Goal: Task Accomplishment & Management: Use online tool/utility

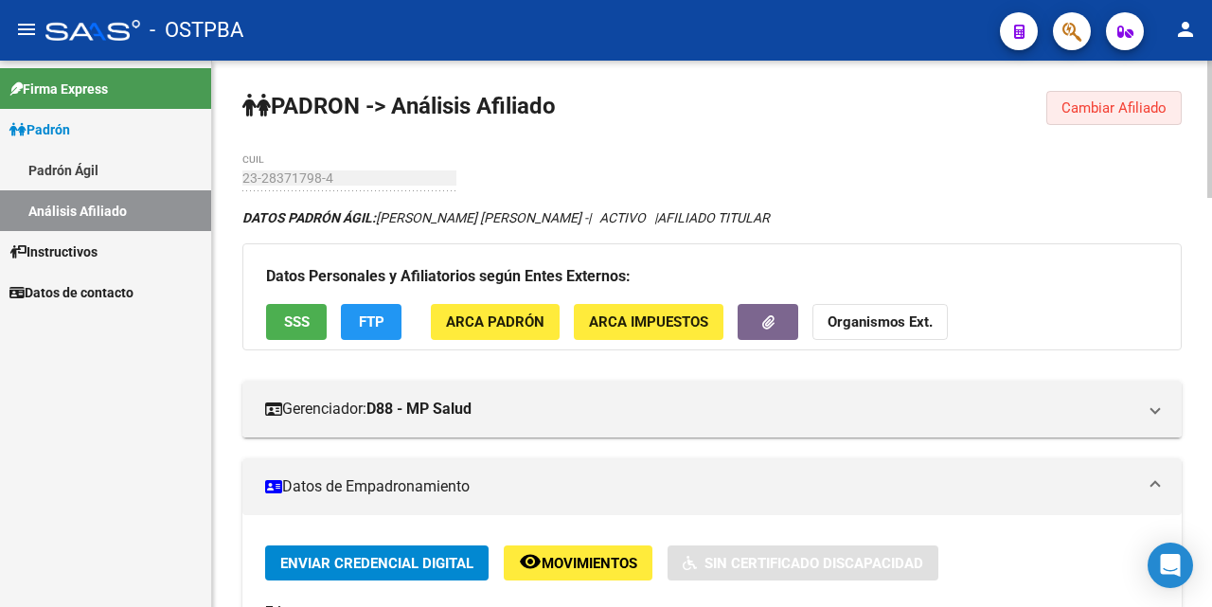
click at [1078, 103] on span "Cambiar Afiliado" at bounding box center [1114, 107] width 105 height 17
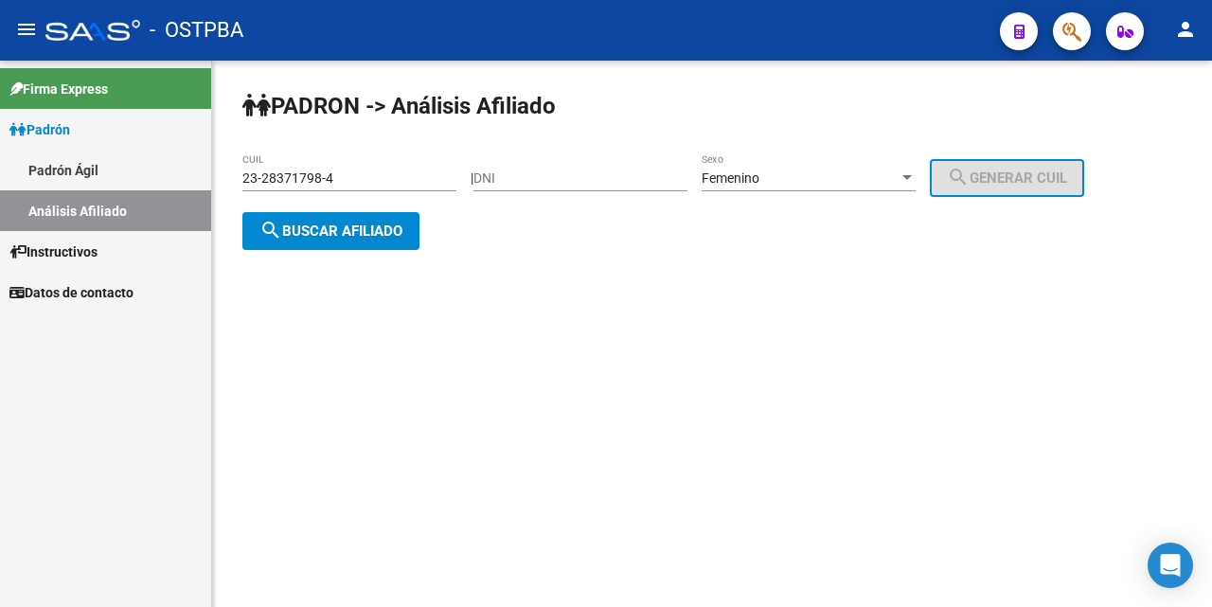
click at [458, 168] on div "[PERSON_NAME] -> Análisis Afiliado 23-28371798-4 CUIL | DNI Femenino Sexo searc…" at bounding box center [712, 186] width 1000 height 250
click at [420, 155] on div "23-28371798-4 CUIL" at bounding box center [349, 172] width 214 height 38
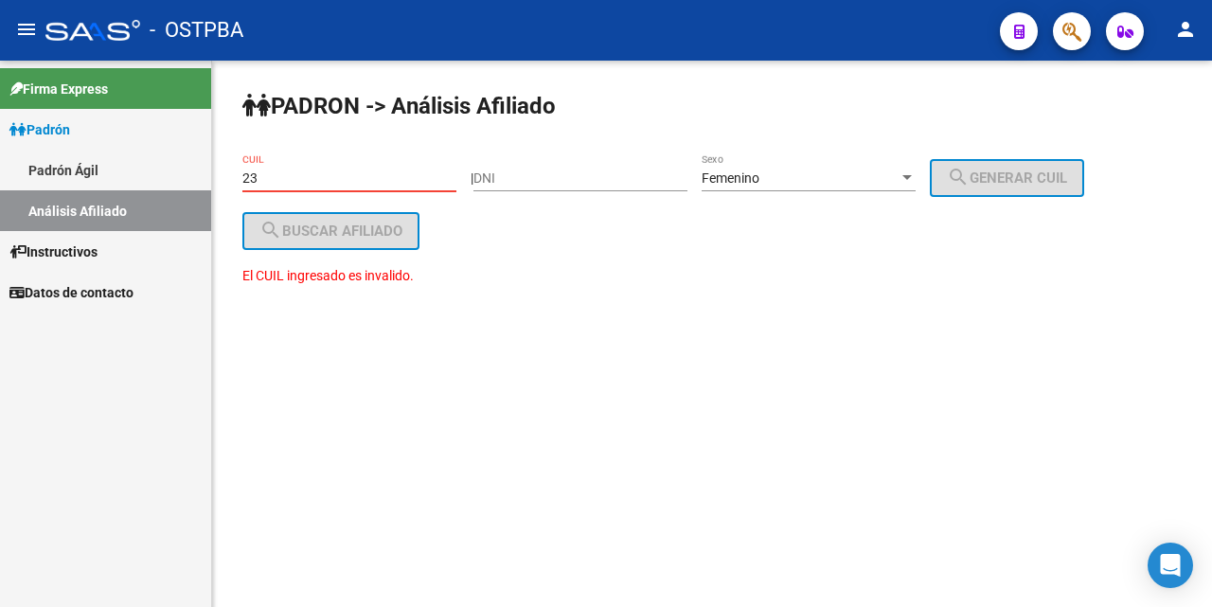
type input "2"
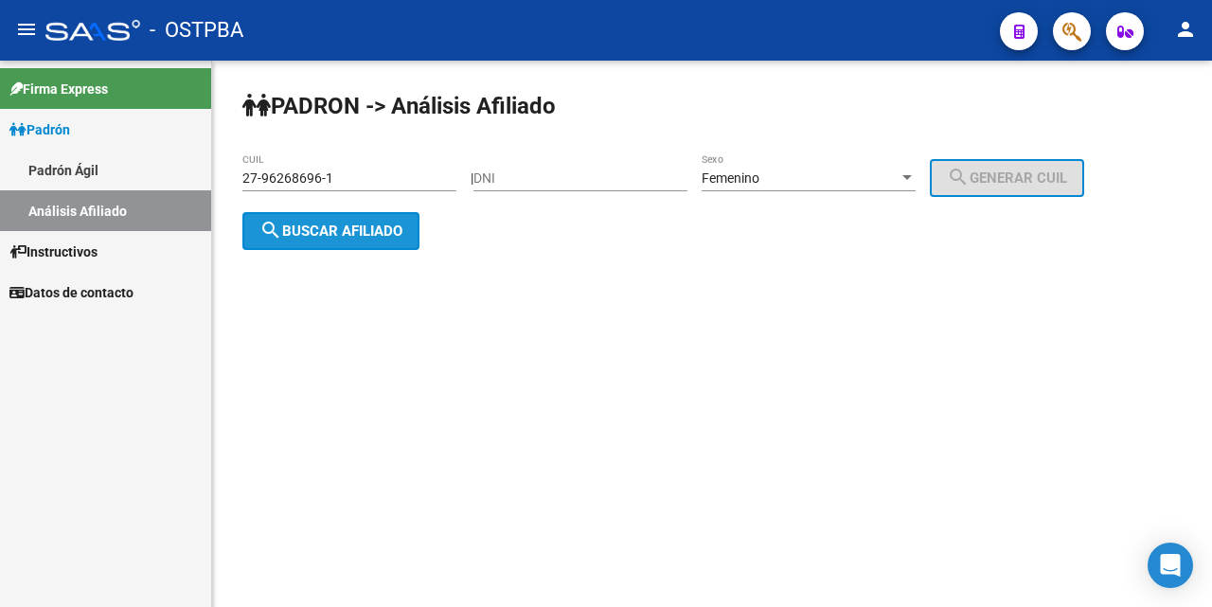
click at [329, 234] on span "search Buscar afiliado" at bounding box center [330, 231] width 143 height 17
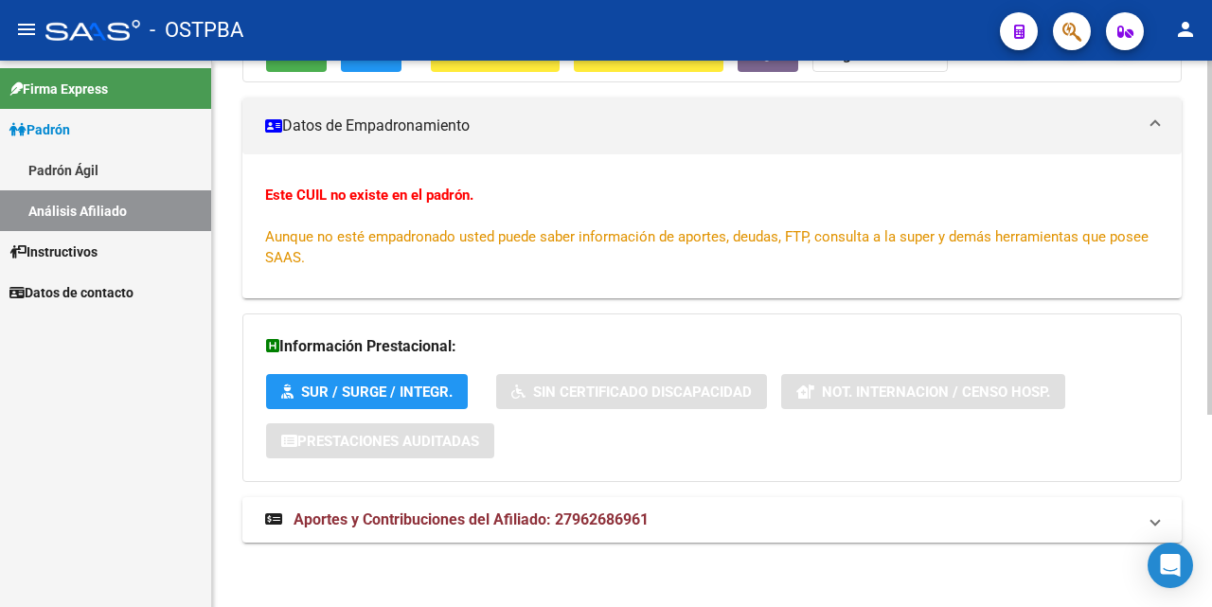
scroll to position [295, 0]
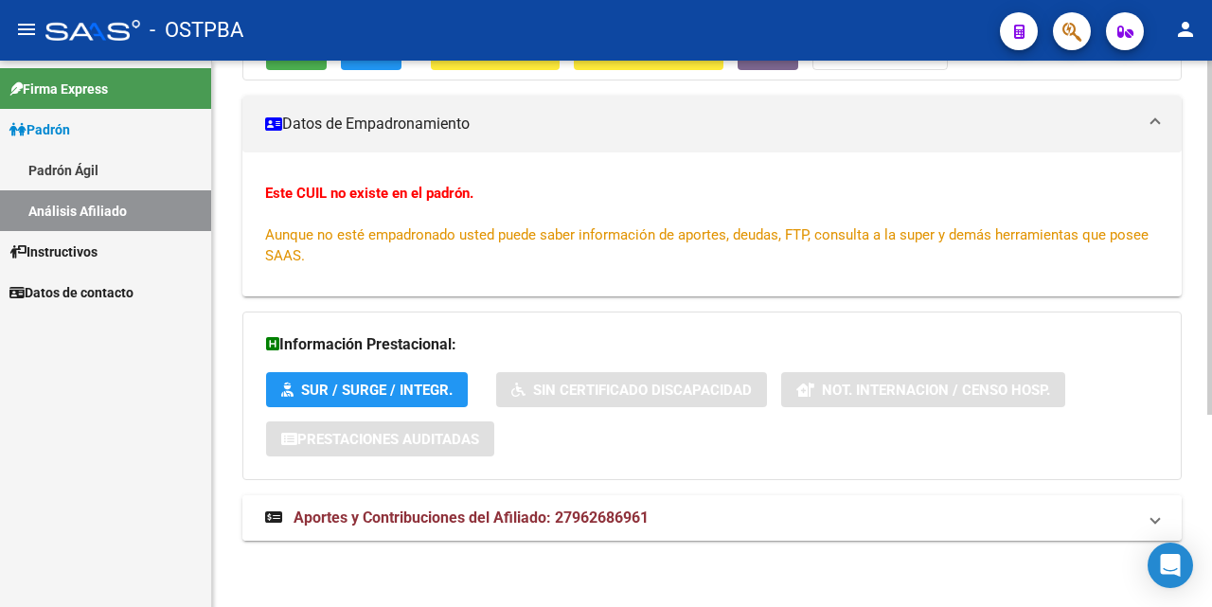
click at [447, 520] on span "Aportes y Contribuciones del Afiliado: 27962686961" at bounding box center [471, 518] width 355 height 18
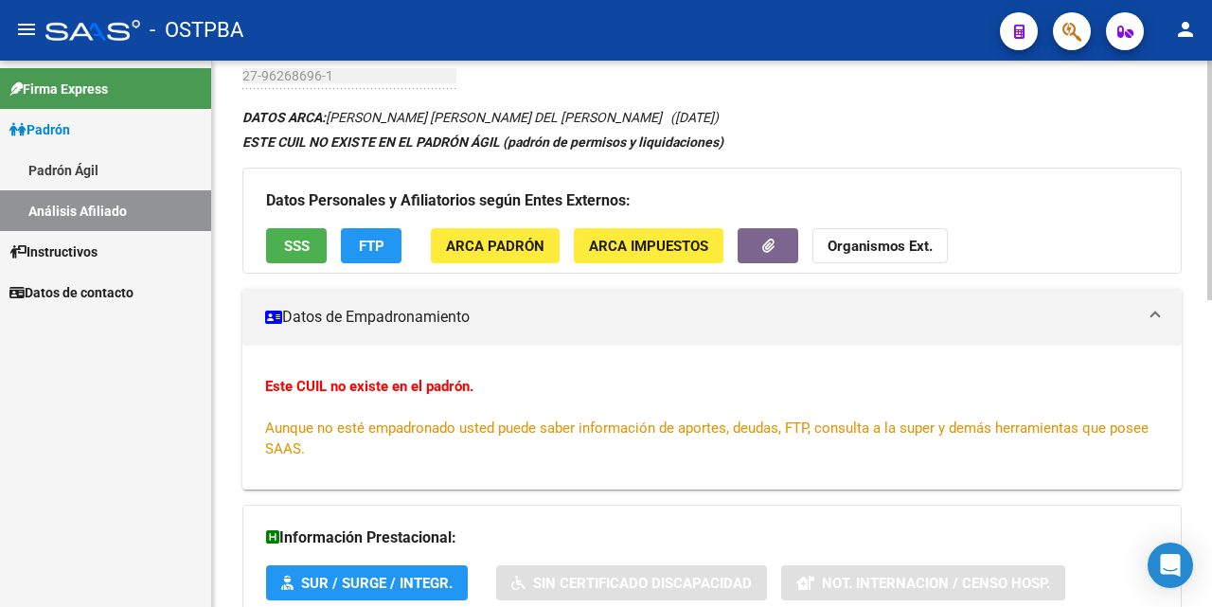
scroll to position [0, 0]
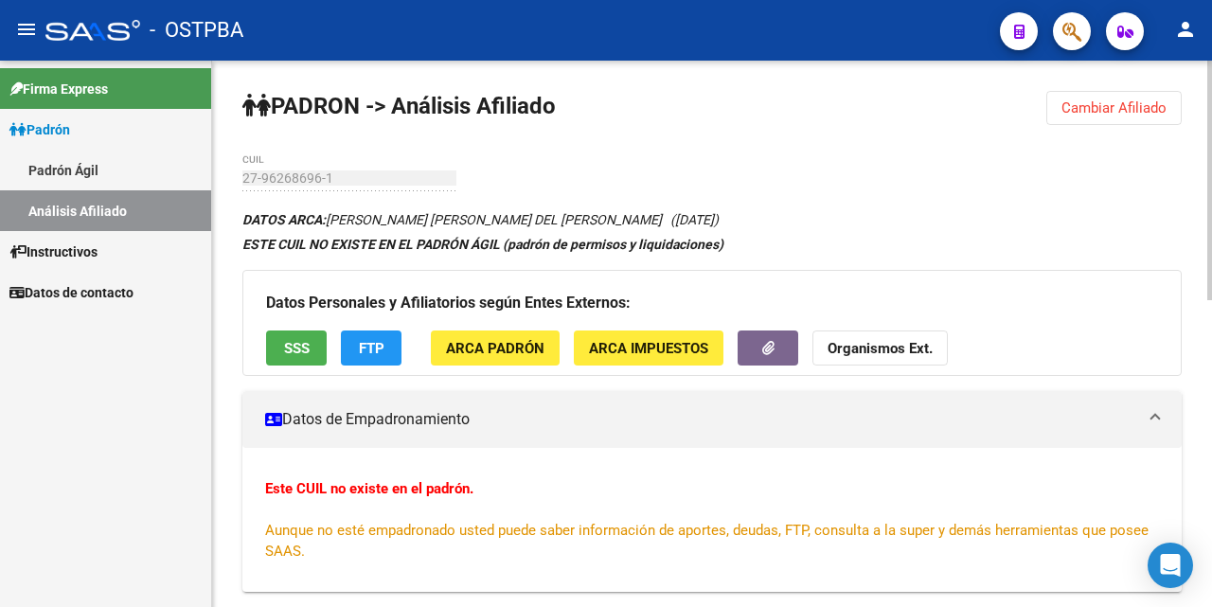
click at [299, 345] on span "SSS" at bounding box center [297, 348] width 26 height 17
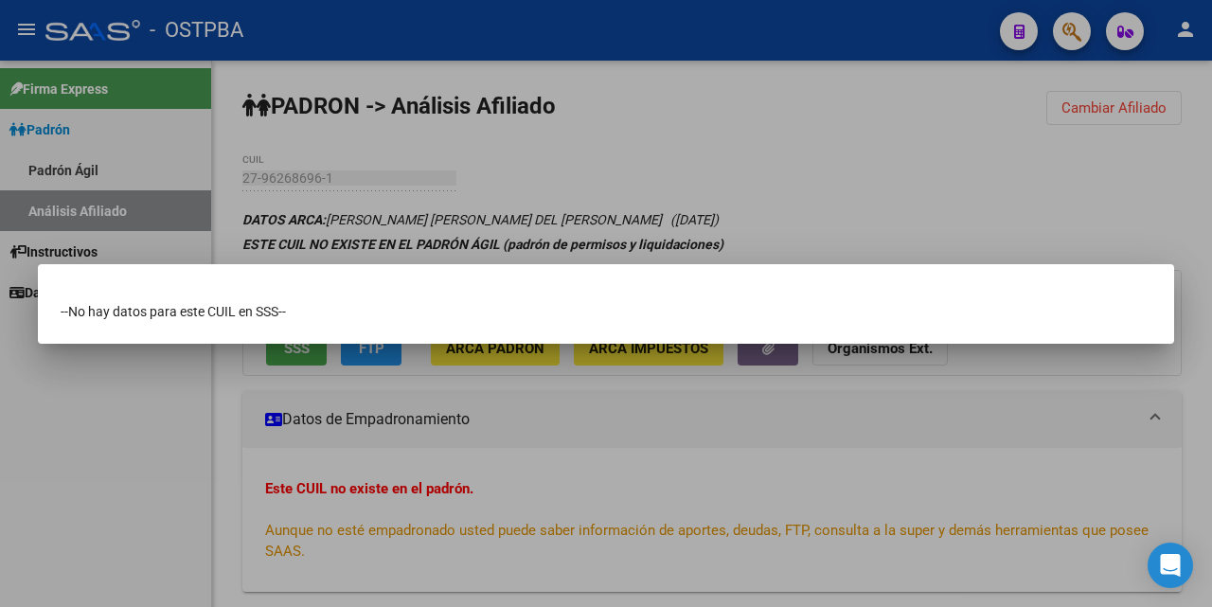
click at [865, 160] on div at bounding box center [606, 303] width 1212 height 607
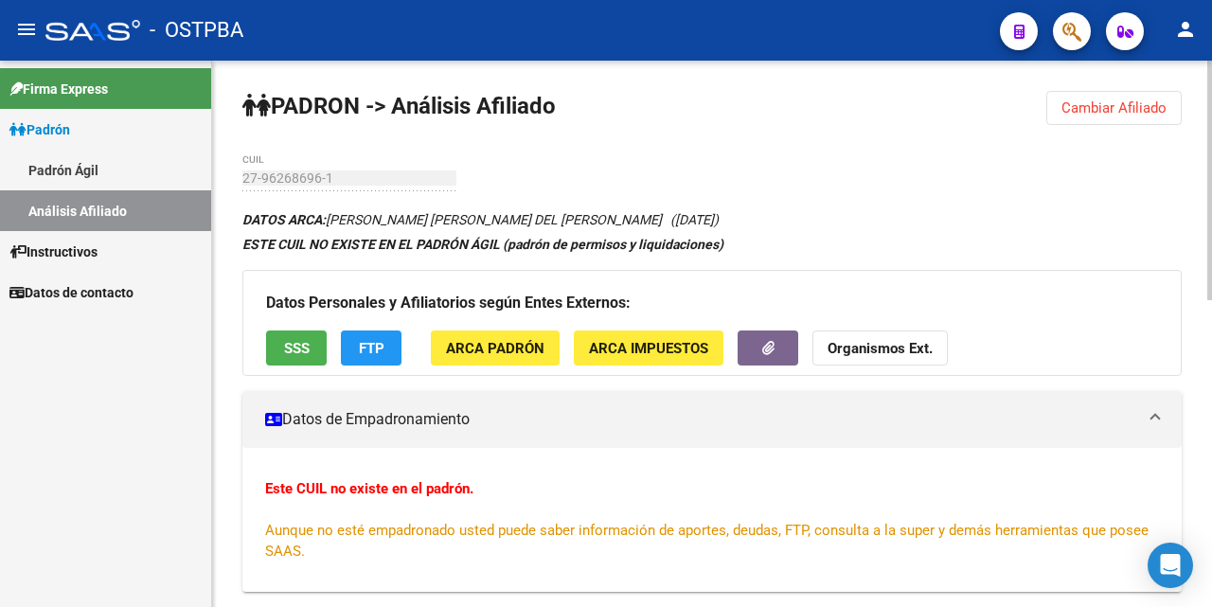
click at [361, 343] on span "FTP" at bounding box center [372, 348] width 26 height 17
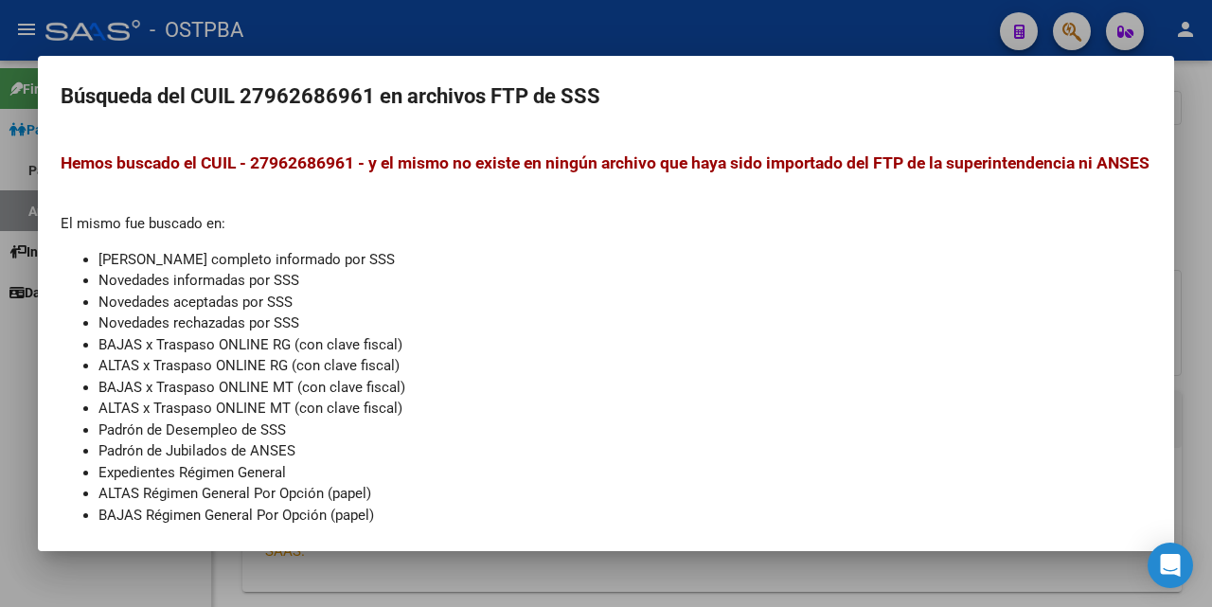
click at [836, 38] on div at bounding box center [606, 303] width 1212 height 607
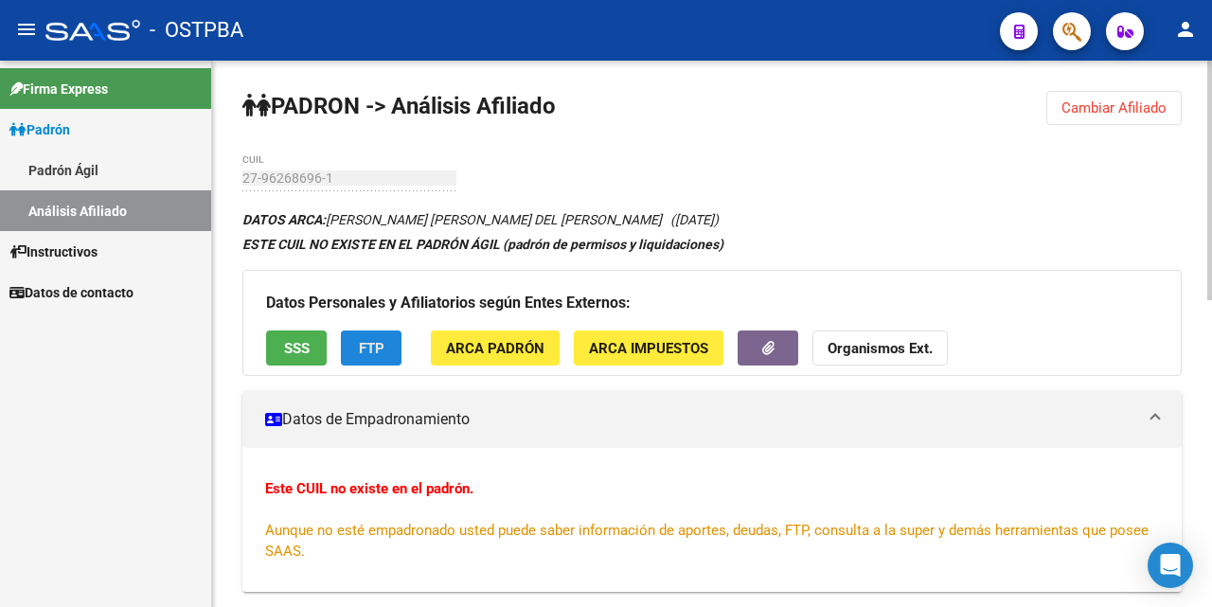
click at [367, 340] on span "FTP" at bounding box center [372, 348] width 26 height 17
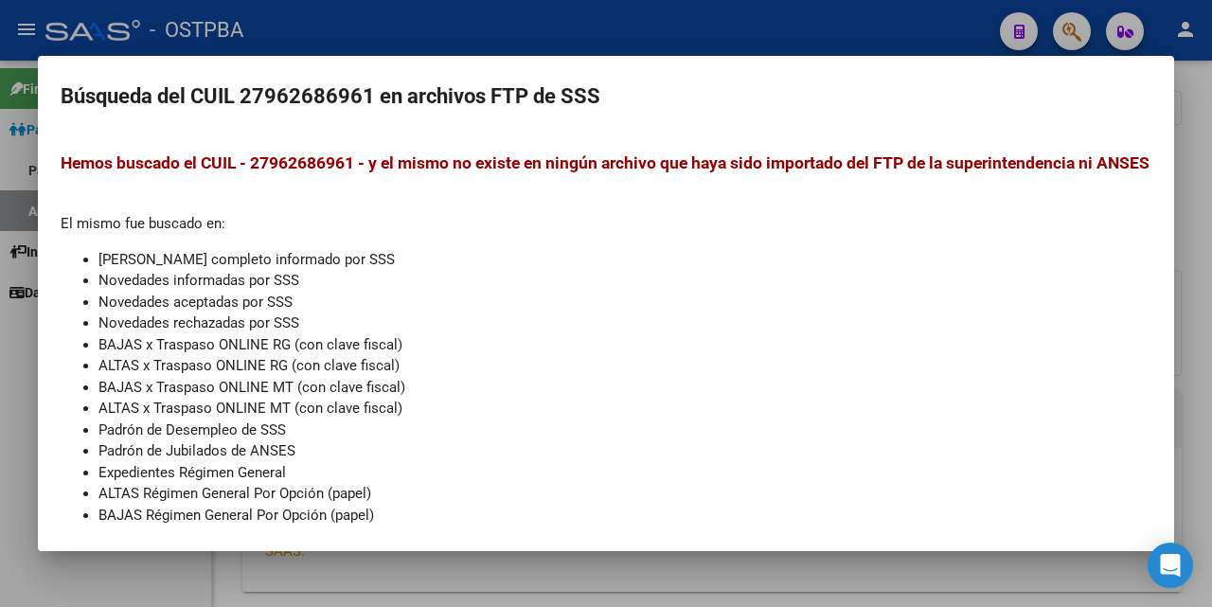
click at [712, 21] on div at bounding box center [606, 303] width 1212 height 607
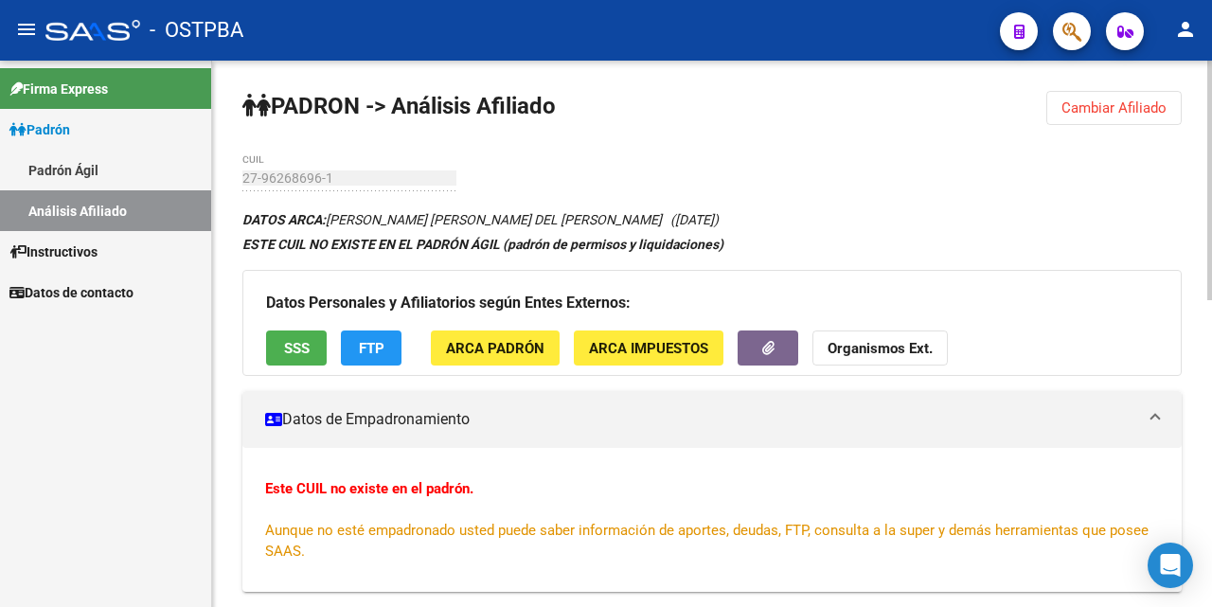
drag, startPoint x: 1113, startPoint y: 111, endPoint x: 1102, endPoint y: 116, distance: 11.4
click at [1113, 114] on span "Cambiar Afiliado" at bounding box center [1114, 107] width 105 height 17
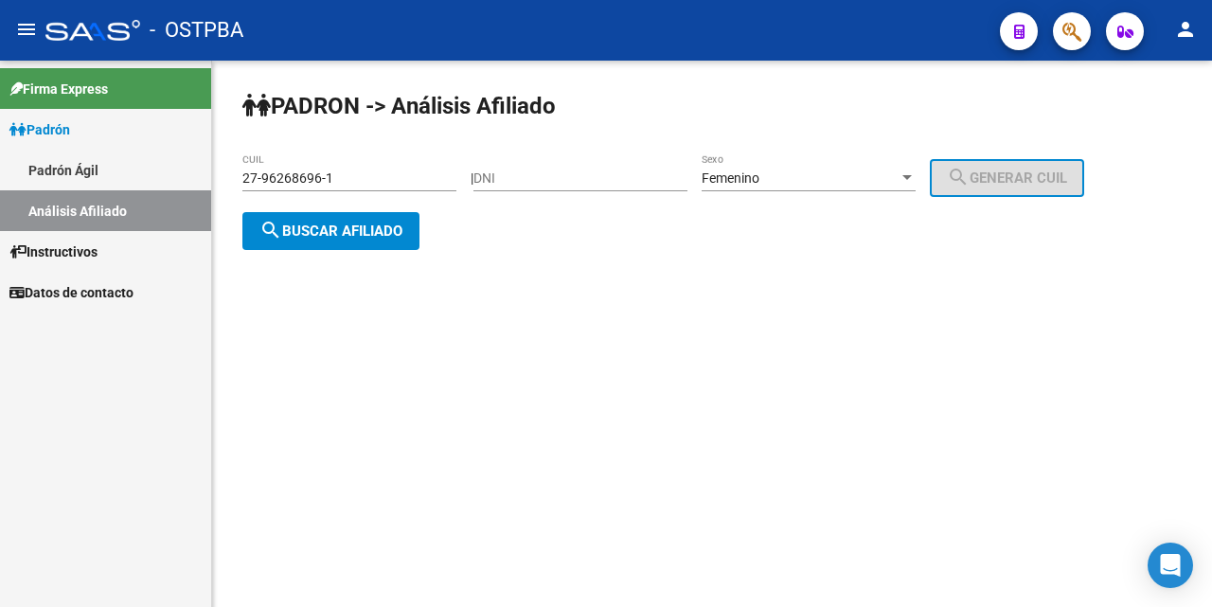
click at [354, 160] on div "27-96268696-1 CUIL" at bounding box center [349, 172] width 214 height 38
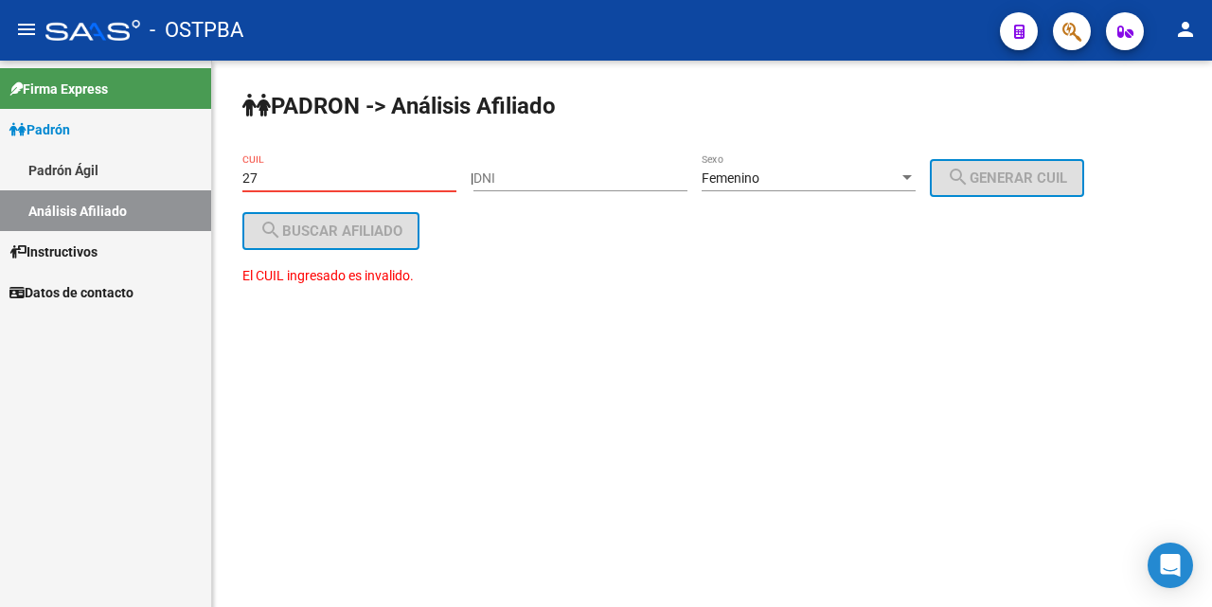
type input "2"
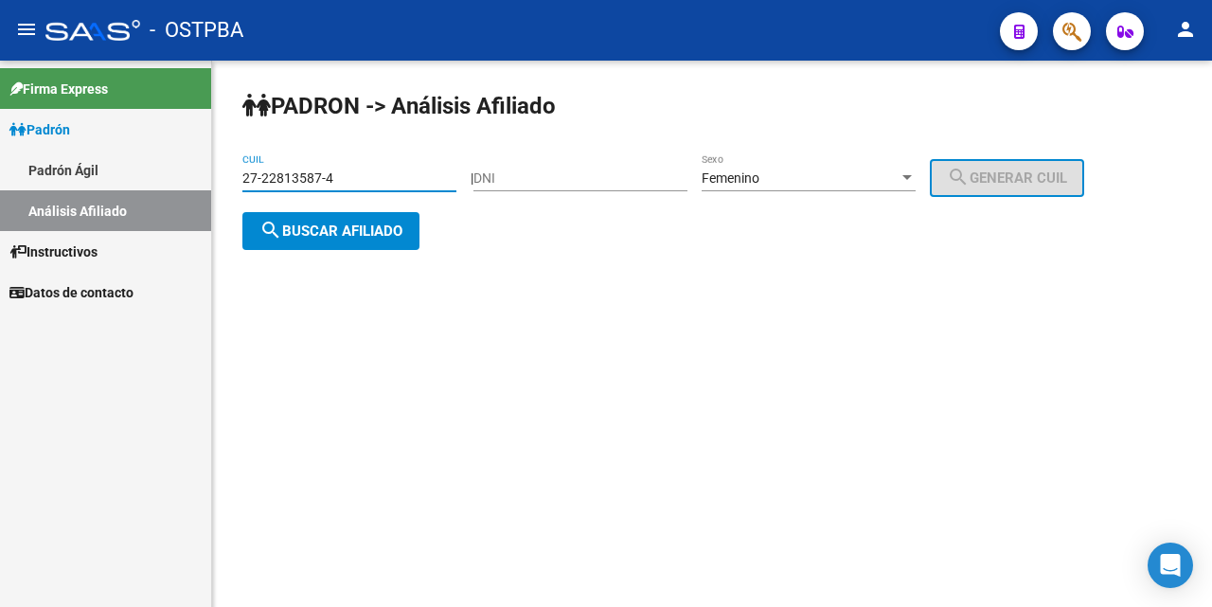
click at [357, 232] on span "search Buscar afiliado" at bounding box center [330, 231] width 143 height 17
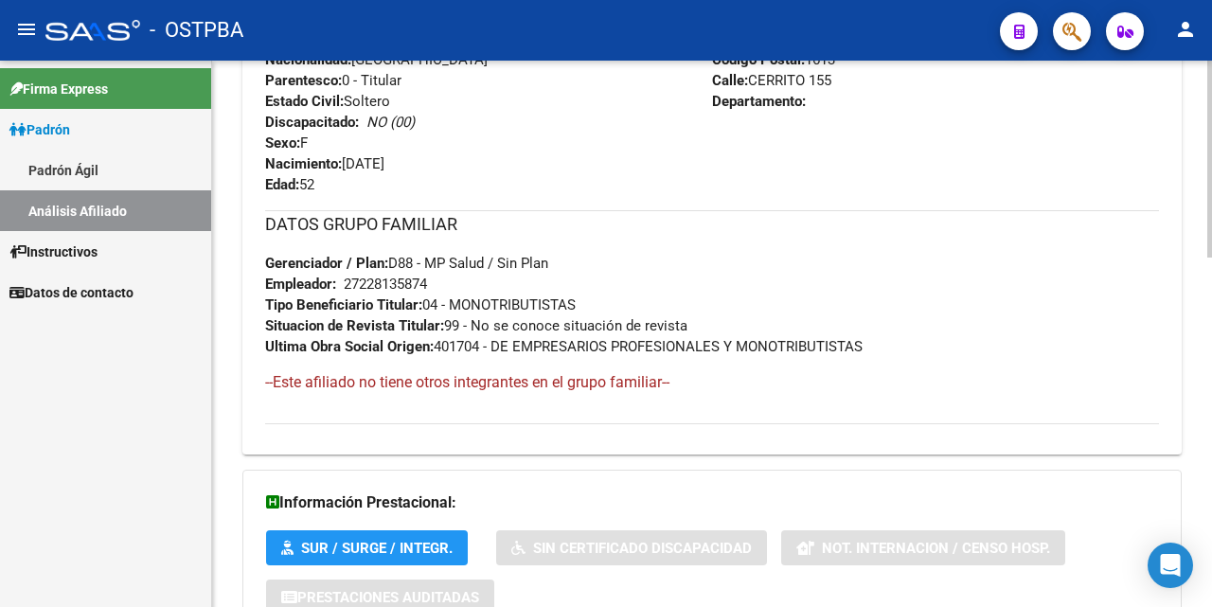
scroll to position [971, 0]
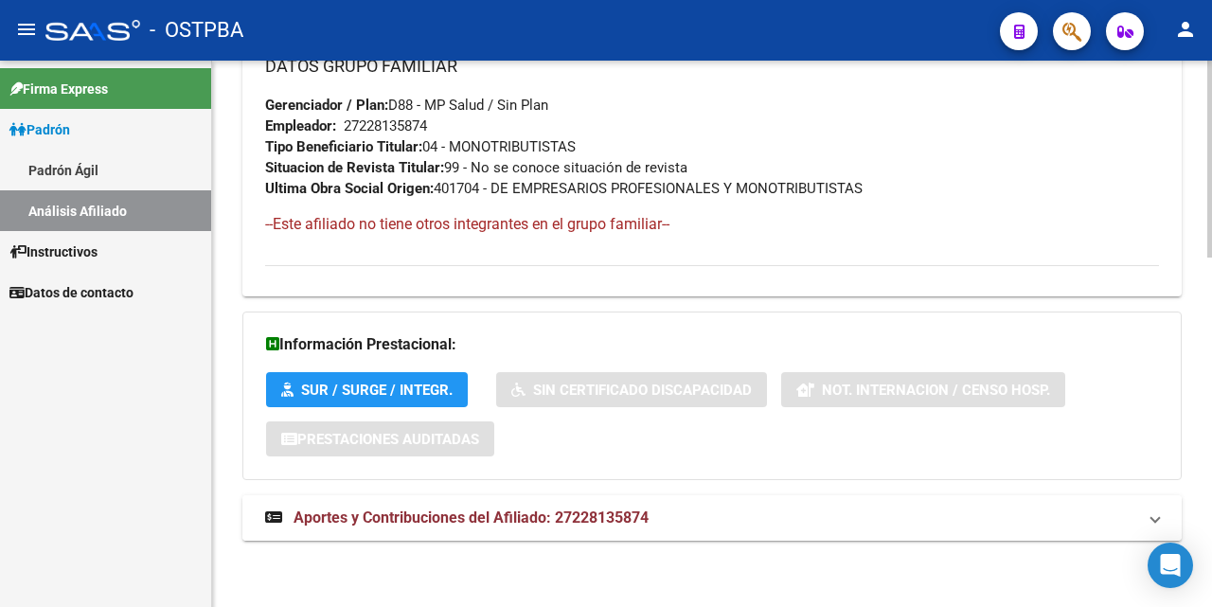
click at [474, 515] on span "Aportes y Contribuciones del Afiliado: 27228135874" at bounding box center [471, 518] width 355 height 18
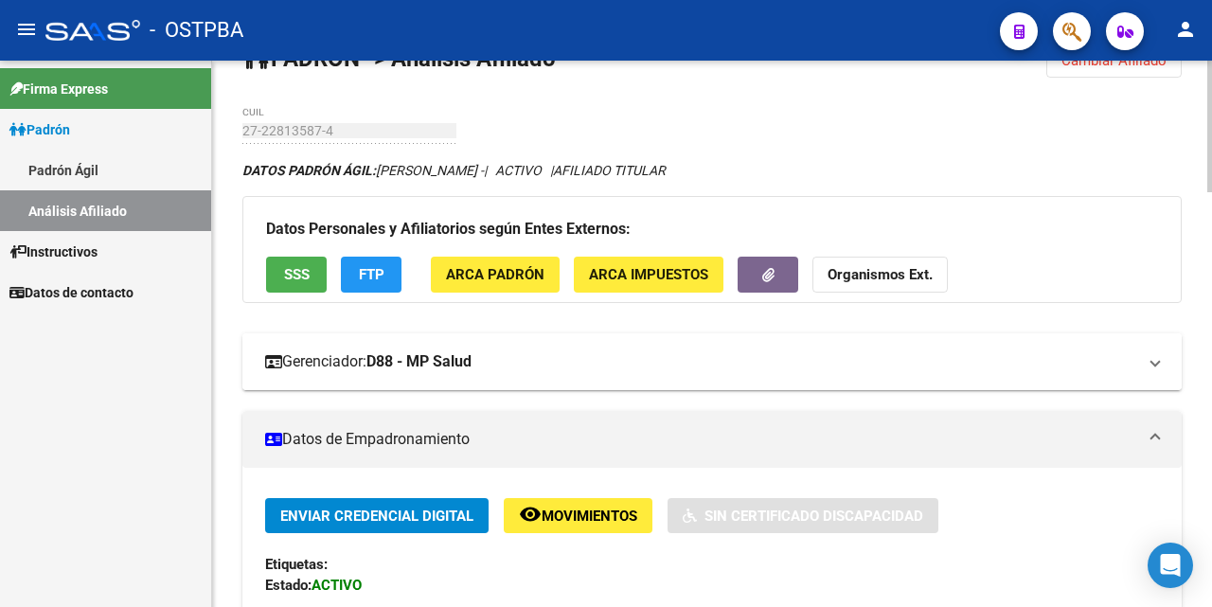
scroll to position [40, 0]
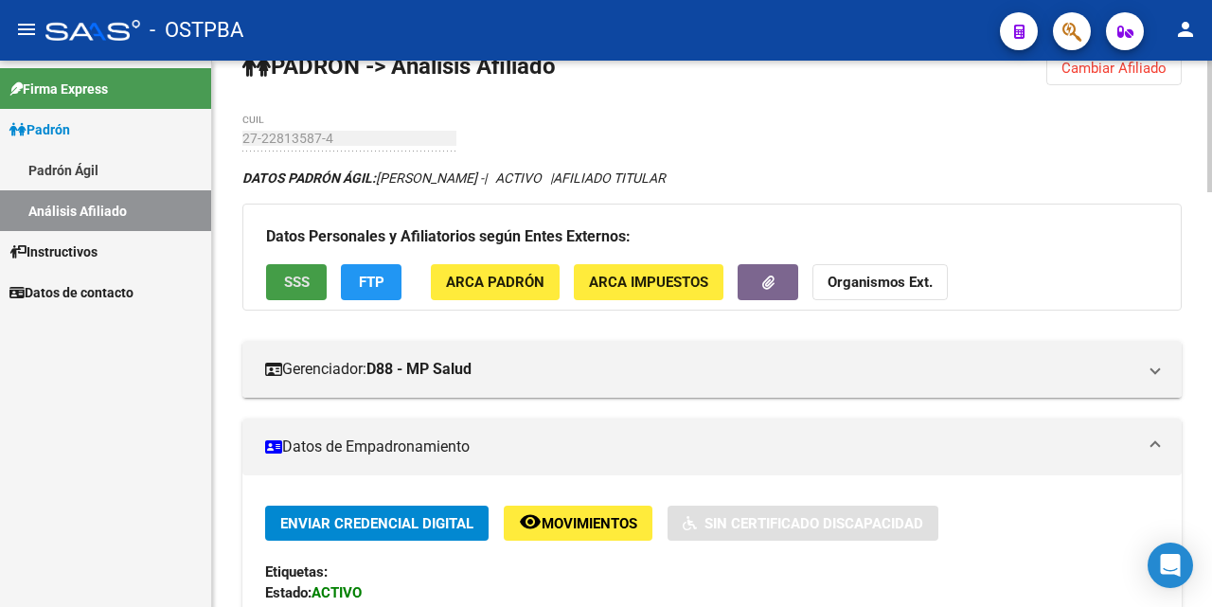
click at [284, 289] on span "SSS" at bounding box center [297, 283] width 26 height 17
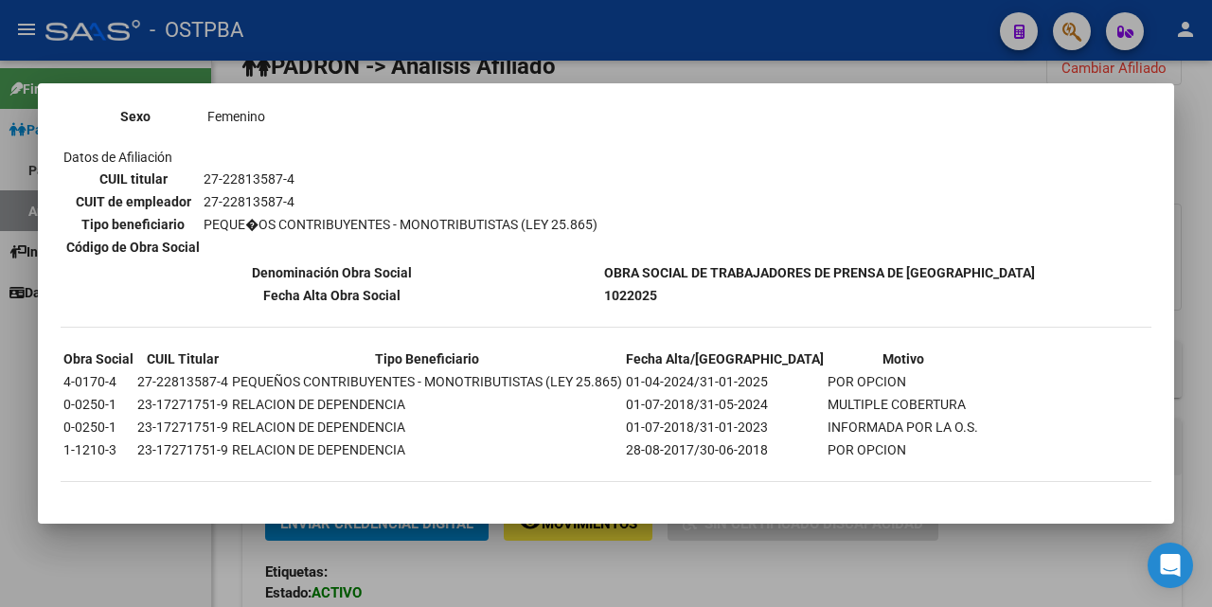
scroll to position [183, 0]
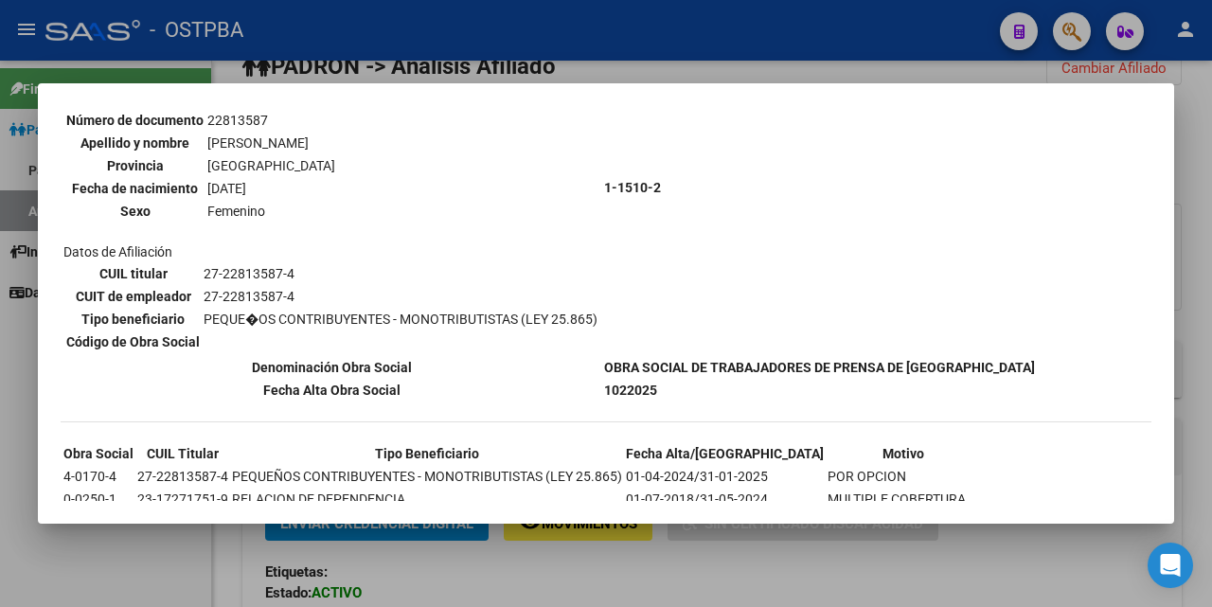
click at [674, 71] on div at bounding box center [606, 303] width 1212 height 607
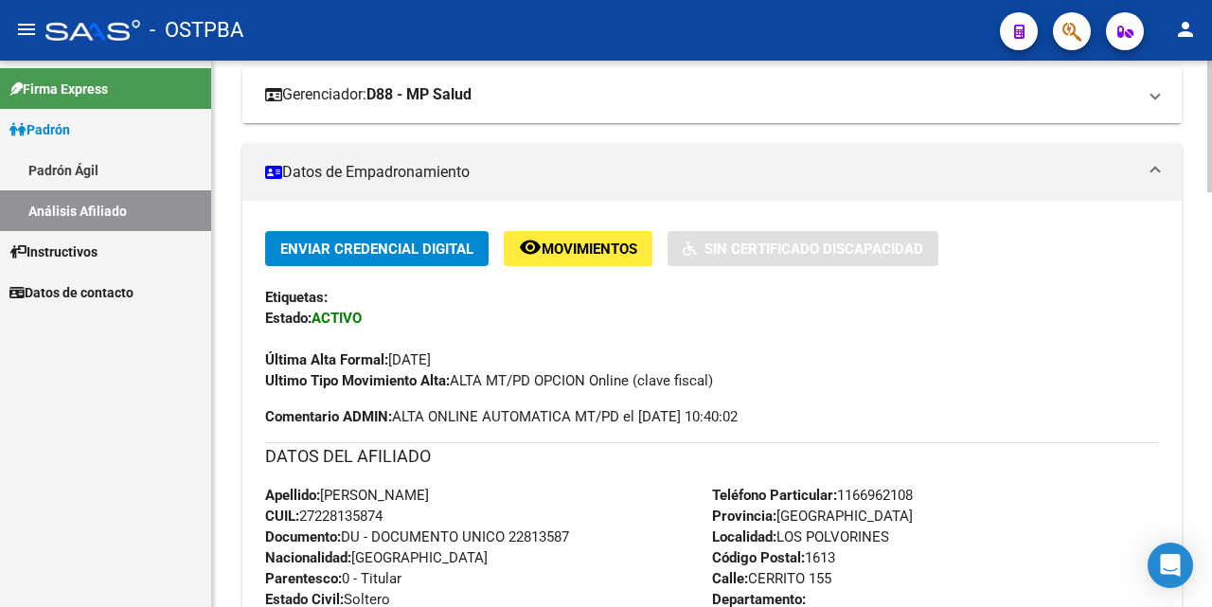
scroll to position [0, 0]
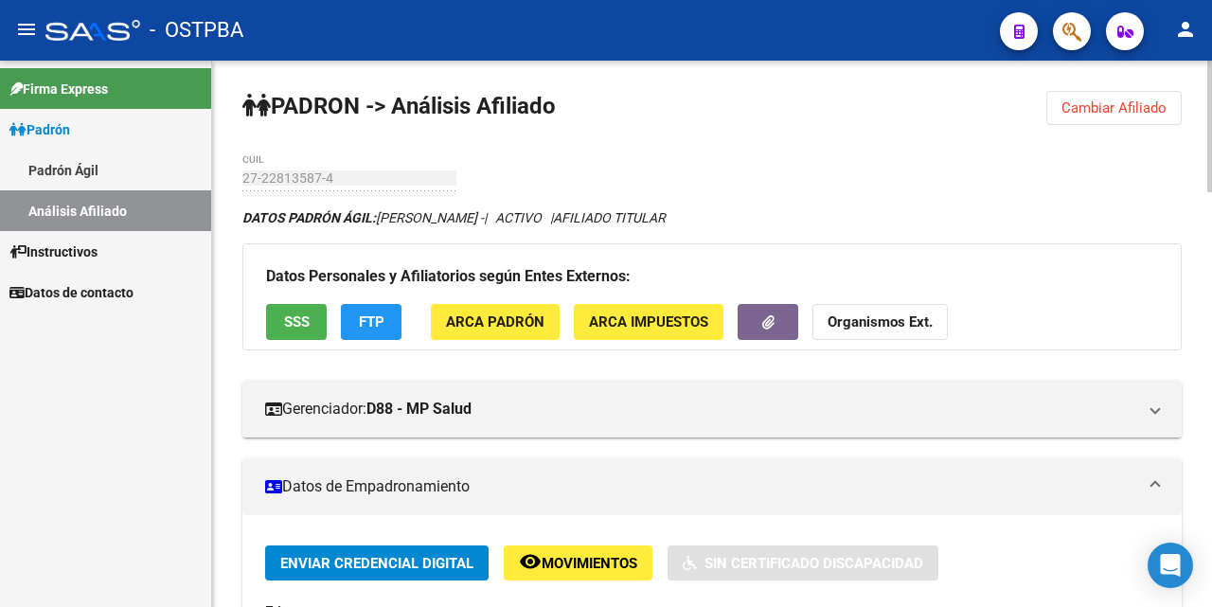
click at [292, 323] on span "SSS" at bounding box center [297, 322] width 26 height 17
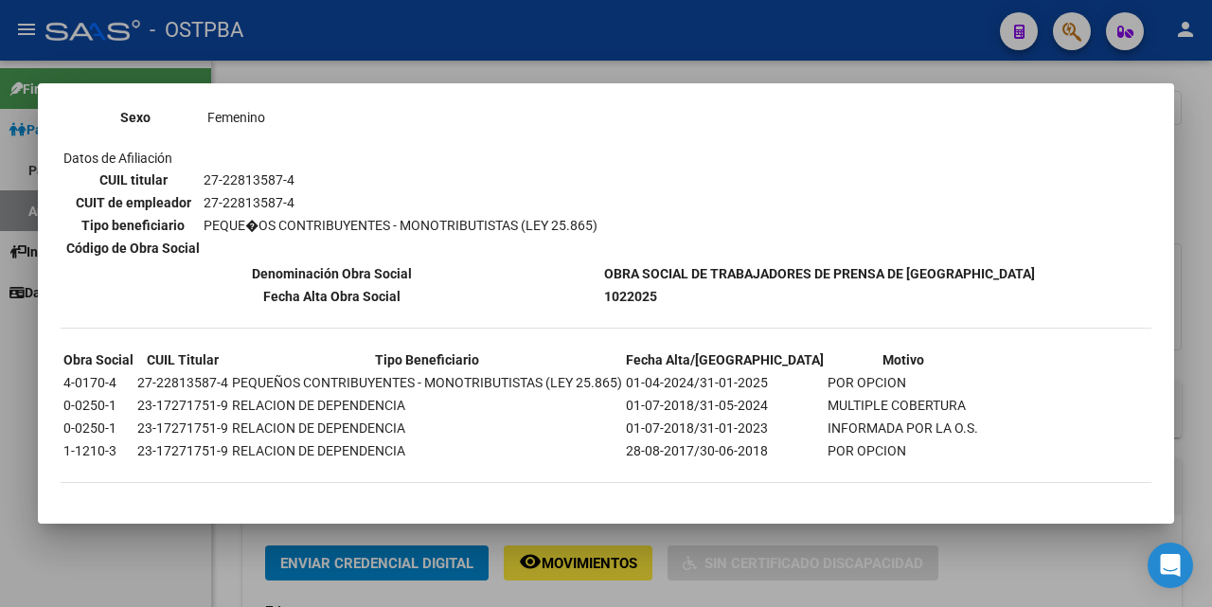
scroll to position [277, 0]
click at [787, 71] on div at bounding box center [606, 303] width 1212 height 607
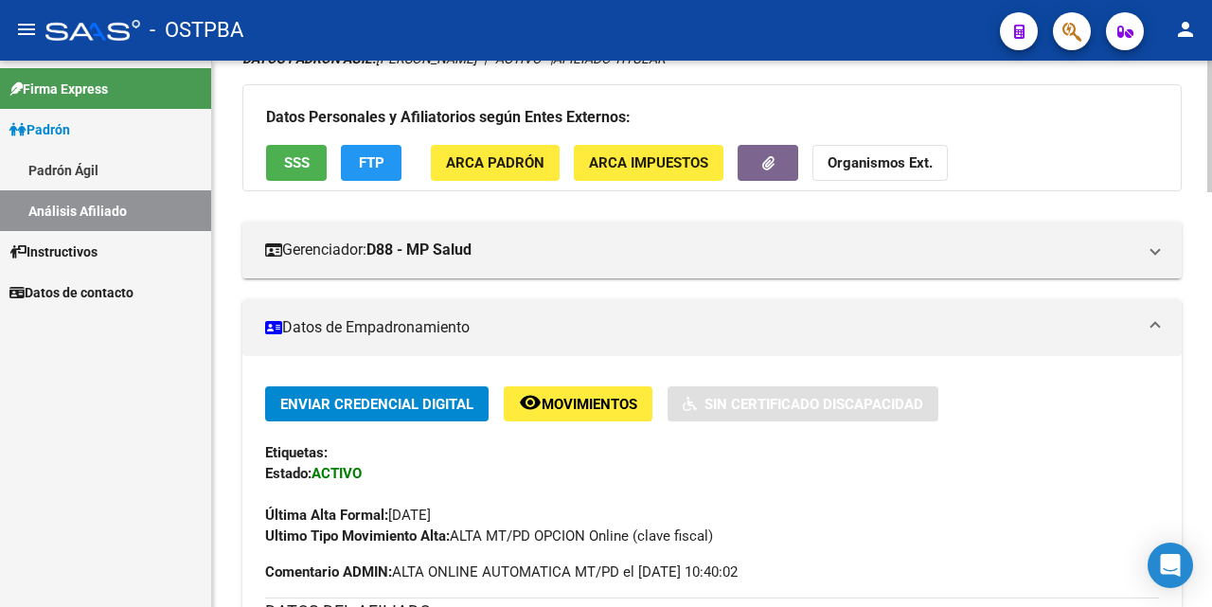
scroll to position [0, 0]
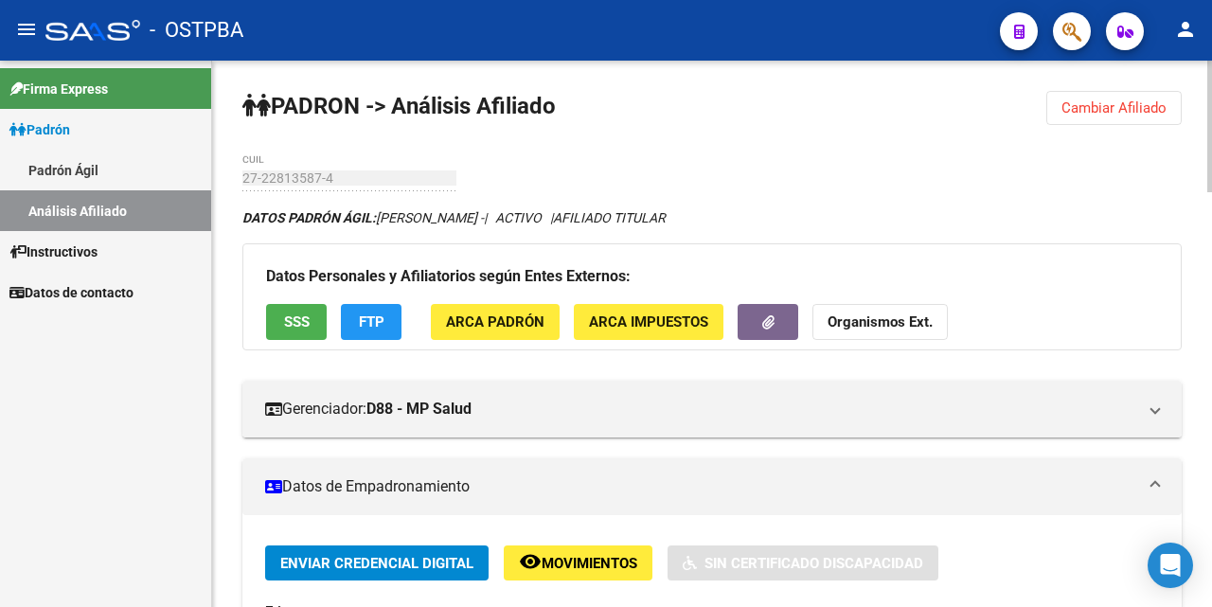
click at [1129, 103] on span "Cambiar Afiliado" at bounding box center [1114, 107] width 105 height 17
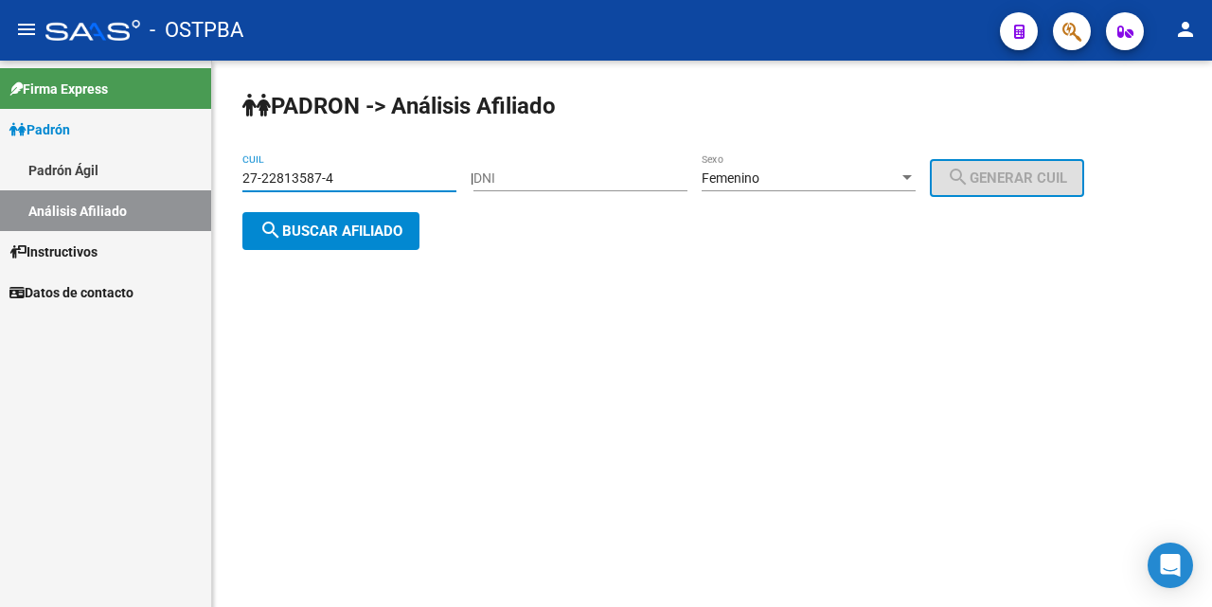
click at [433, 177] on input "27-22813587-4" at bounding box center [349, 178] width 214 height 16
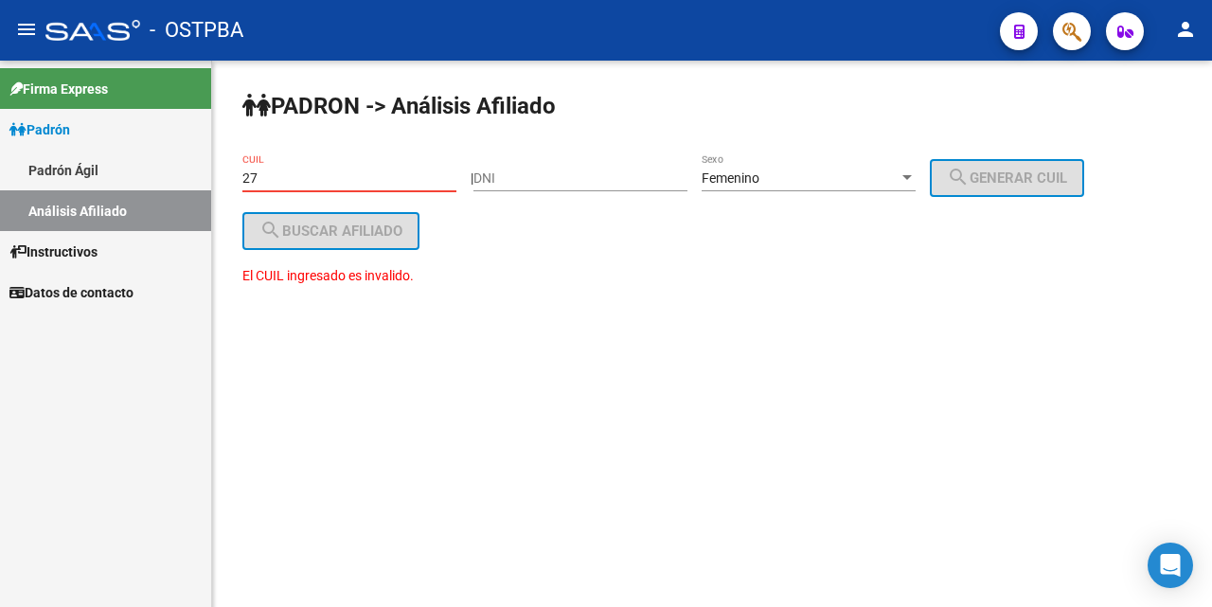
type input "2"
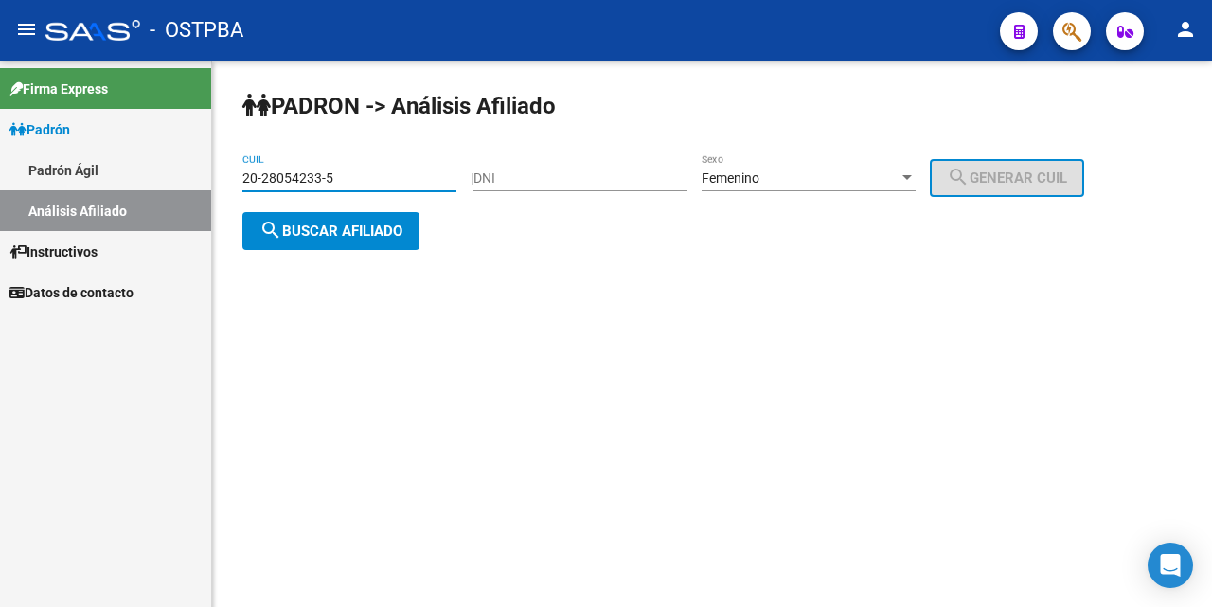
click at [912, 178] on div at bounding box center [907, 177] width 9 height 5
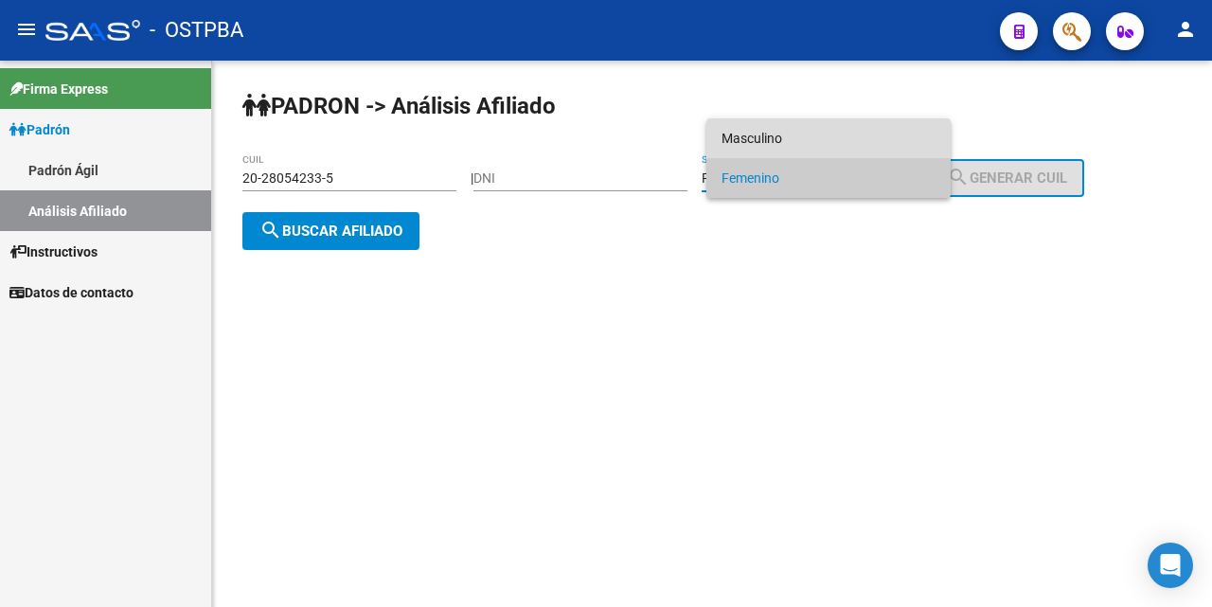
drag, startPoint x: 868, startPoint y: 131, endPoint x: 795, endPoint y: 187, distance: 92.6
click at [863, 130] on span "Masculino" at bounding box center [829, 138] width 214 height 40
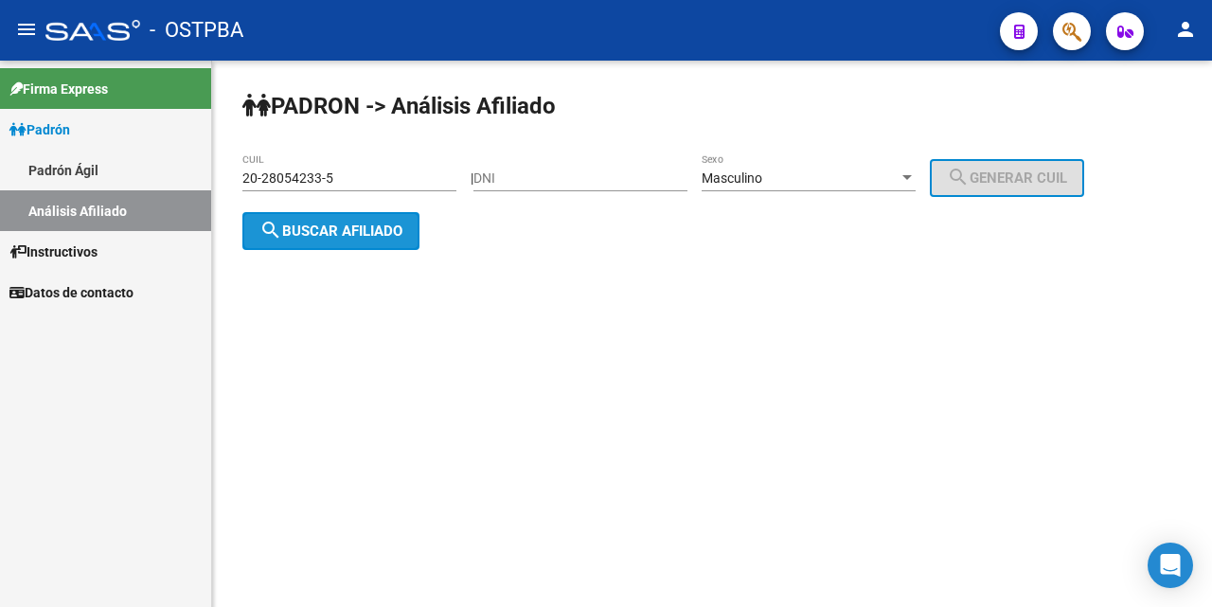
click at [384, 227] on span "search Buscar afiliado" at bounding box center [330, 231] width 143 height 17
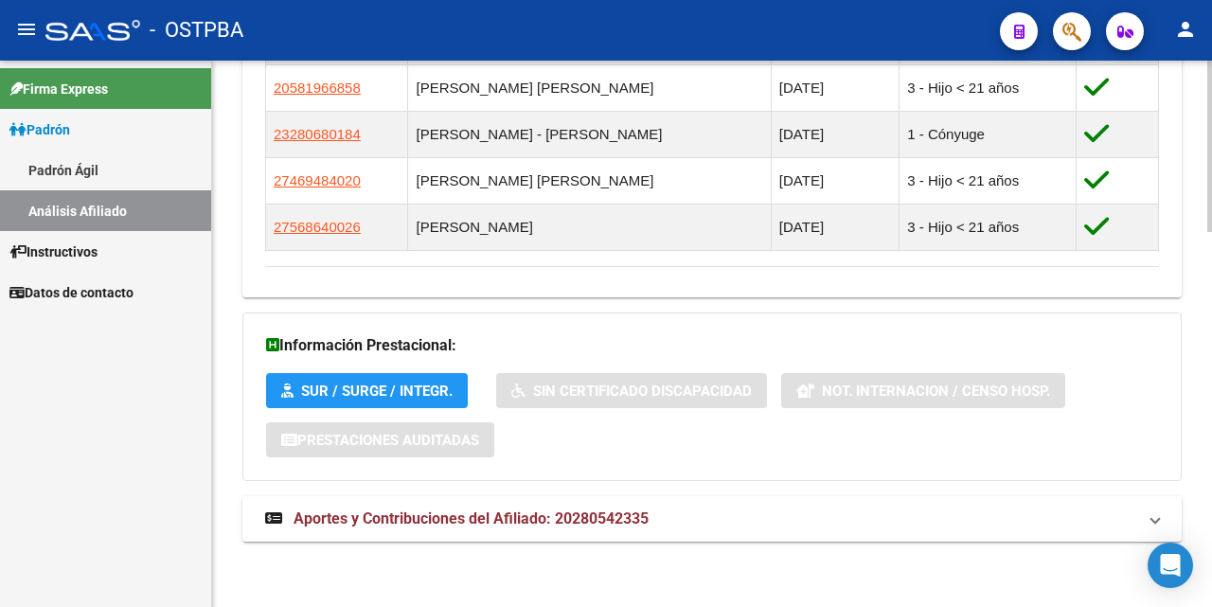
scroll to position [1191, 0]
click at [486, 519] on span "Aportes y Contribuciones del Afiliado: 20280542335" at bounding box center [471, 518] width 355 height 18
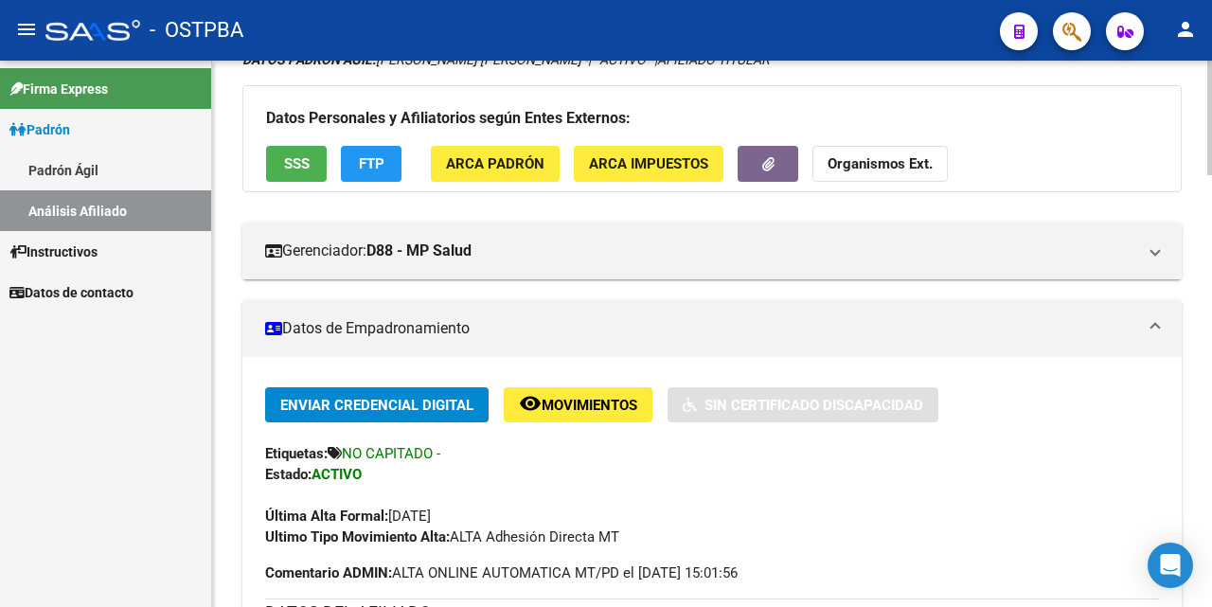
scroll to position [0, 0]
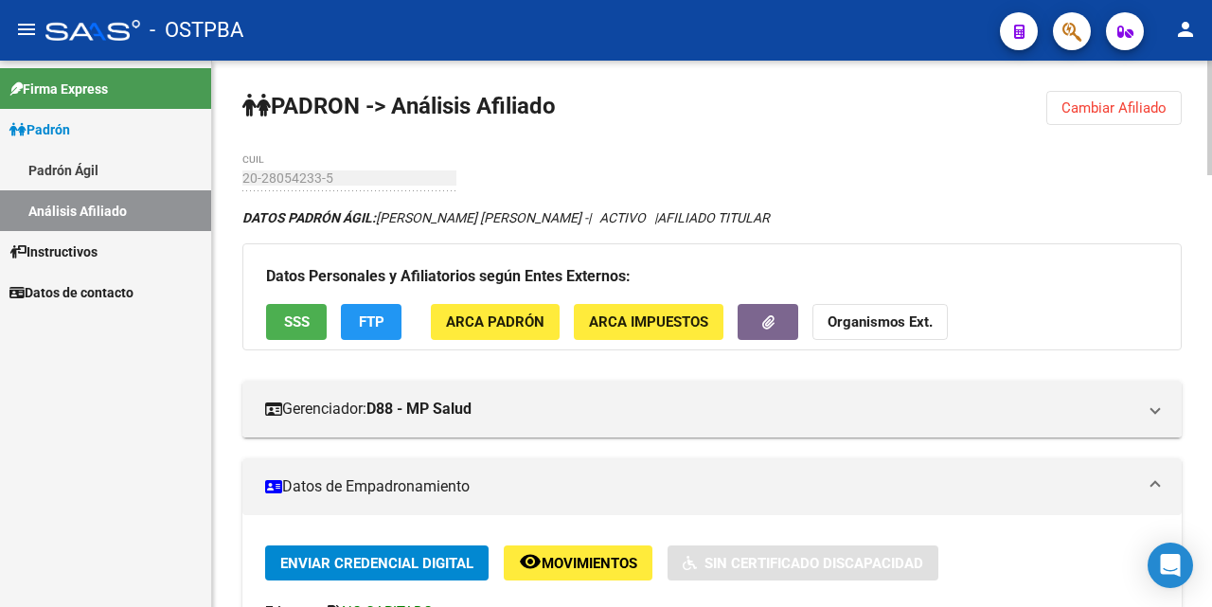
drag, startPoint x: 1112, startPoint y: 105, endPoint x: 1068, endPoint y: 107, distance: 43.6
click at [1100, 106] on span "Cambiar Afiliado" at bounding box center [1114, 107] width 105 height 17
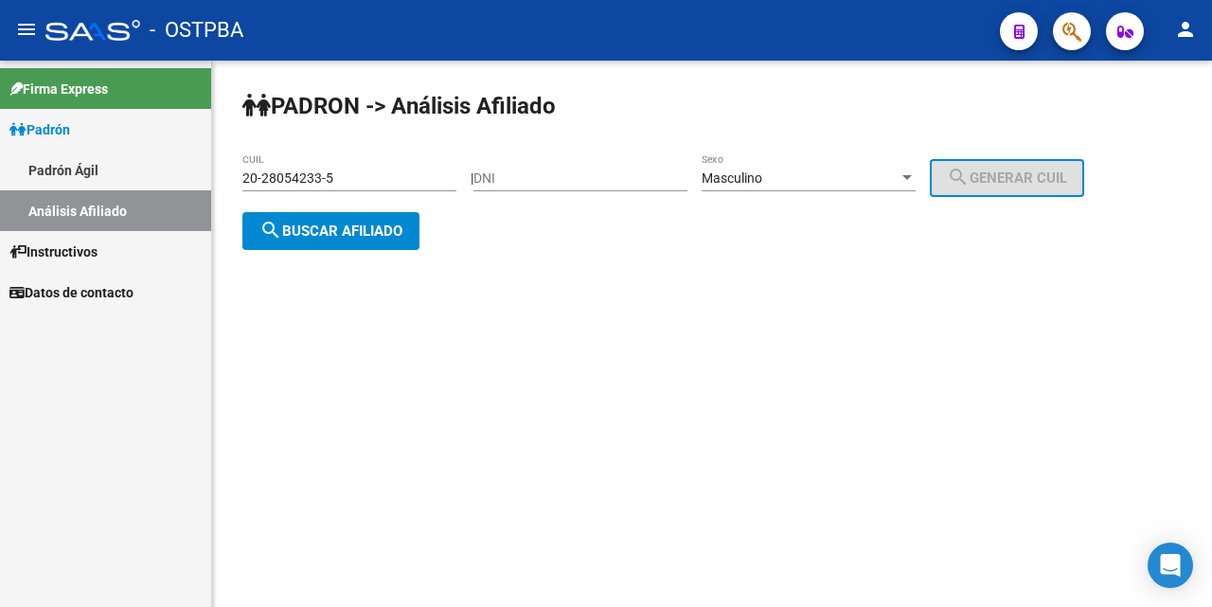
click at [391, 170] on input "20-28054233-5" at bounding box center [349, 178] width 214 height 16
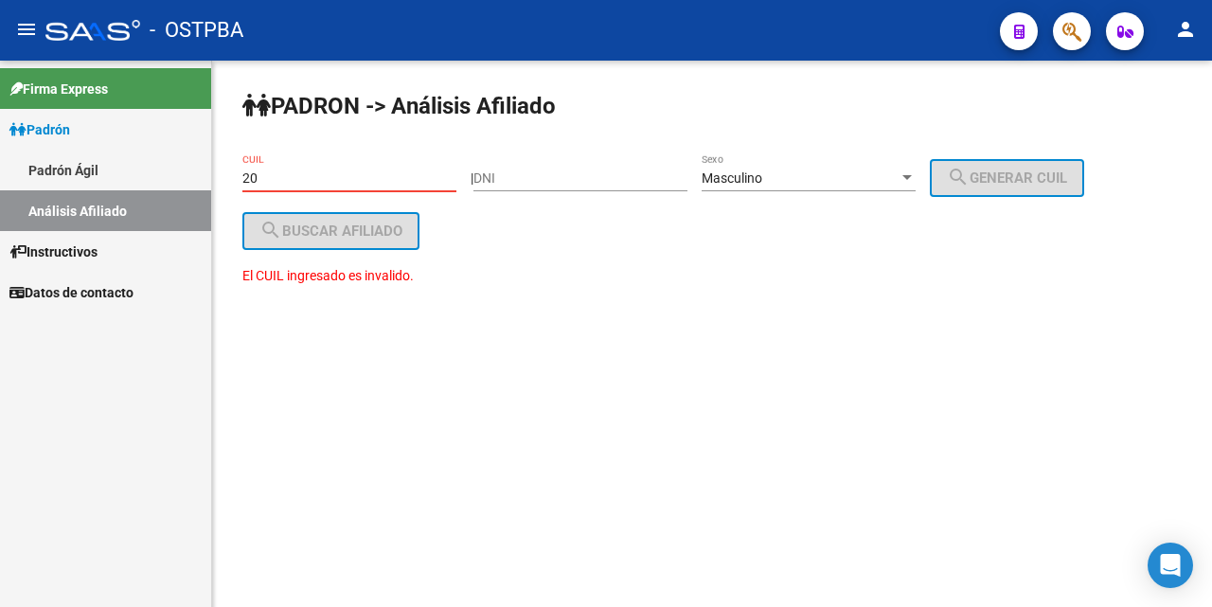
type input "2"
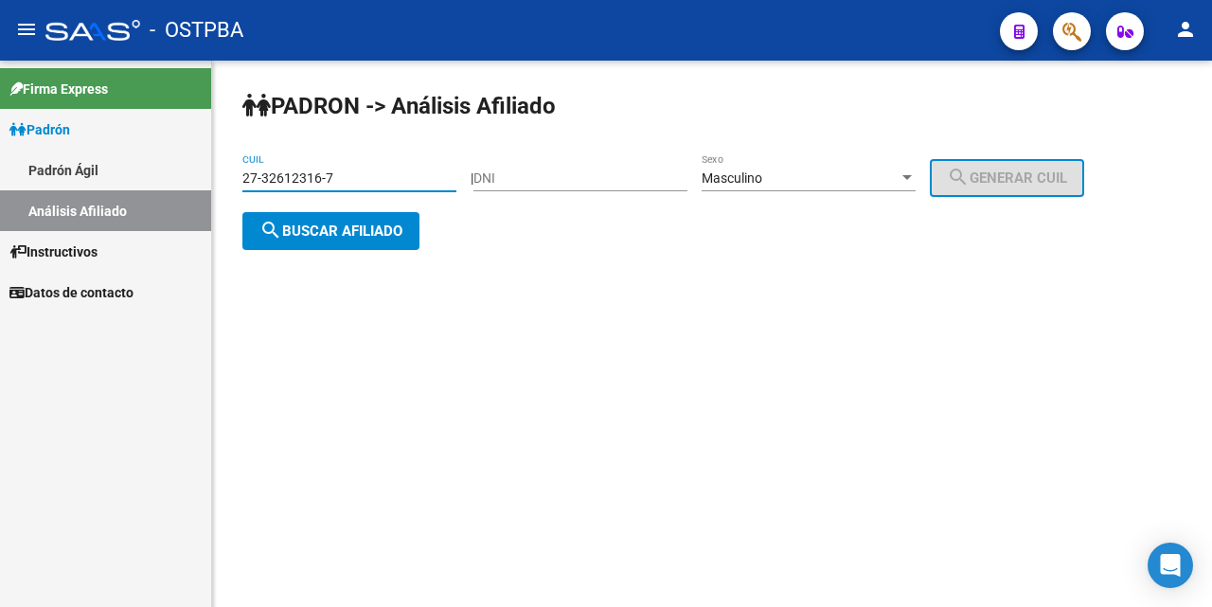
click at [912, 180] on div at bounding box center [907, 177] width 9 height 5
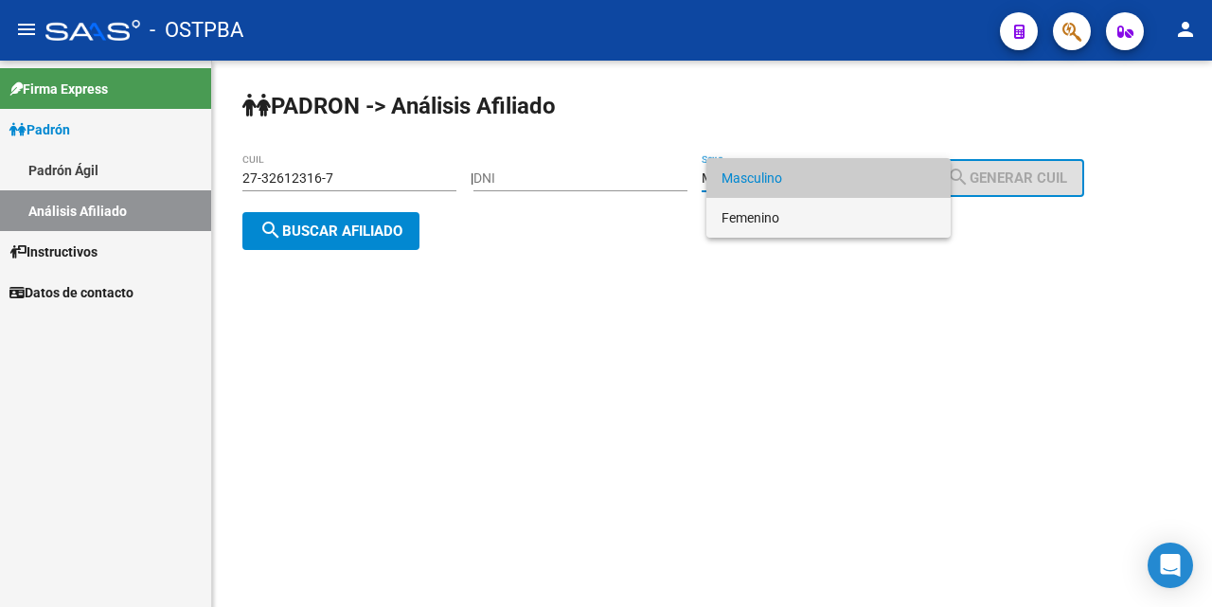
click at [831, 207] on span "Femenino" at bounding box center [829, 218] width 214 height 40
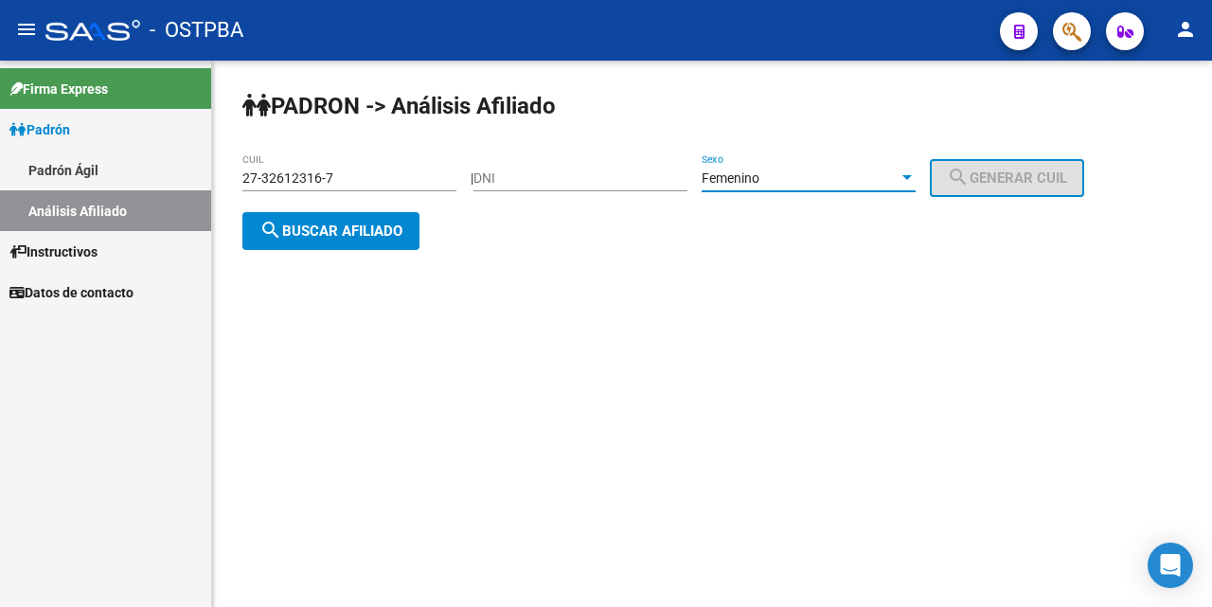
click at [366, 223] on span "search Buscar afiliado" at bounding box center [330, 231] width 143 height 17
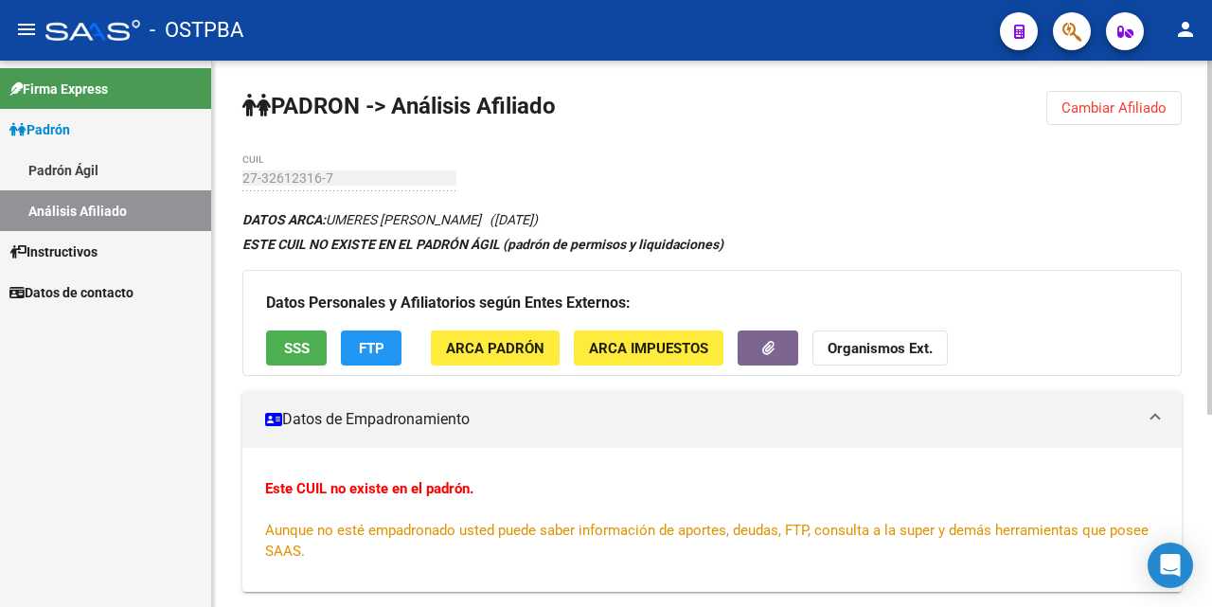
click at [303, 352] on span "SSS" at bounding box center [297, 348] width 26 height 17
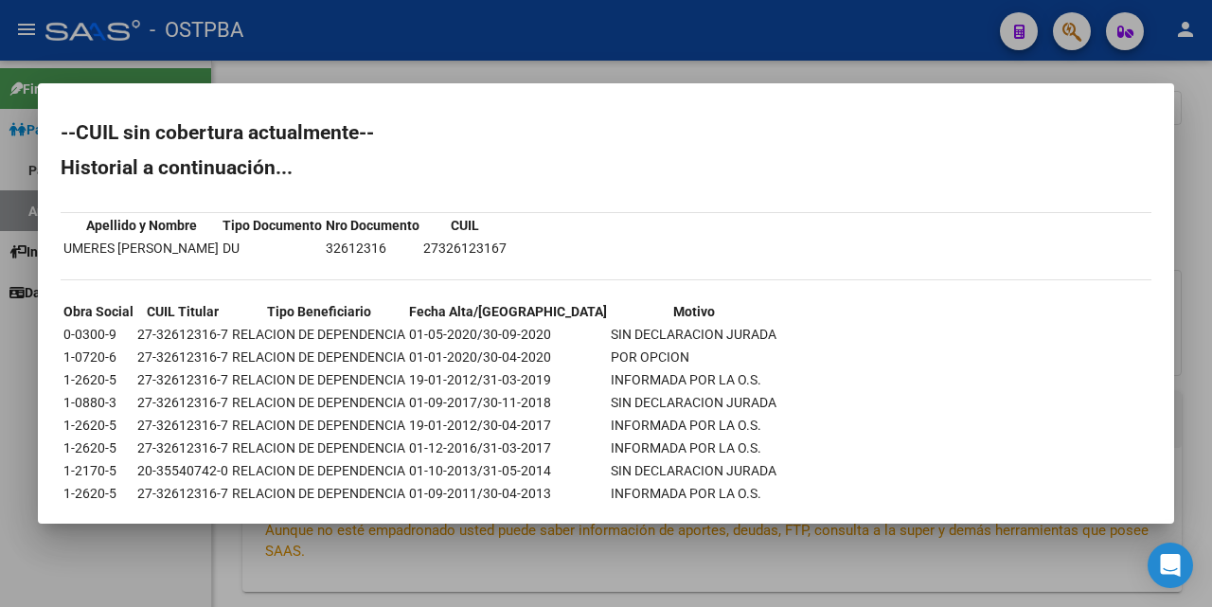
click at [751, 73] on div at bounding box center [606, 303] width 1212 height 607
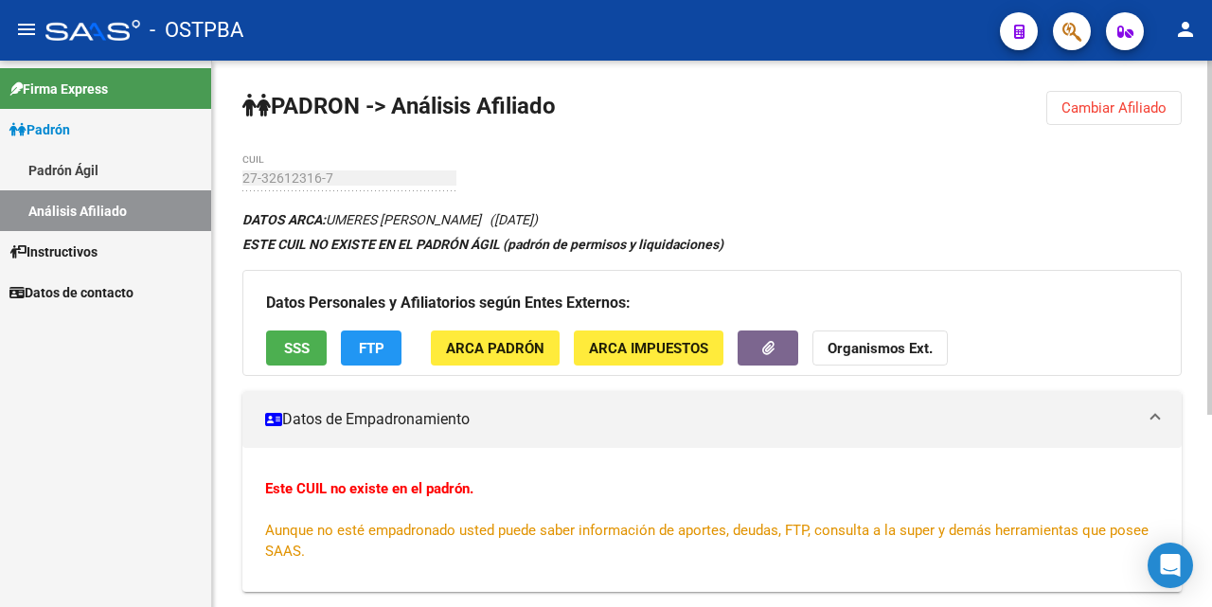
click at [1093, 94] on button "Cambiar Afiliado" at bounding box center [1113, 108] width 135 height 34
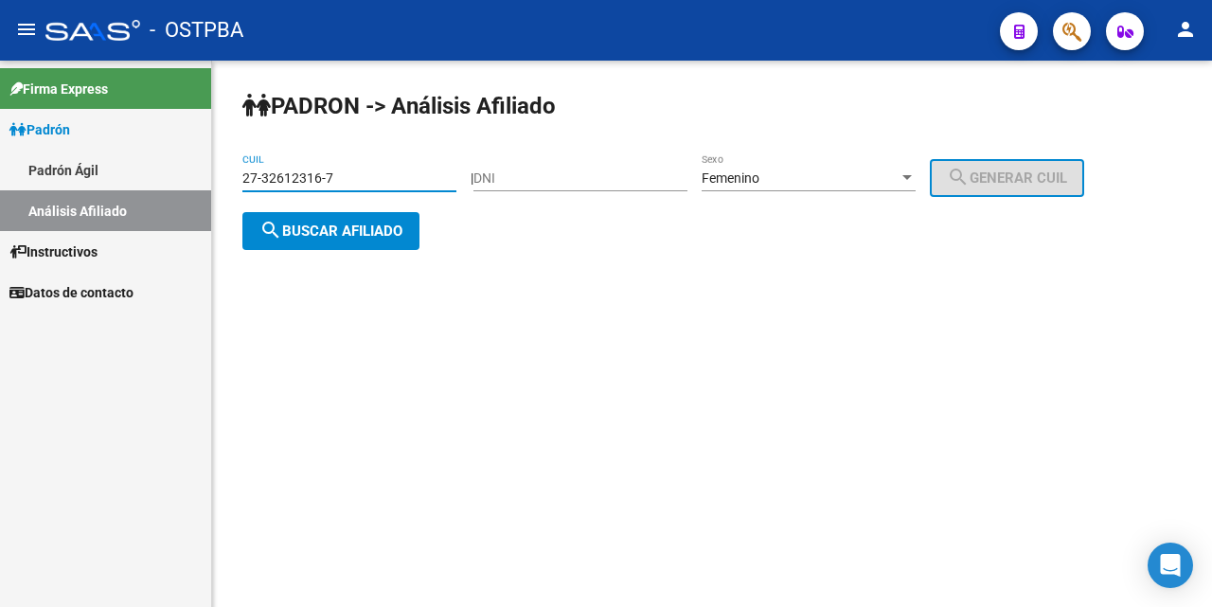
drag, startPoint x: 384, startPoint y: 171, endPoint x: 413, endPoint y: 227, distance: 62.7
click at [381, 171] on input "27-32612316-7" at bounding box center [349, 178] width 214 height 16
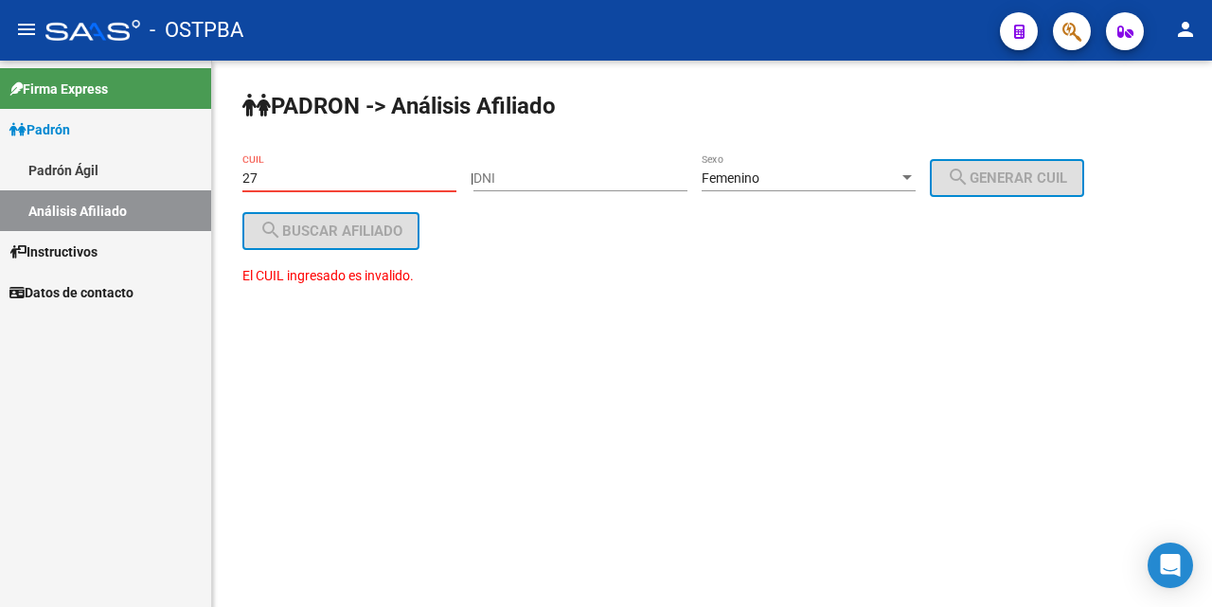
type input "2"
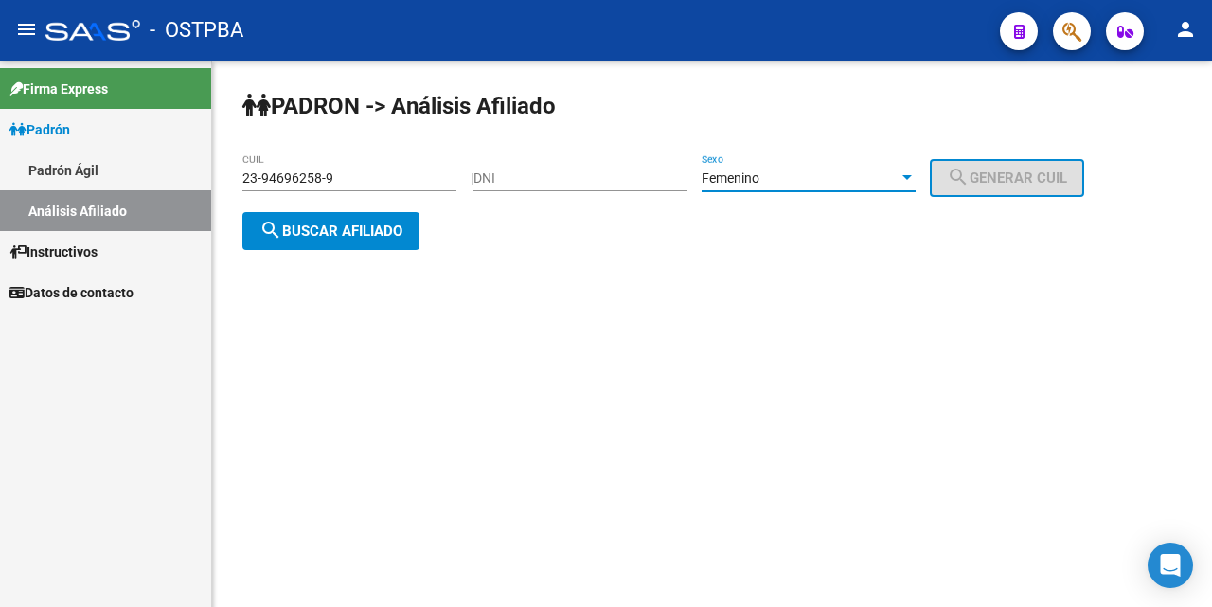
click at [912, 175] on div at bounding box center [907, 177] width 9 height 5
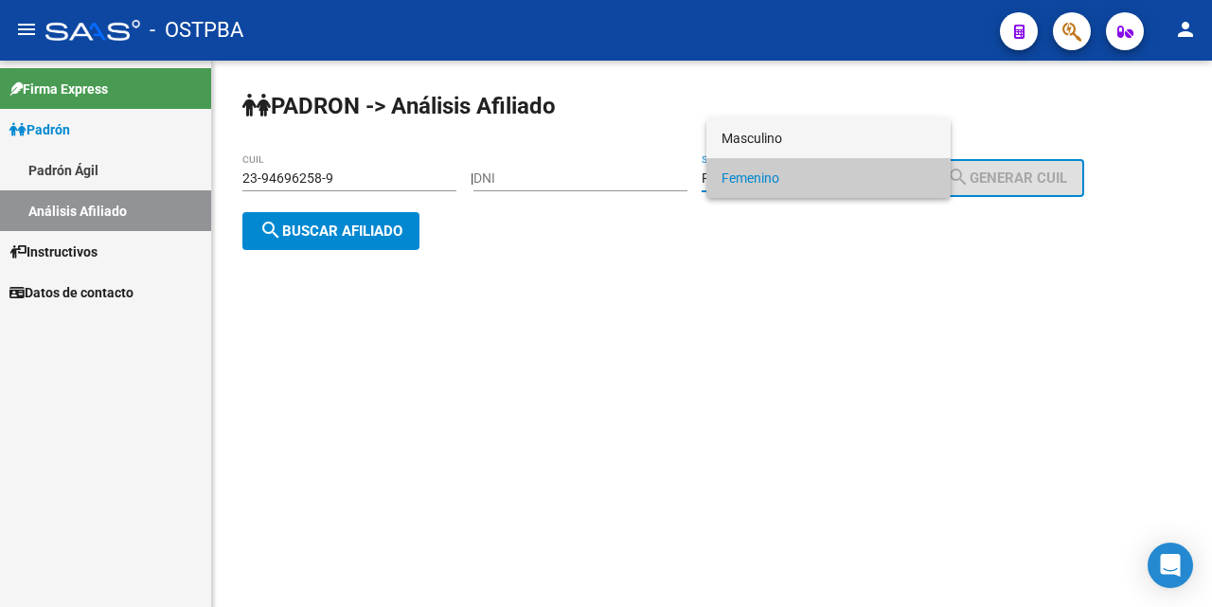
click at [818, 139] on span "Masculino" at bounding box center [829, 138] width 214 height 40
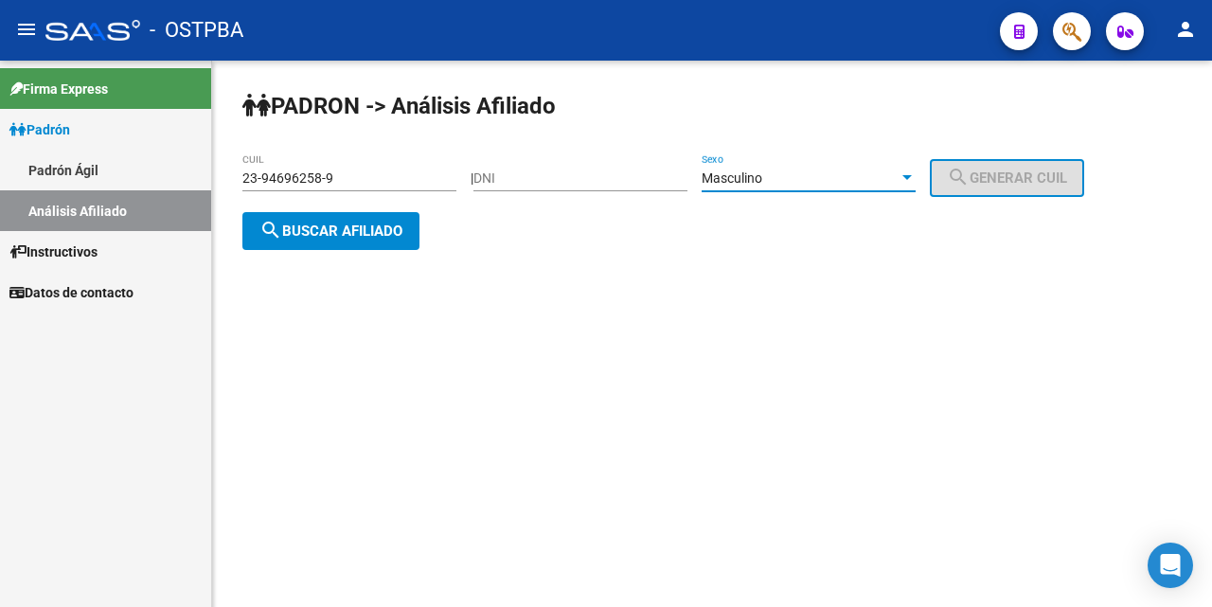
click at [338, 233] on span "search Buscar afiliado" at bounding box center [330, 231] width 143 height 17
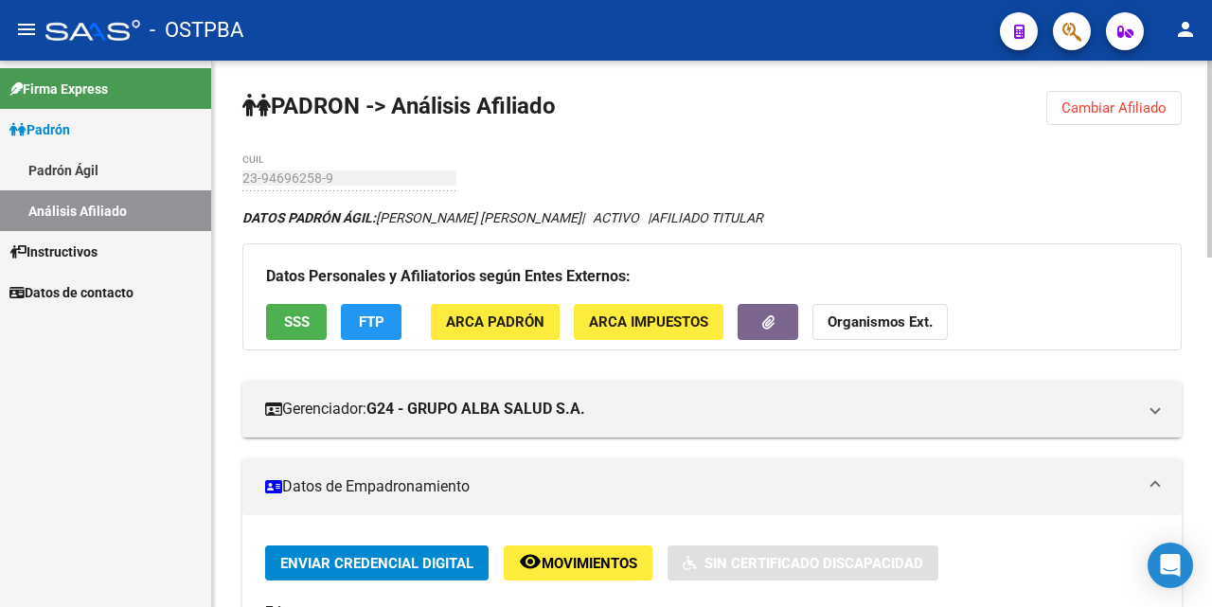
click at [313, 322] on button "SSS" at bounding box center [296, 321] width 61 height 35
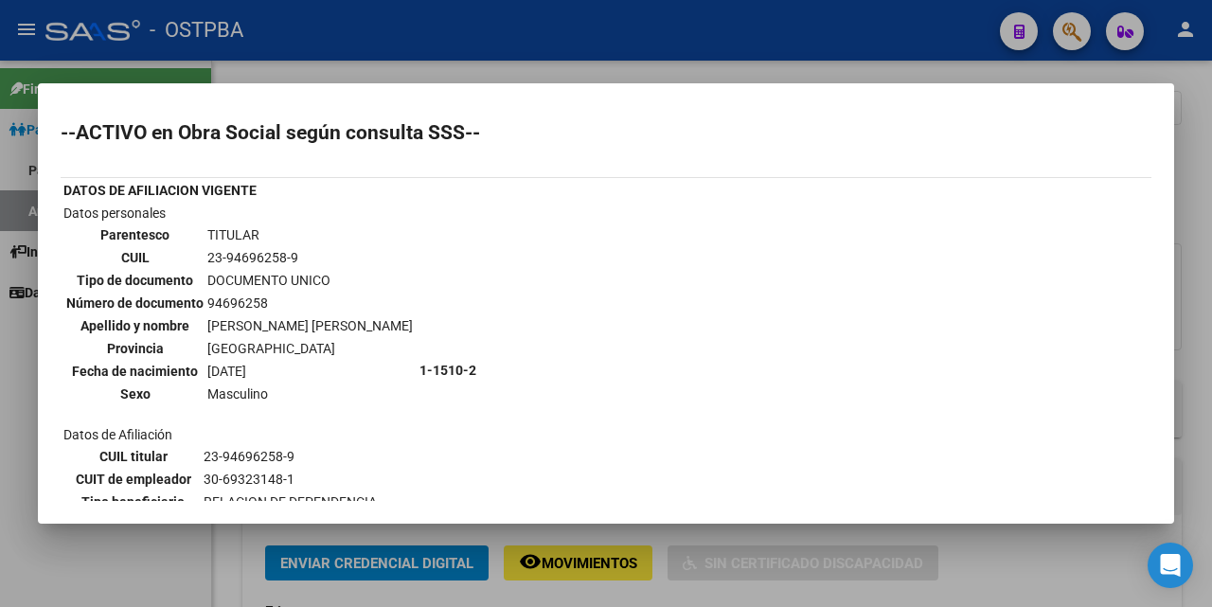
click at [677, 75] on div at bounding box center [606, 303] width 1212 height 607
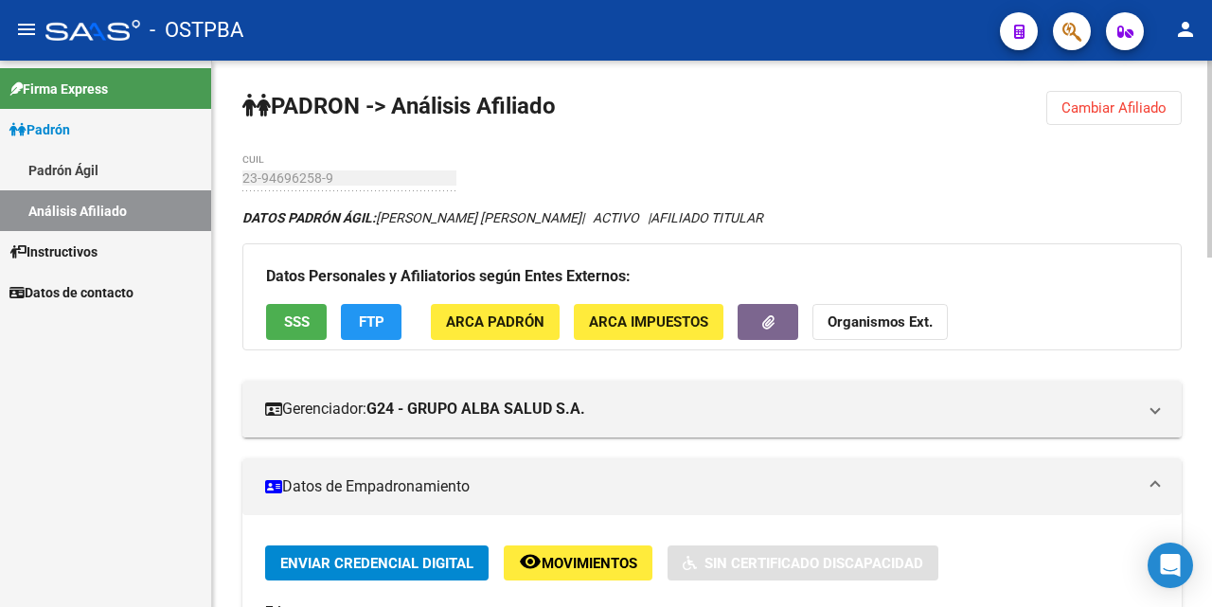
drag, startPoint x: 1086, startPoint y: 103, endPoint x: 1058, endPoint y: 104, distance: 28.4
click at [1083, 104] on span "Cambiar Afiliado" at bounding box center [1114, 107] width 105 height 17
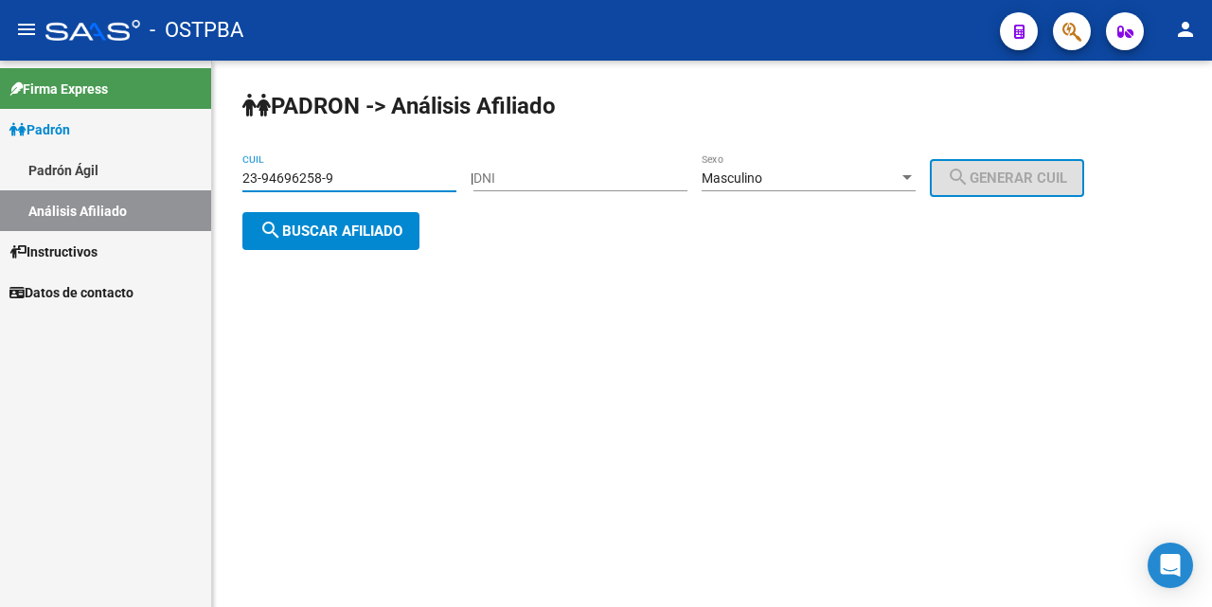
click at [368, 176] on input "23-94696258-9" at bounding box center [349, 178] width 214 height 16
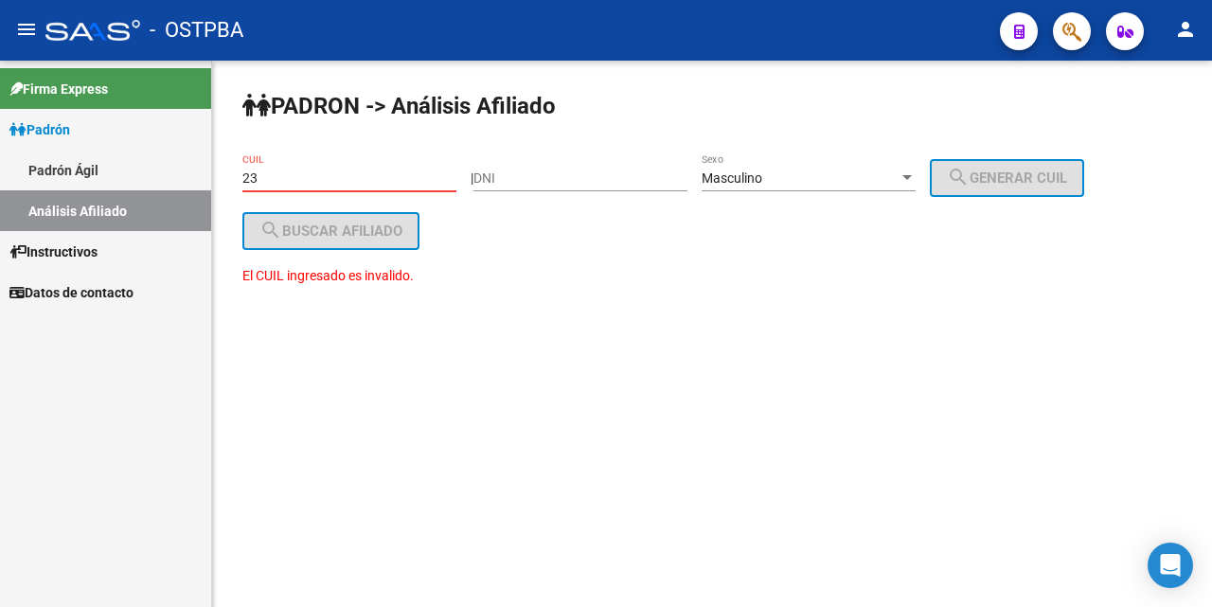
type input "2"
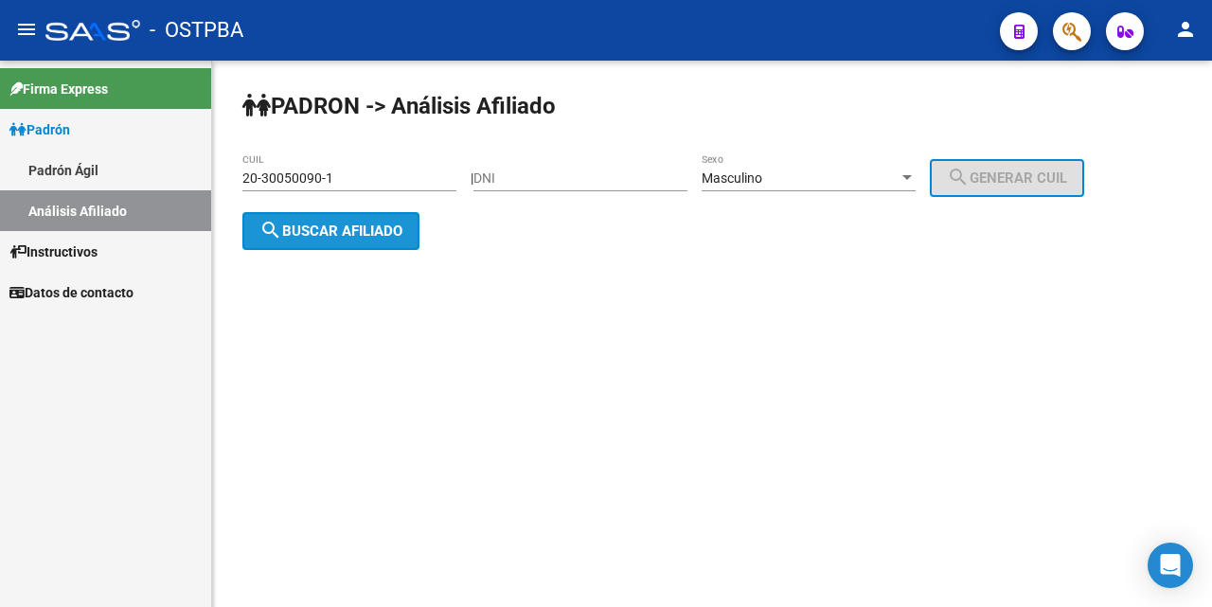
click at [365, 234] on span "search Buscar afiliado" at bounding box center [330, 231] width 143 height 17
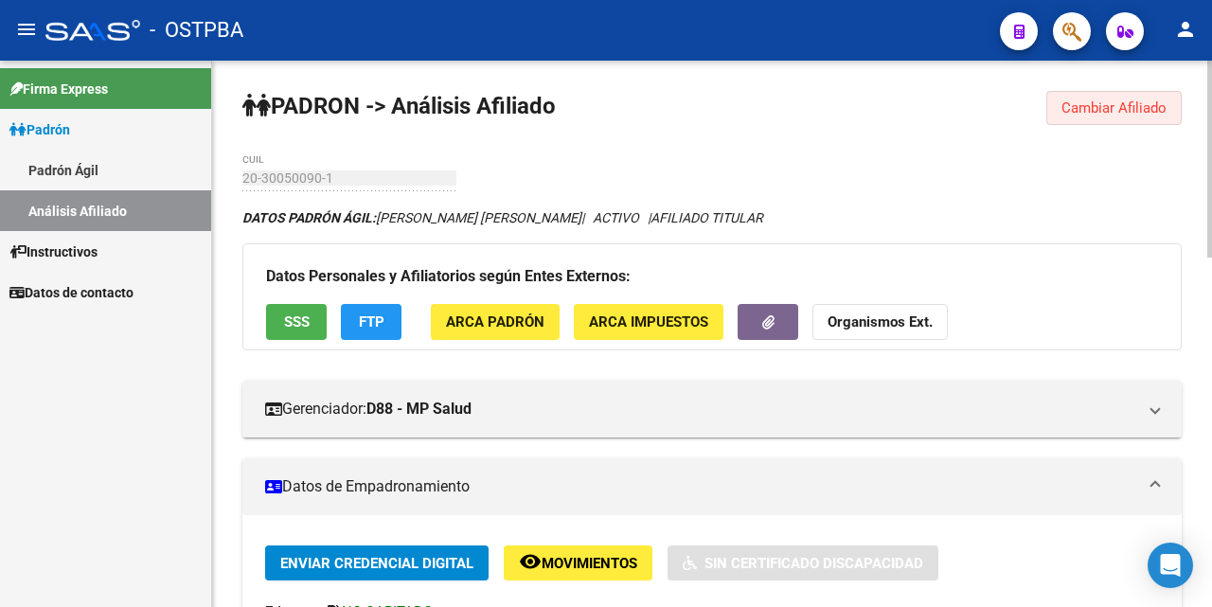
click at [1083, 106] on span "Cambiar Afiliado" at bounding box center [1114, 107] width 105 height 17
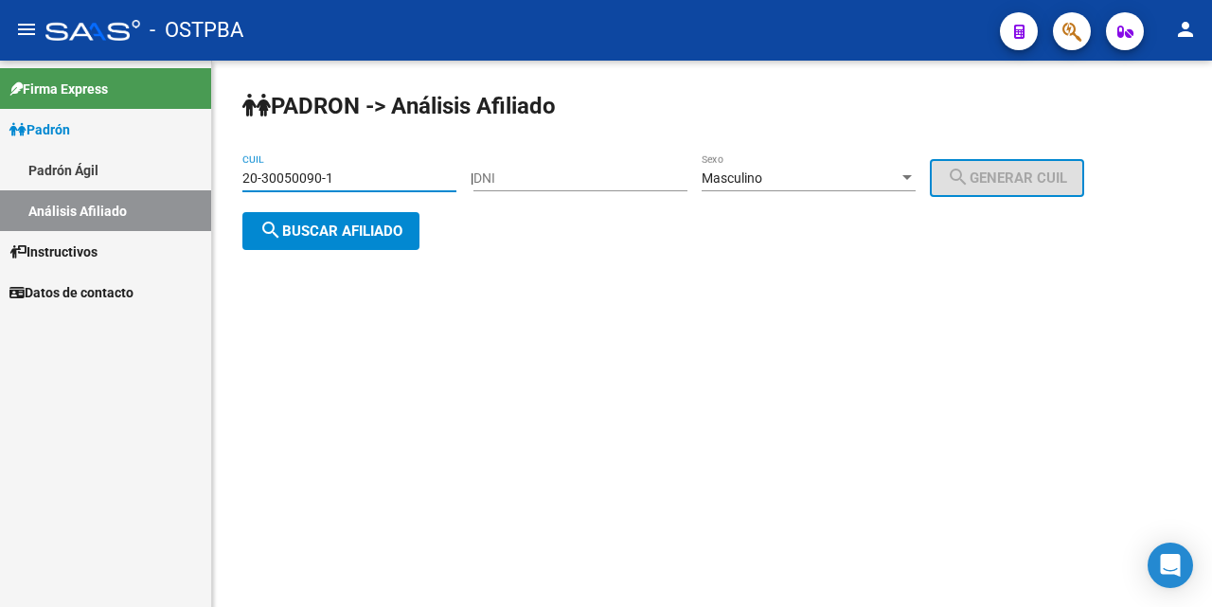
click at [391, 168] on div "20-30050090-1 CUIL" at bounding box center [349, 172] width 214 height 38
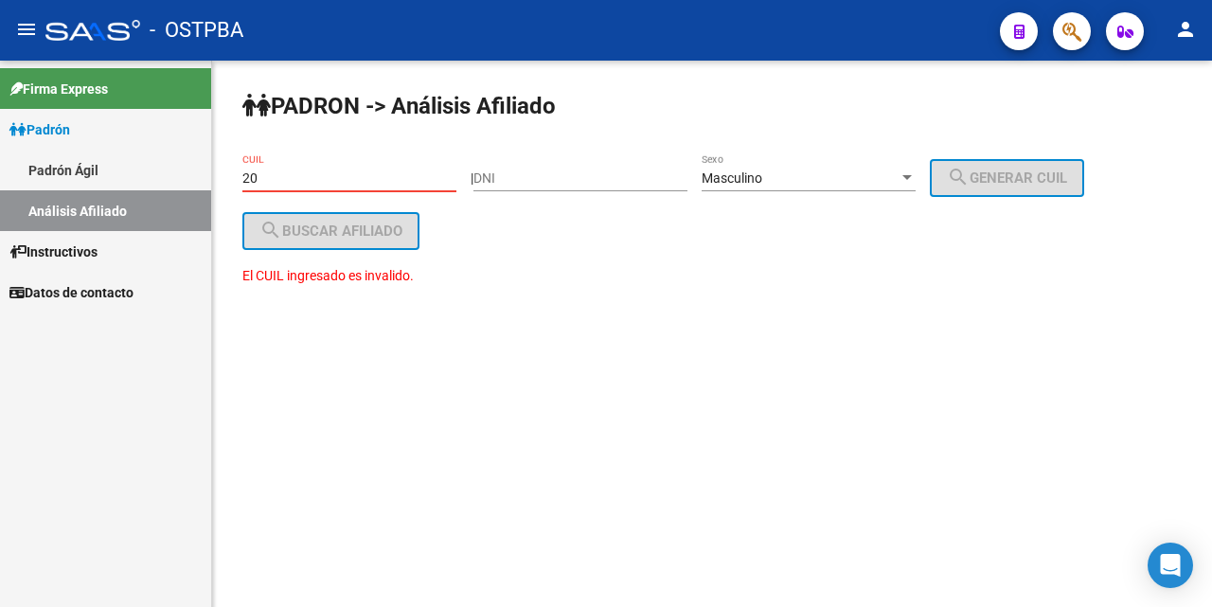
type input "2"
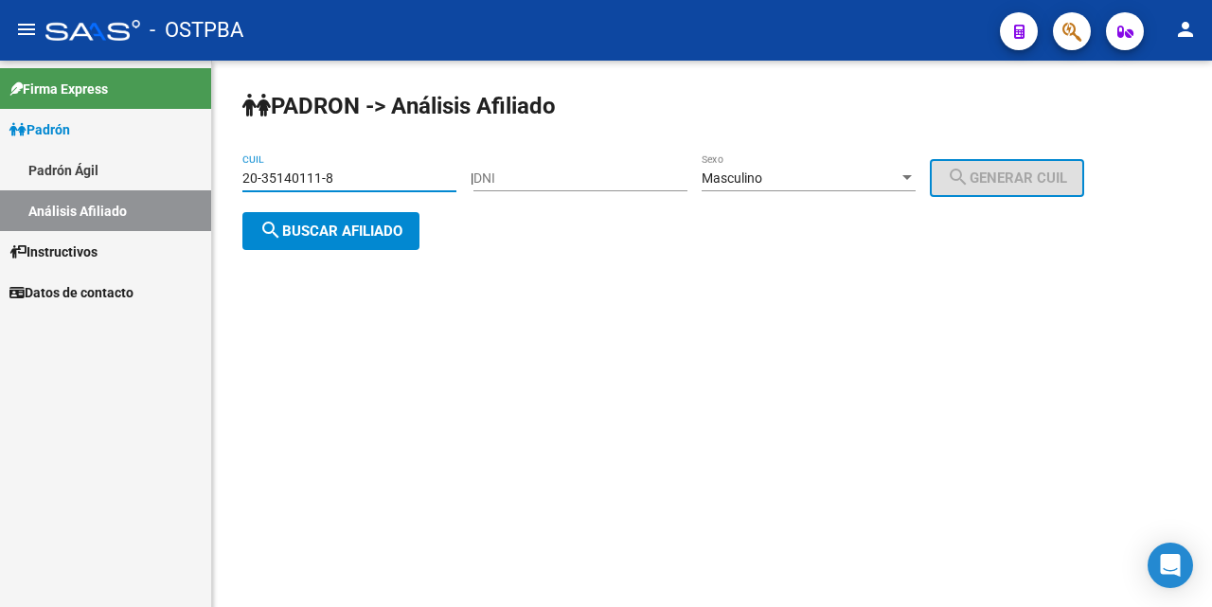
drag, startPoint x: 379, startPoint y: 235, endPoint x: 393, endPoint y: 277, distance: 44.0
click at [382, 233] on span "search Buscar afiliado" at bounding box center [330, 231] width 143 height 17
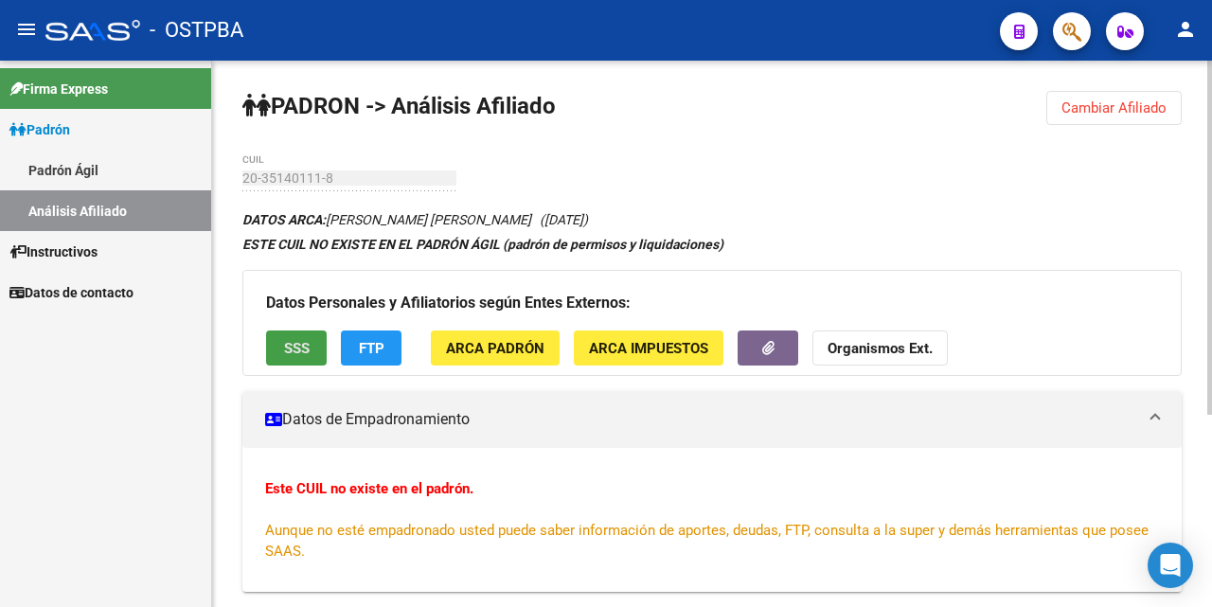
click at [301, 341] on span "SSS" at bounding box center [297, 348] width 26 height 17
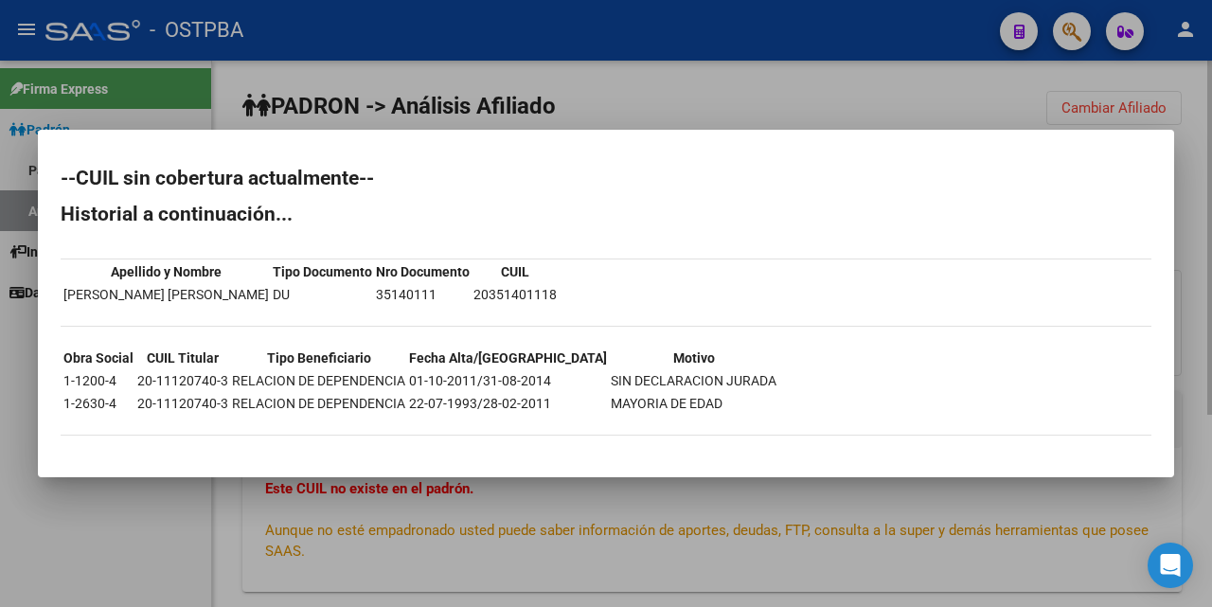
click at [646, 110] on div at bounding box center [606, 303] width 1212 height 607
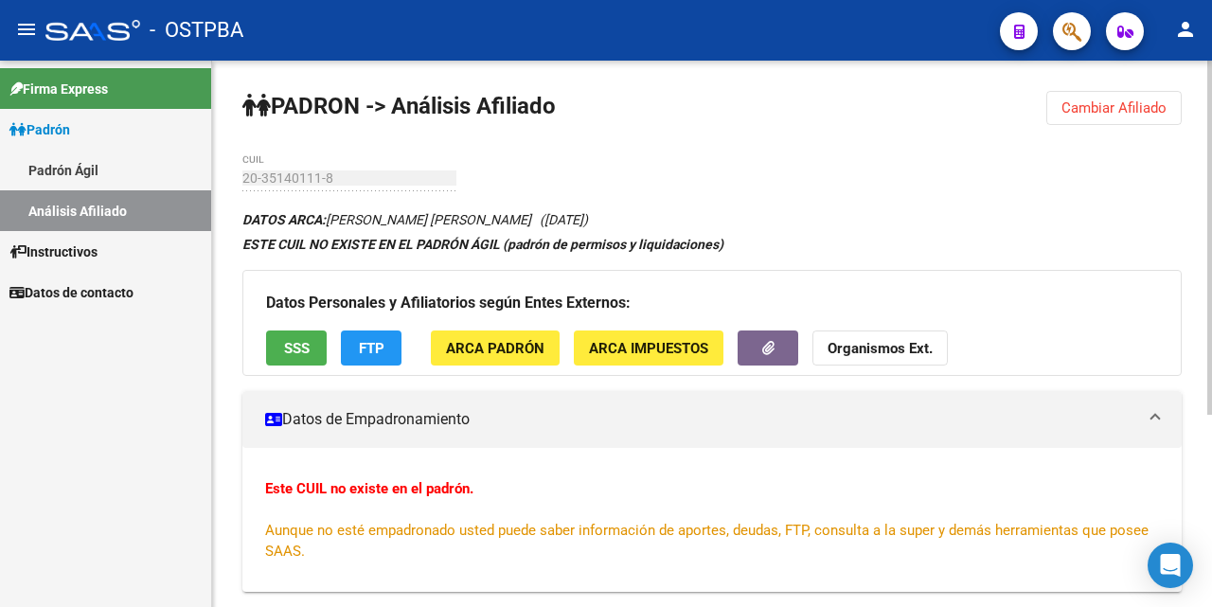
click at [379, 344] on span "FTP" at bounding box center [372, 348] width 26 height 17
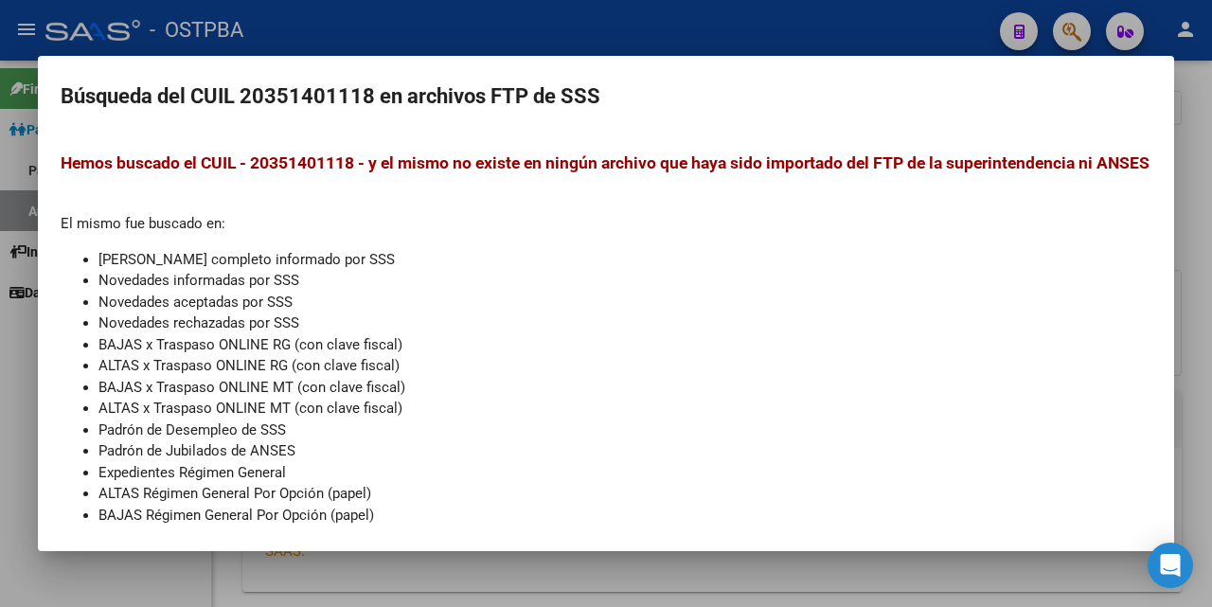
click at [663, 43] on div at bounding box center [606, 303] width 1212 height 607
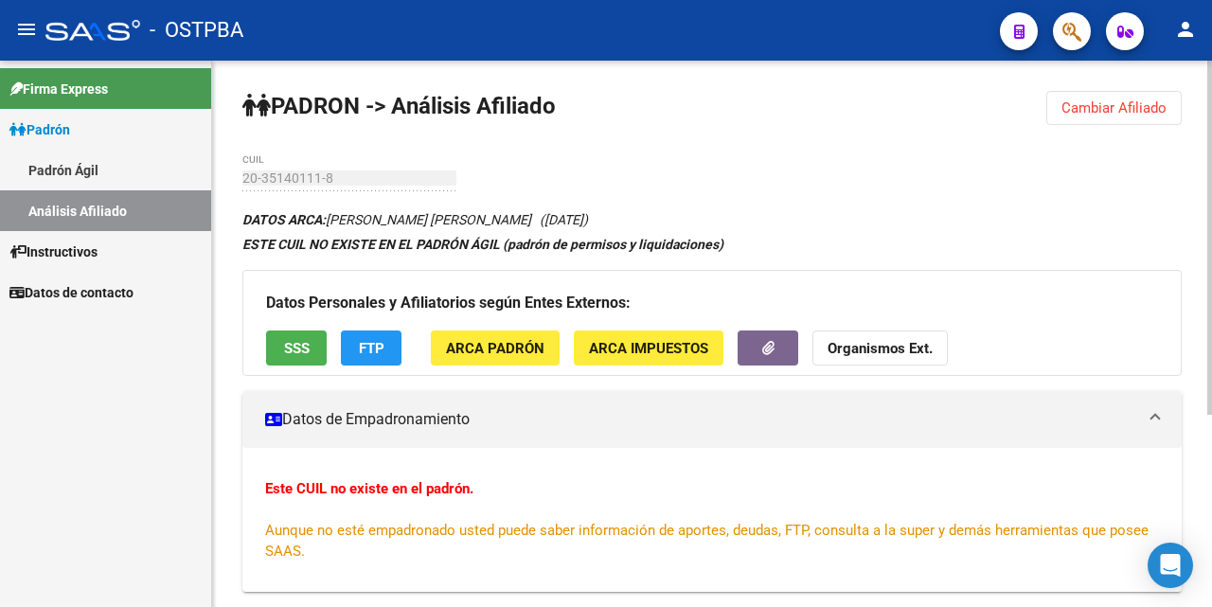
click at [465, 352] on span "ARCA Padrón" at bounding box center [495, 348] width 98 height 17
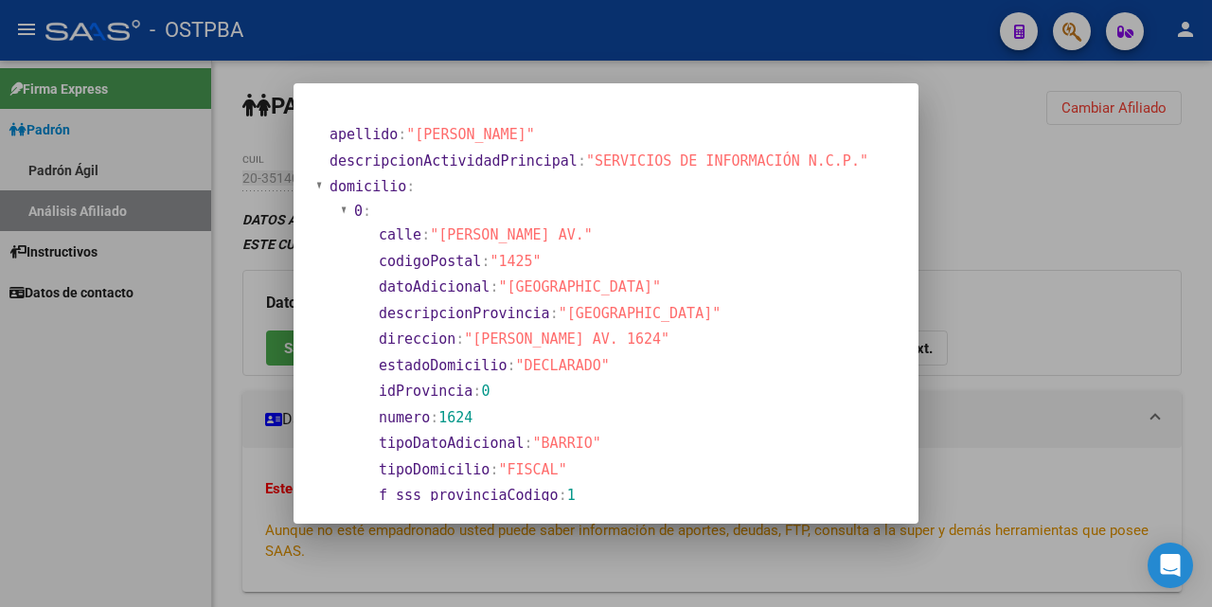
click at [692, 71] on div at bounding box center [606, 303] width 1212 height 607
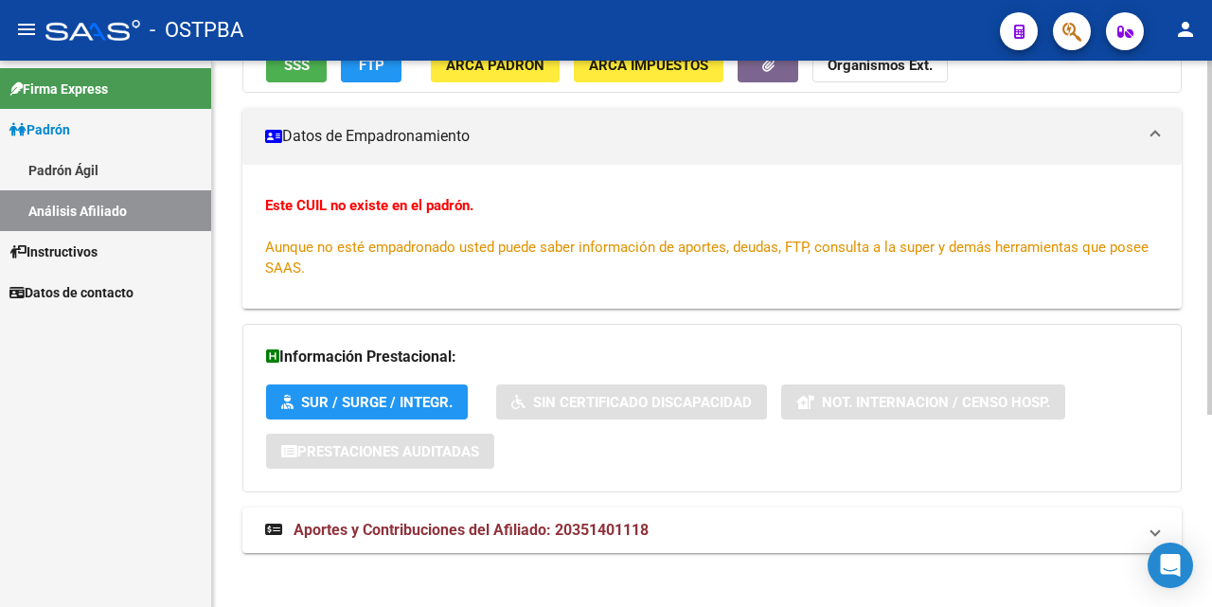
scroll to position [295, 0]
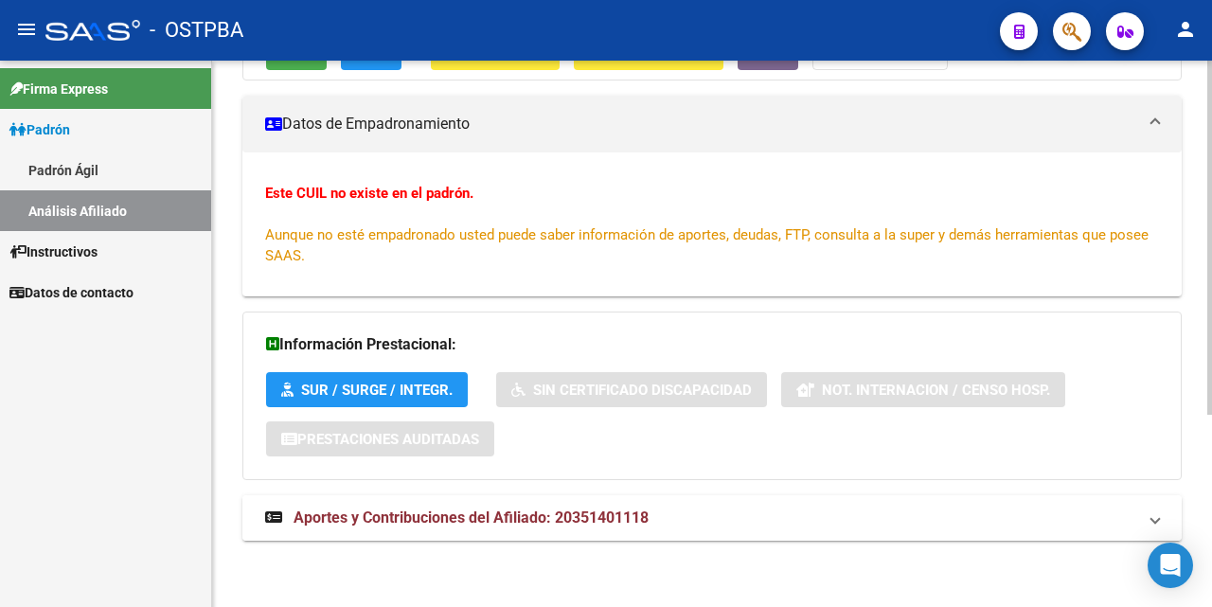
click at [343, 514] on span "Aportes y Contribuciones del Afiliado: 20351401118" at bounding box center [471, 518] width 355 height 18
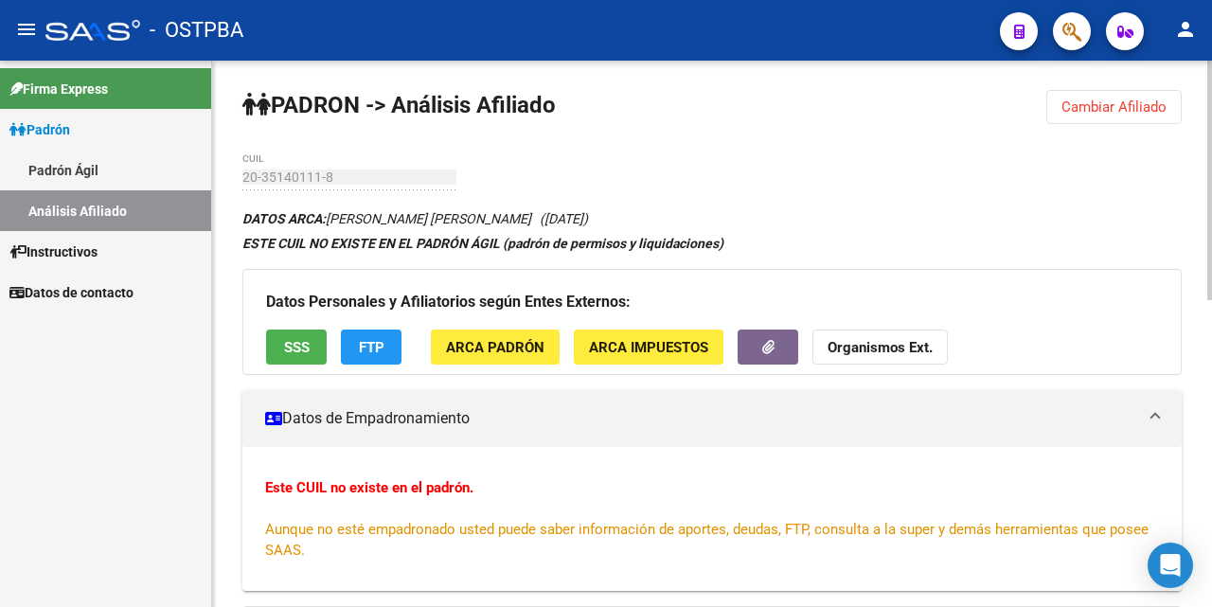
scroll to position [0, 0]
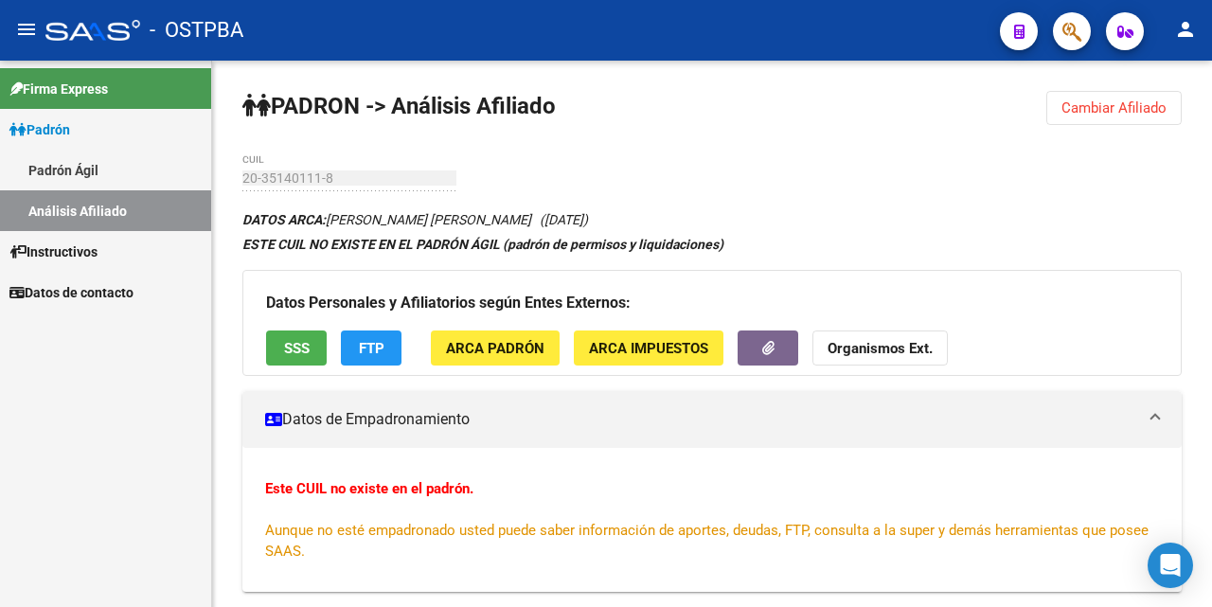
click at [701, 48] on div "- OSTPBA" at bounding box center [514, 30] width 939 height 42
click at [1103, 108] on span "Cambiar Afiliado" at bounding box center [1114, 107] width 105 height 17
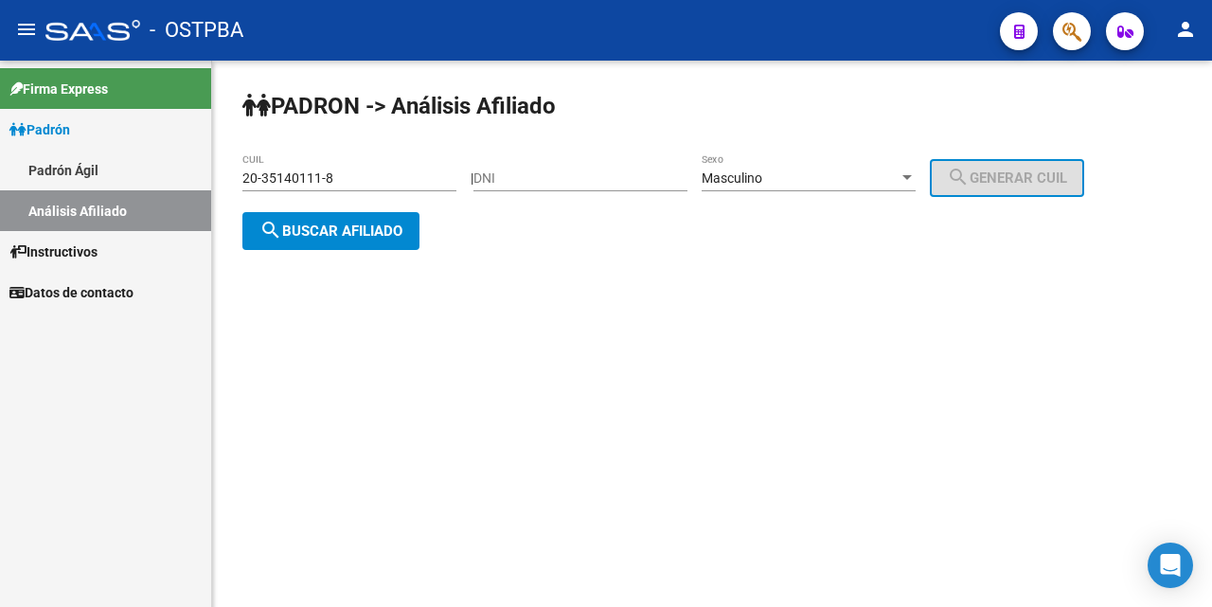
click at [365, 184] on input "20-35140111-8" at bounding box center [349, 178] width 214 height 16
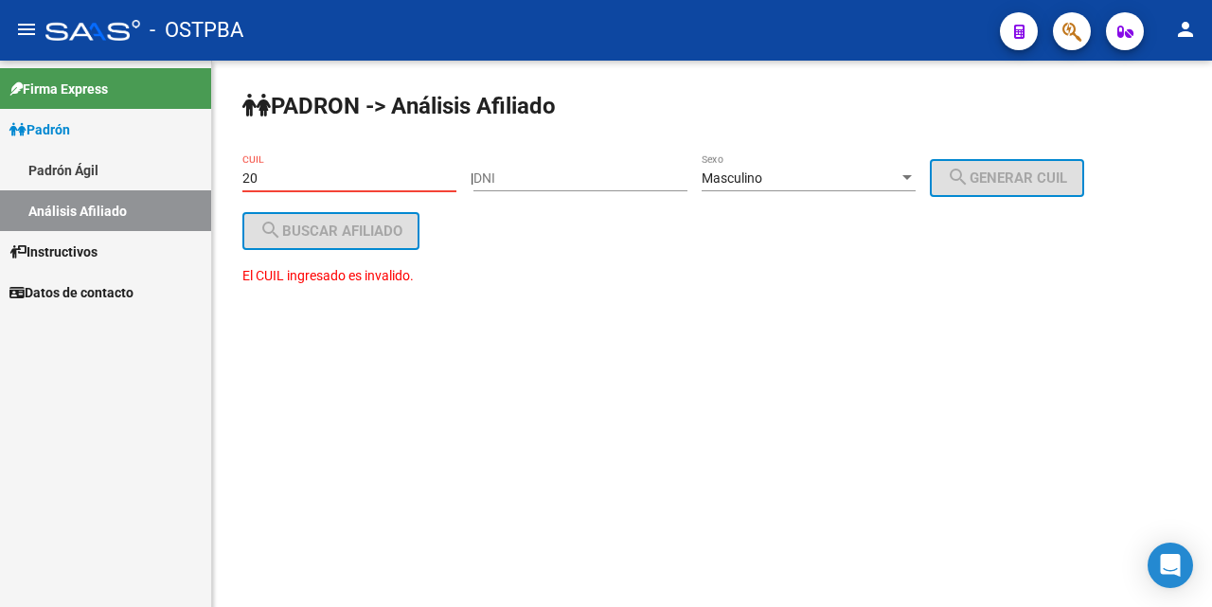
type input "2"
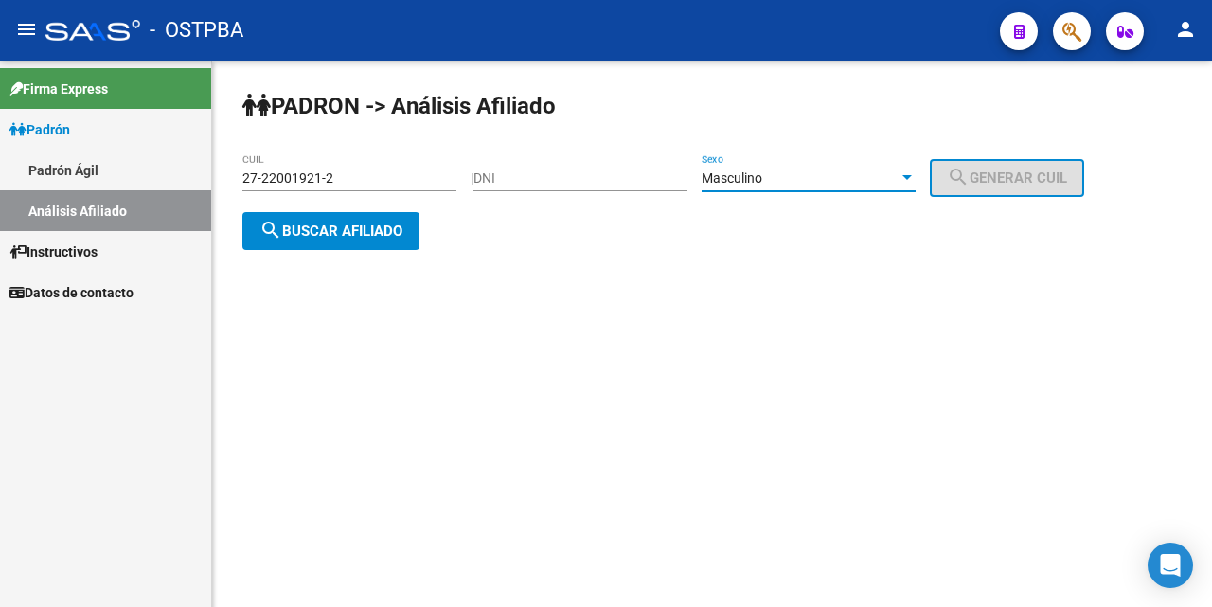
click at [912, 179] on div at bounding box center [907, 177] width 9 height 5
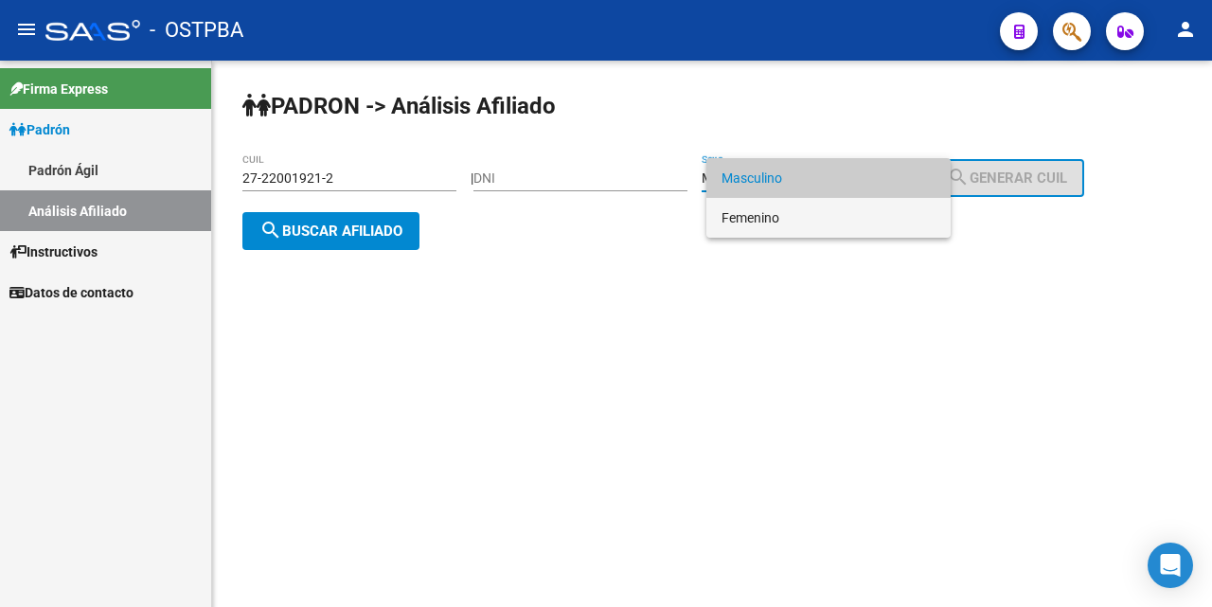
click at [865, 219] on span "Femenino" at bounding box center [829, 218] width 214 height 40
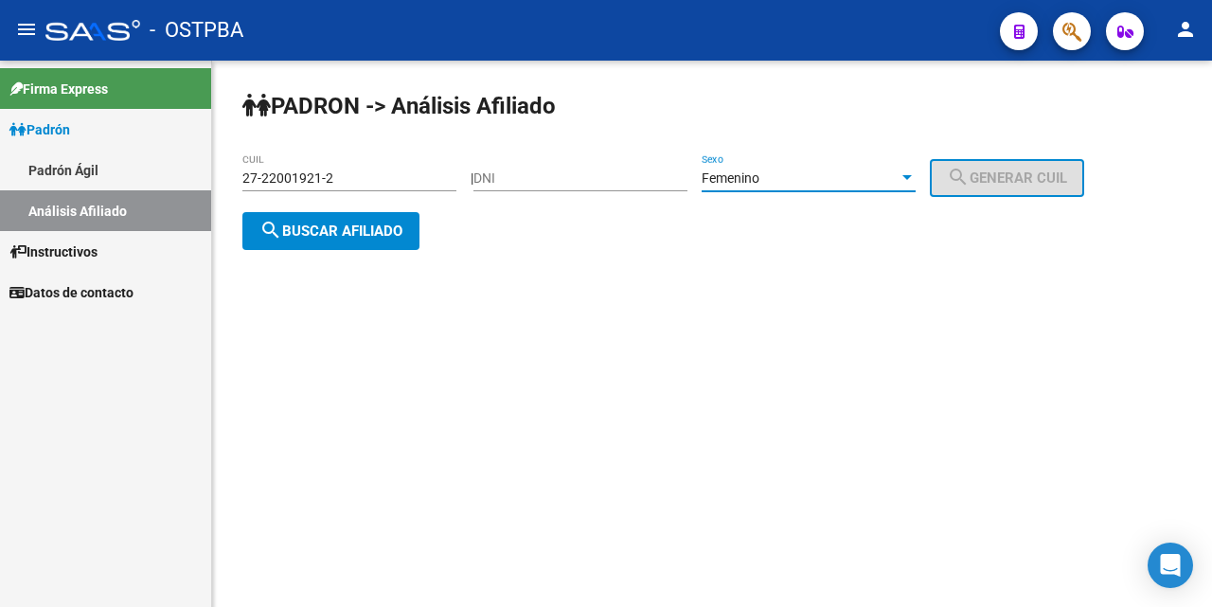
click at [342, 219] on button "search Buscar afiliado" at bounding box center [330, 231] width 177 height 38
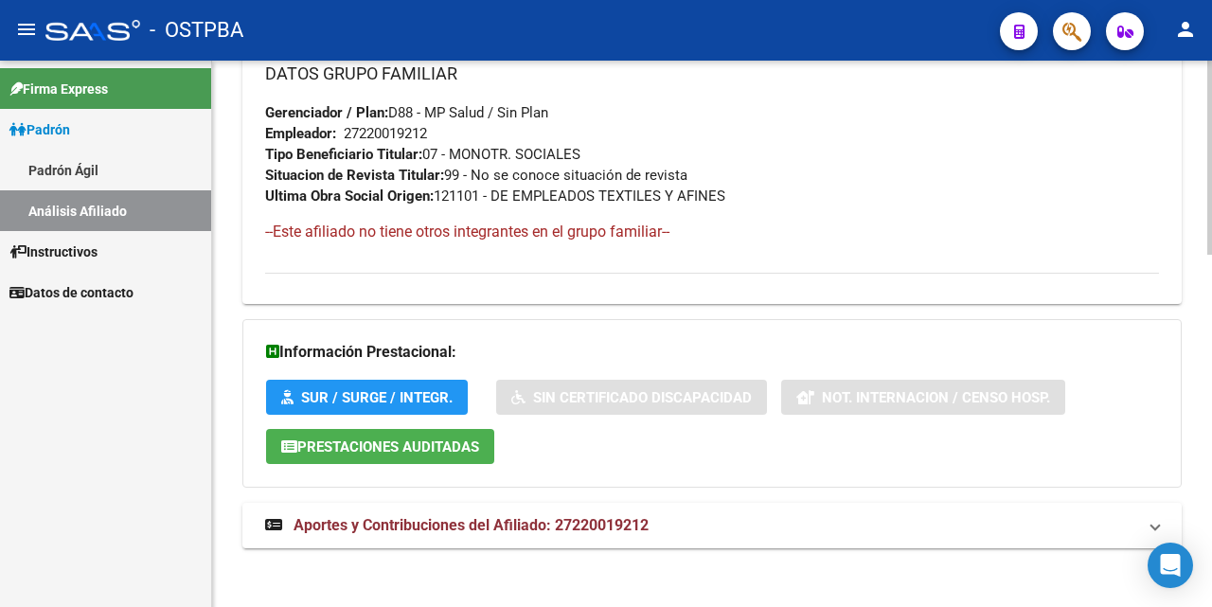
scroll to position [992, 0]
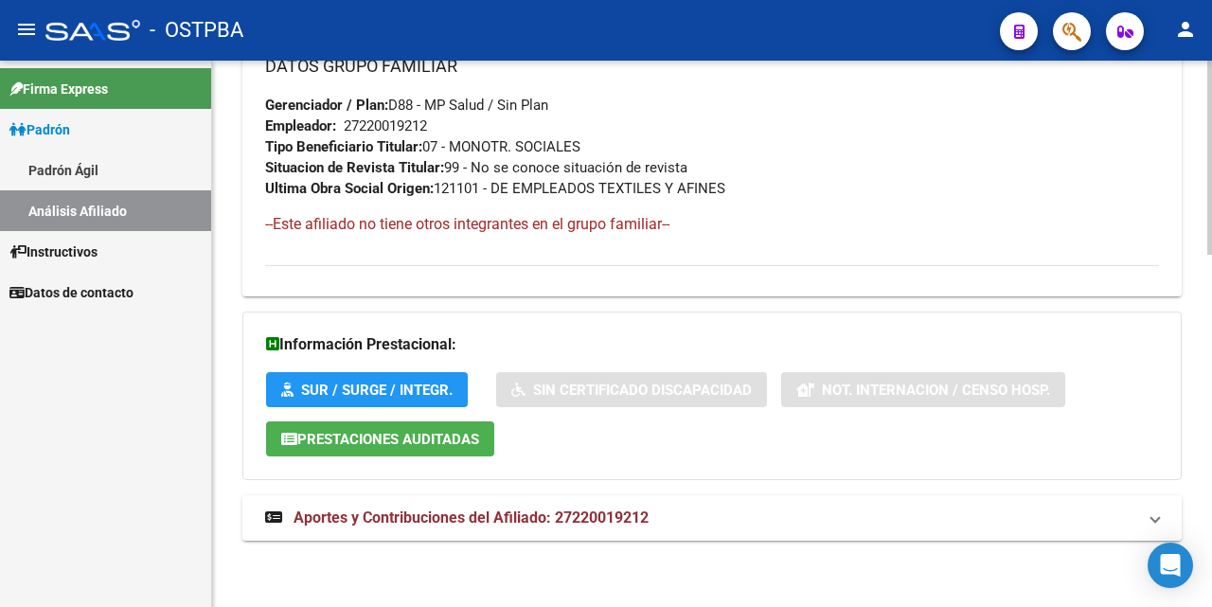
click at [469, 511] on span "Aportes y Contribuciones del Afiliado: 27220019212" at bounding box center [471, 518] width 355 height 18
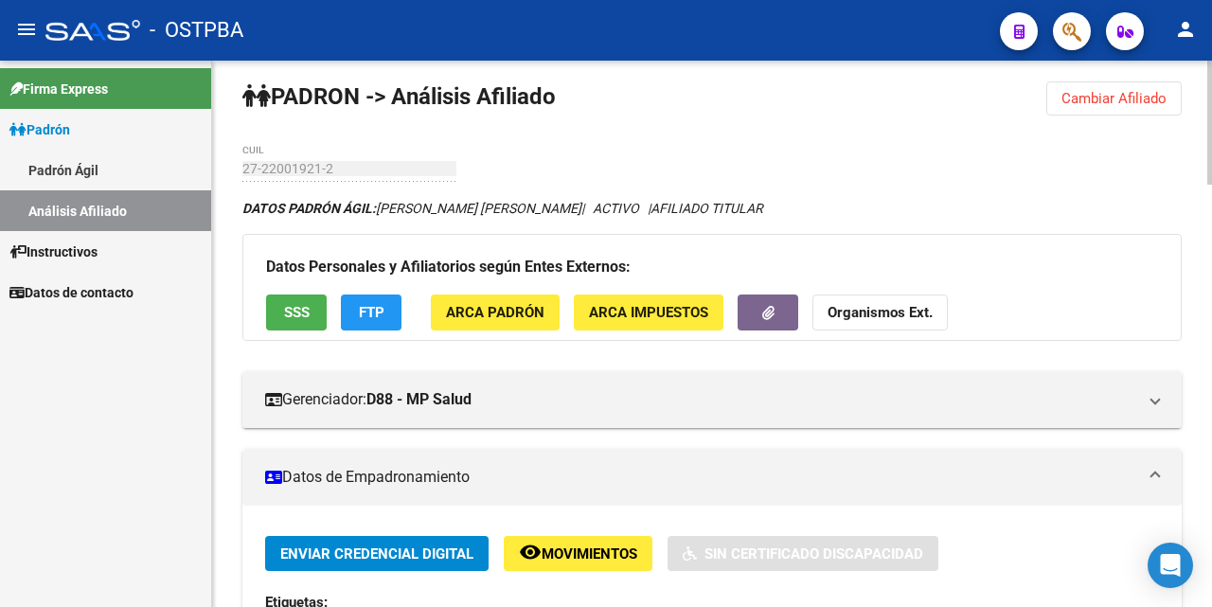
scroll to position [0, 0]
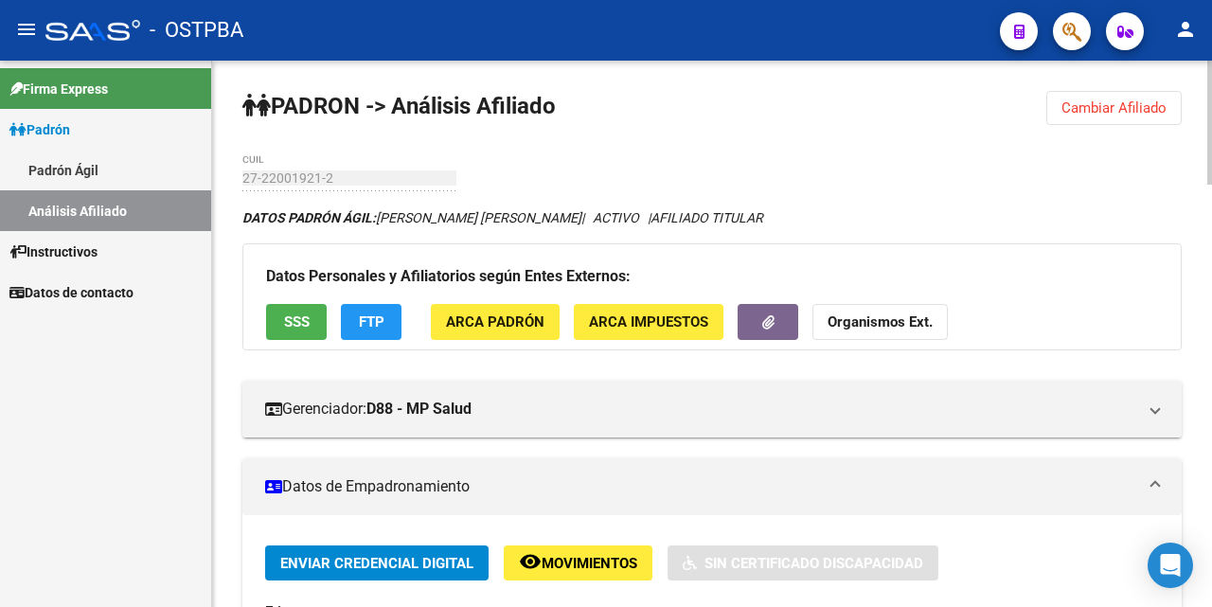
click at [1108, 106] on span "Cambiar Afiliado" at bounding box center [1114, 107] width 105 height 17
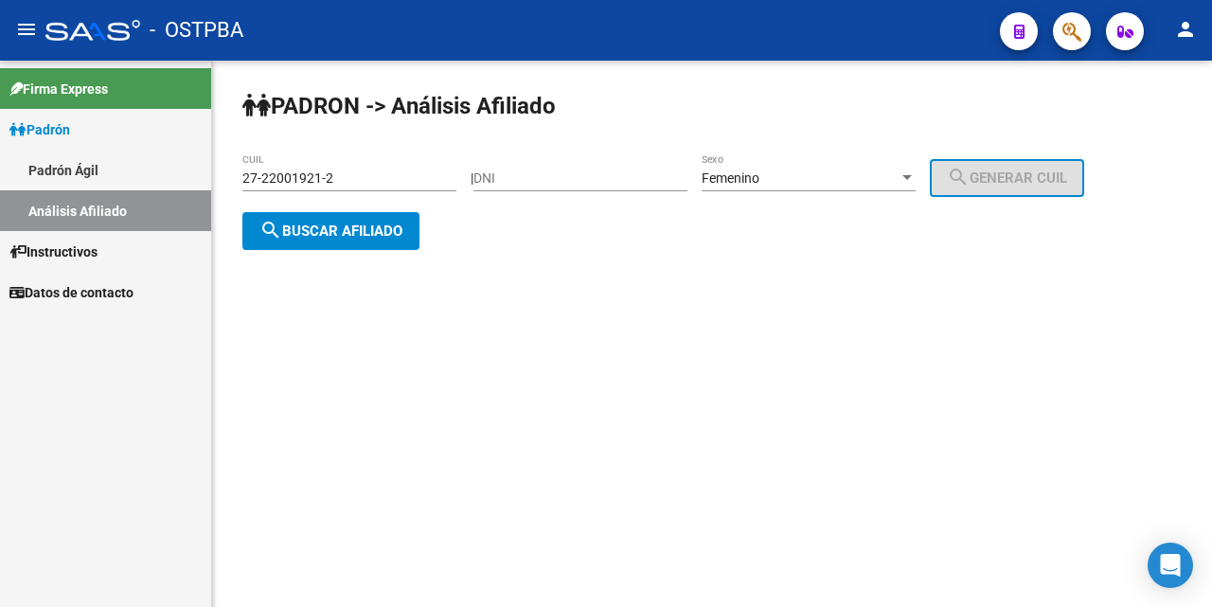
click at [419, 169] on div "27-22001921-2 CUIL" at bounding box center [349, 172] width 214 height 38
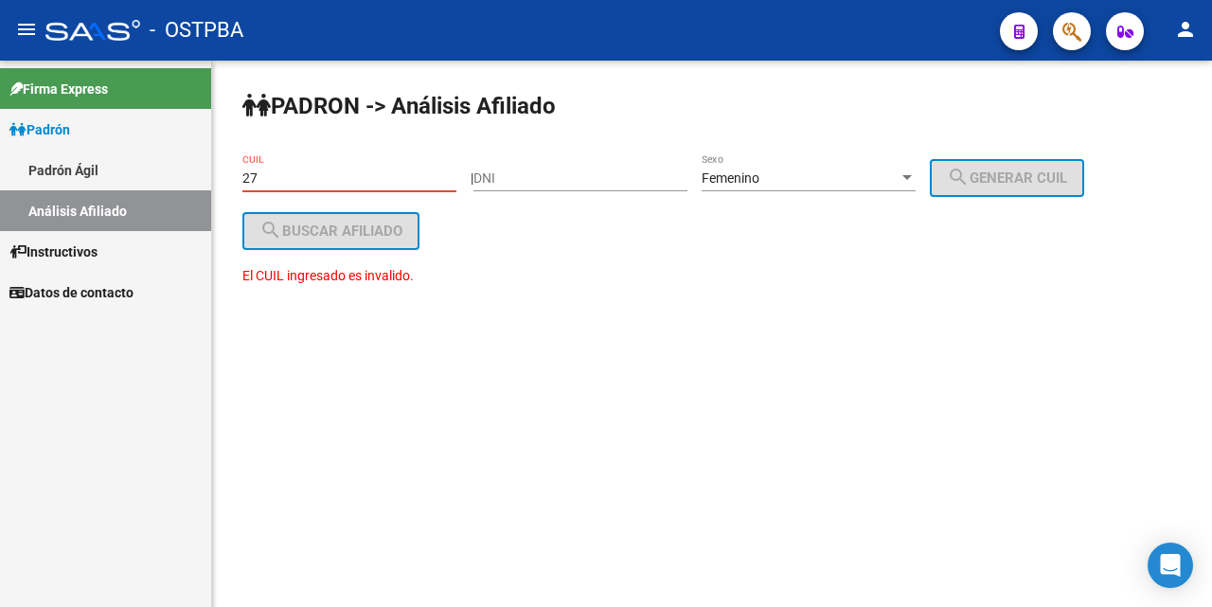
type input "2"
type input "20-38672110-2"
click at [916, 172] on div at bounding box center [907, 177] width 17 height 15
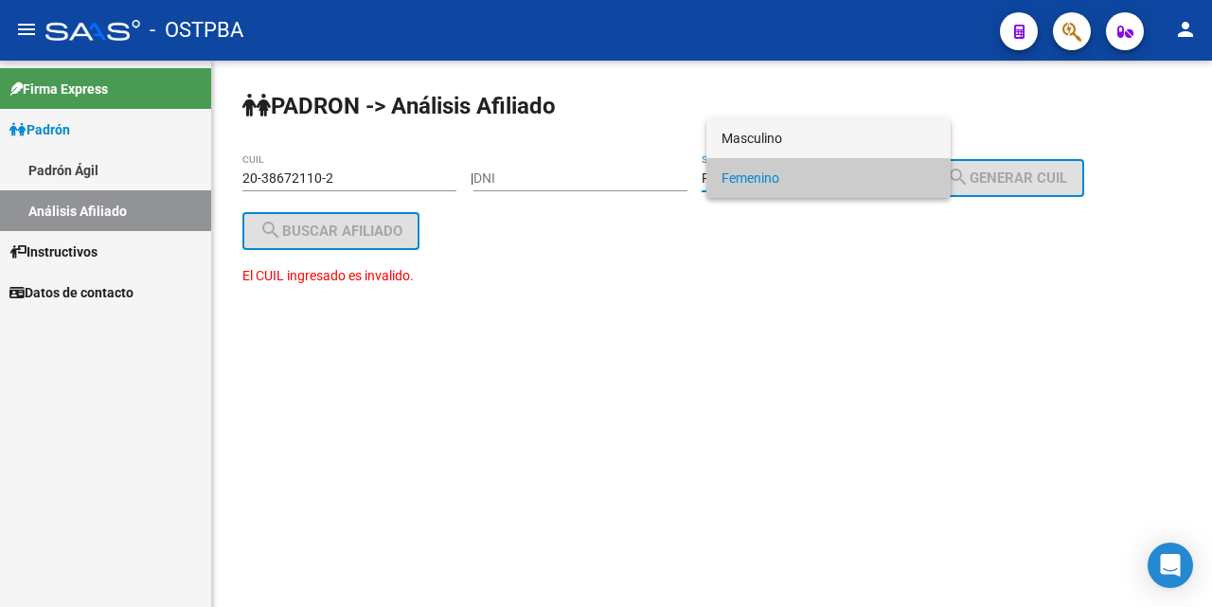
click at [858, 138] on span "Masculino" at bounding box center [829, 138] width 214 height 40
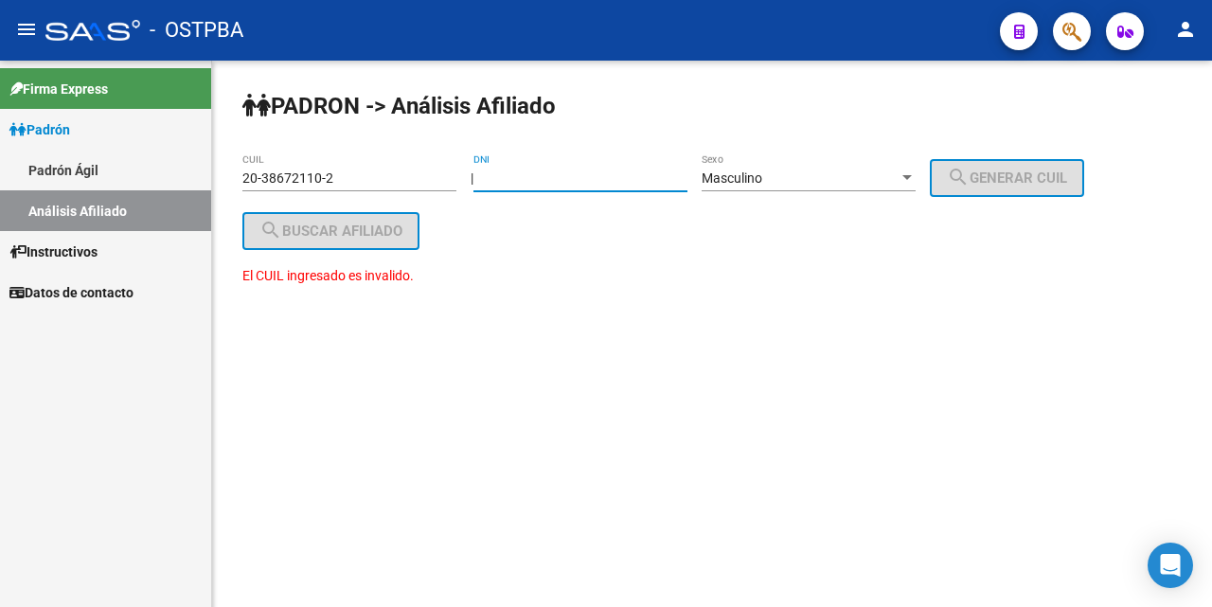
click at [503, 185] on input "DNI" at bounding box center [581, 178] width 214 height 16
type input "38672110"
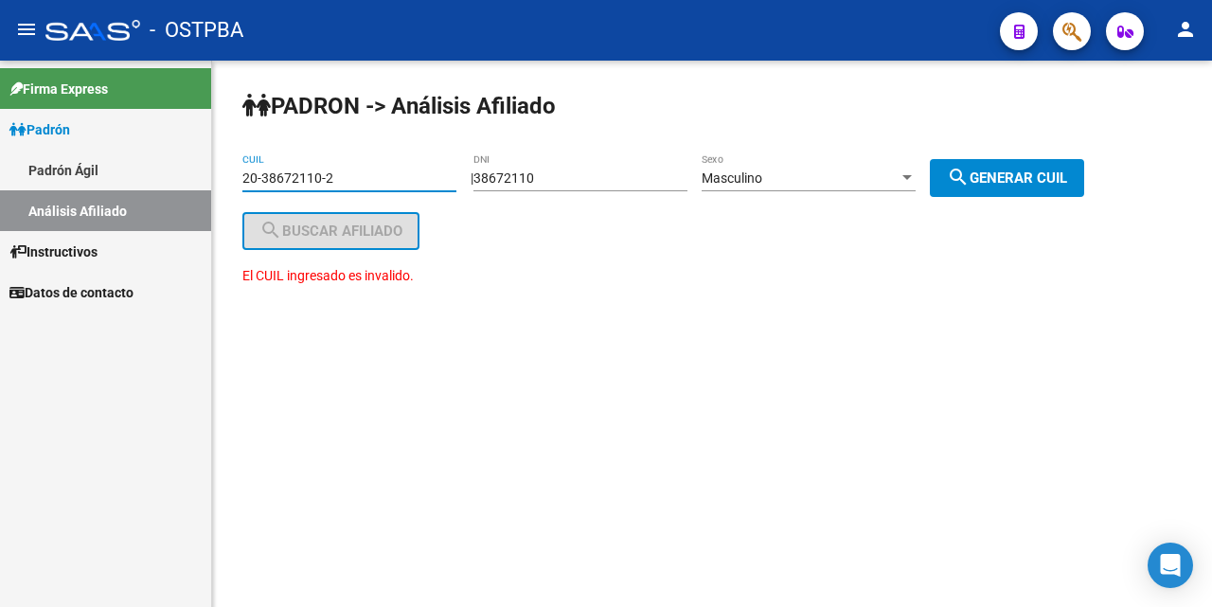
click at [374, 171] on input "20-38672110-2" at bounding box center [349, 178] width 214 height 16
type input "2"
click at [1019, 180] on span "search Generar CUIL" at bounding box center [1007, 178] width 120 height 17
type input "20-38672110-7"
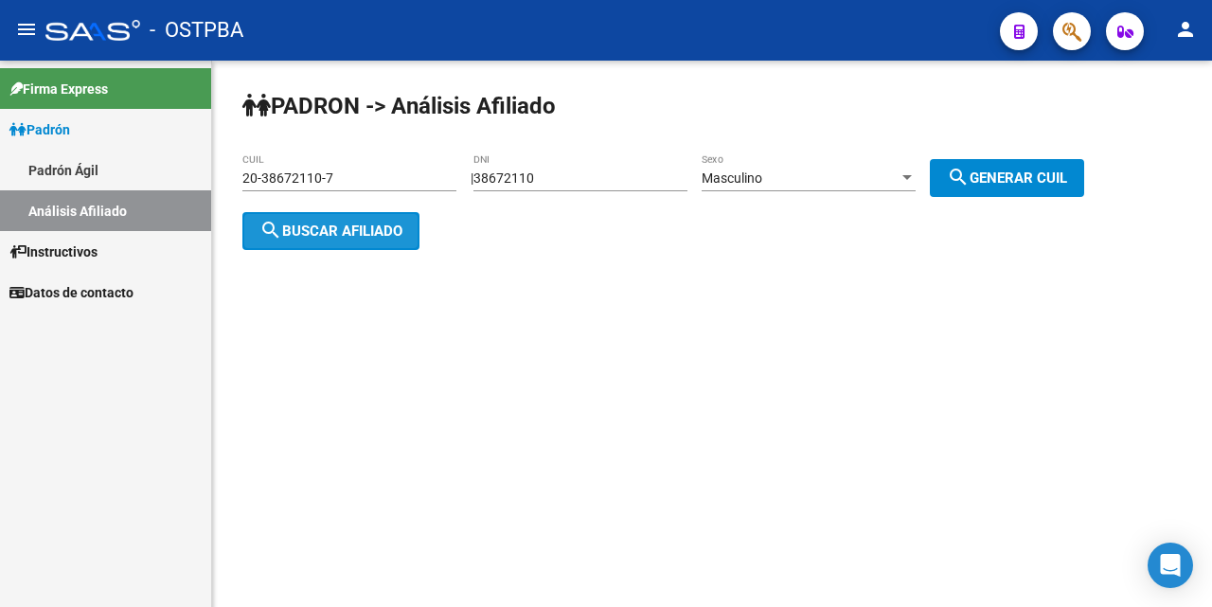
click at [367, 231] on span "search Buscar afiliado" at bounding box center [330, 231] width 143 height 17
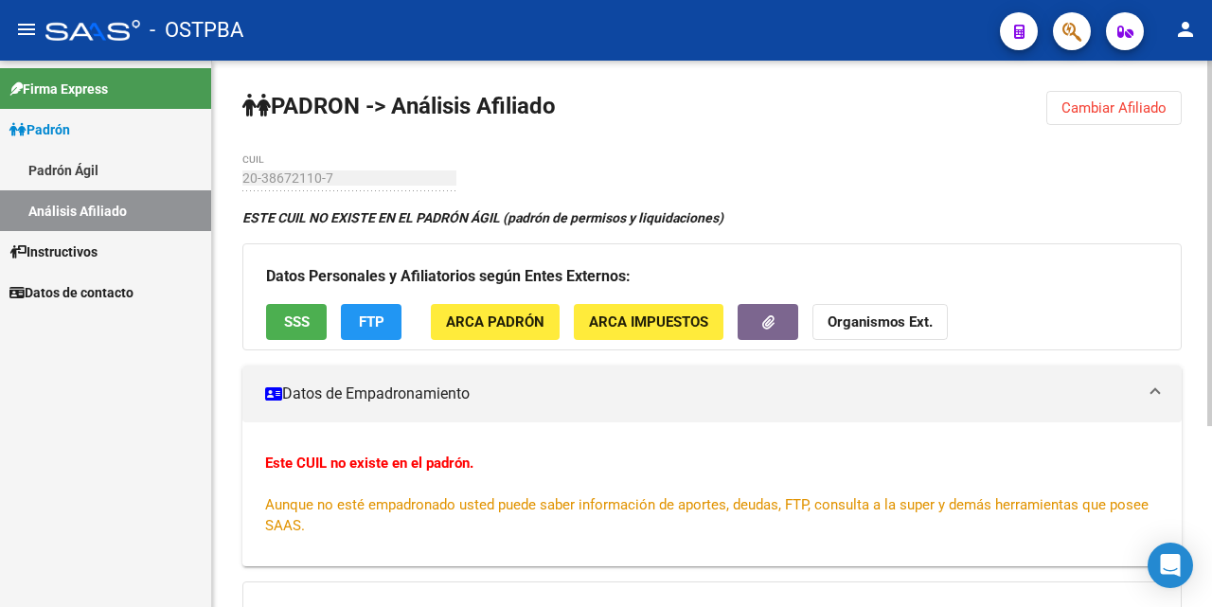
click at [1073, 112] on span "Cambiar Afiliado" at bounding box center [1114, 107] width 105 height 17
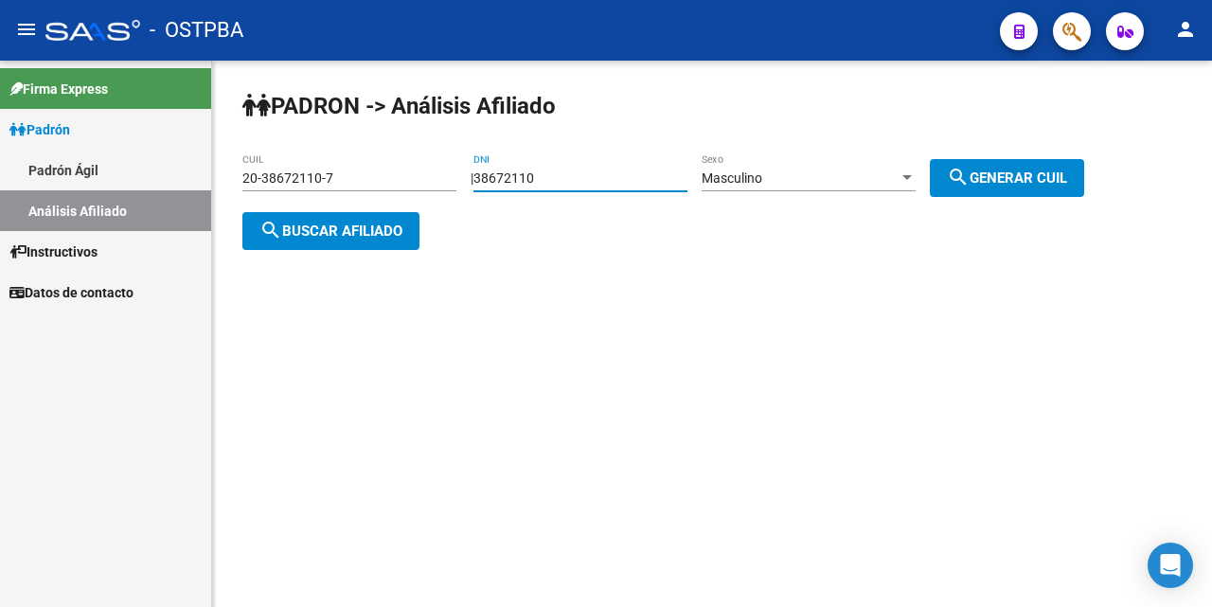
click at [597, 175] on input "38672110" at bounding box center [581, 178] width 214 height 16
type input "3"
click at [352, 174] on input "20-38672110-7" at bounding box center [349, 178] width 214 height 16
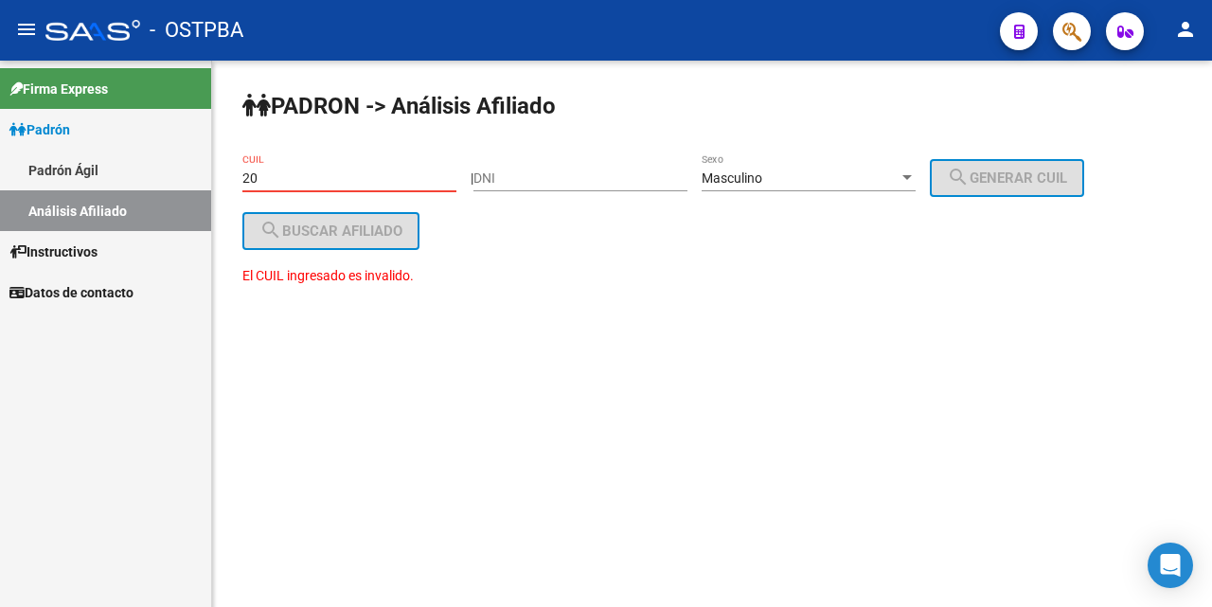
type input "2"
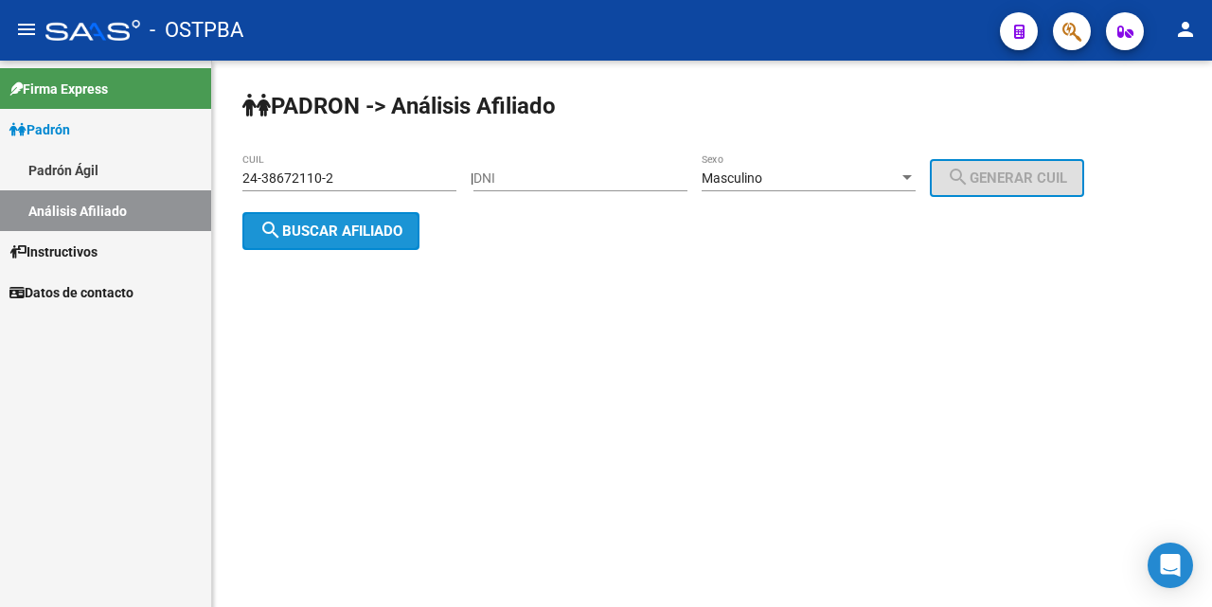
click at [396, 231] on span "search Buscar afiliado" at bounding box center [330, 231] width 143 height 17
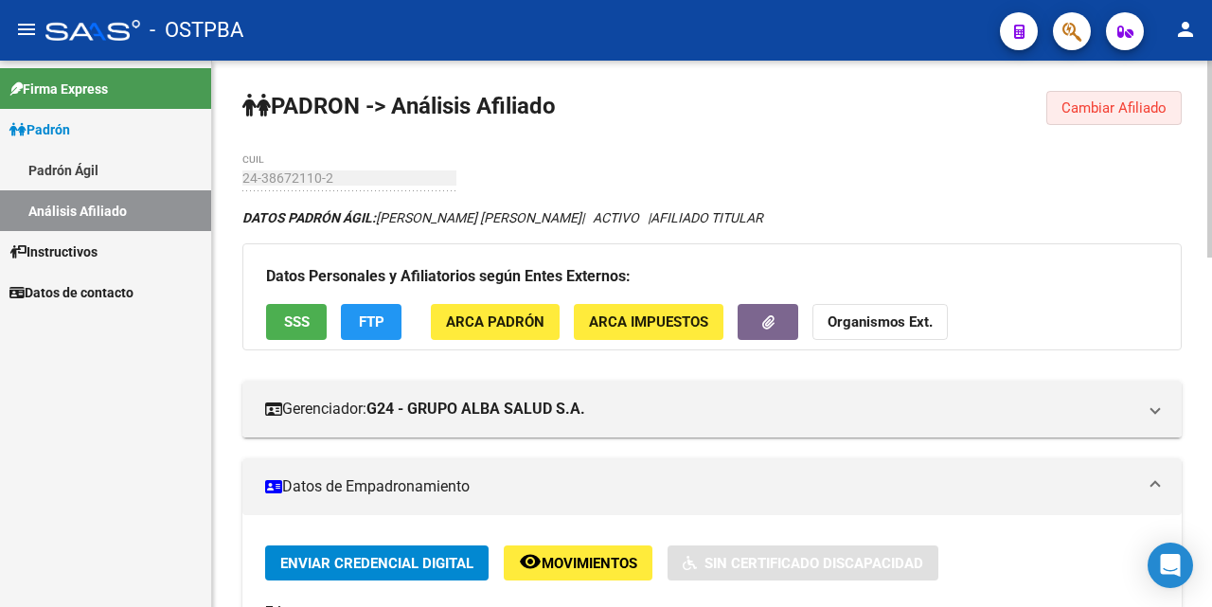
click at [1086, 112] on span "Cambiar Afiliado" at bounding box center [1114, 107] width 105 height 17
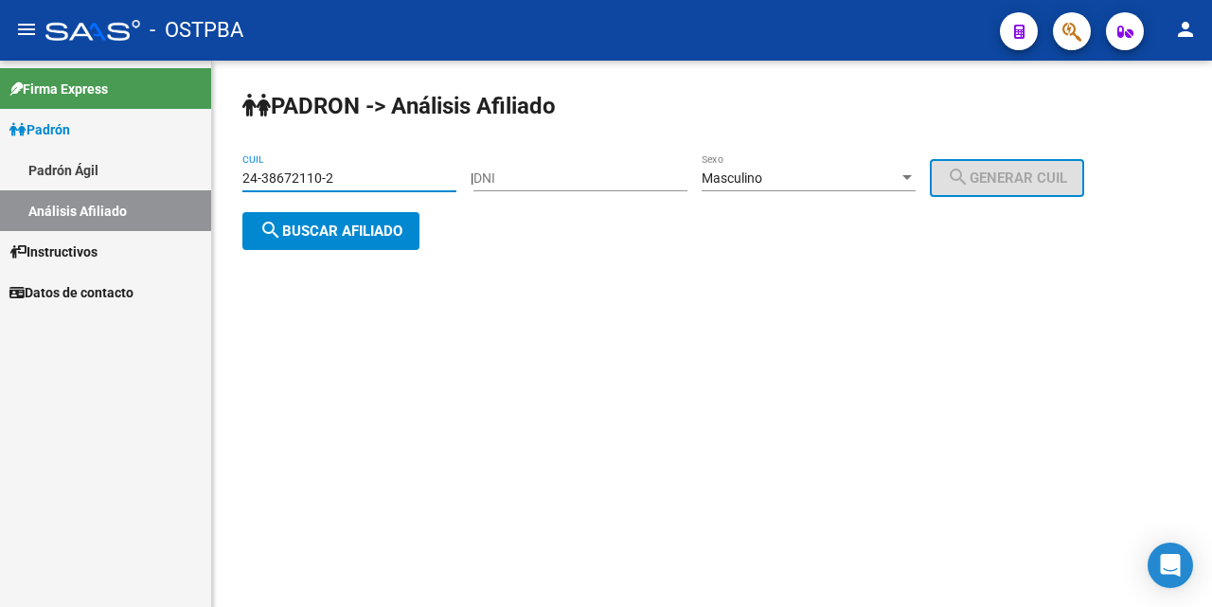
drag, startPoint x: 435, startPoint y: 170, endPoint x: 430, endPoint y: 180, distance: 11.4
click at [434, 170] on input "24-38672110-2" at bounding box center [349, 178] width 214 height 16
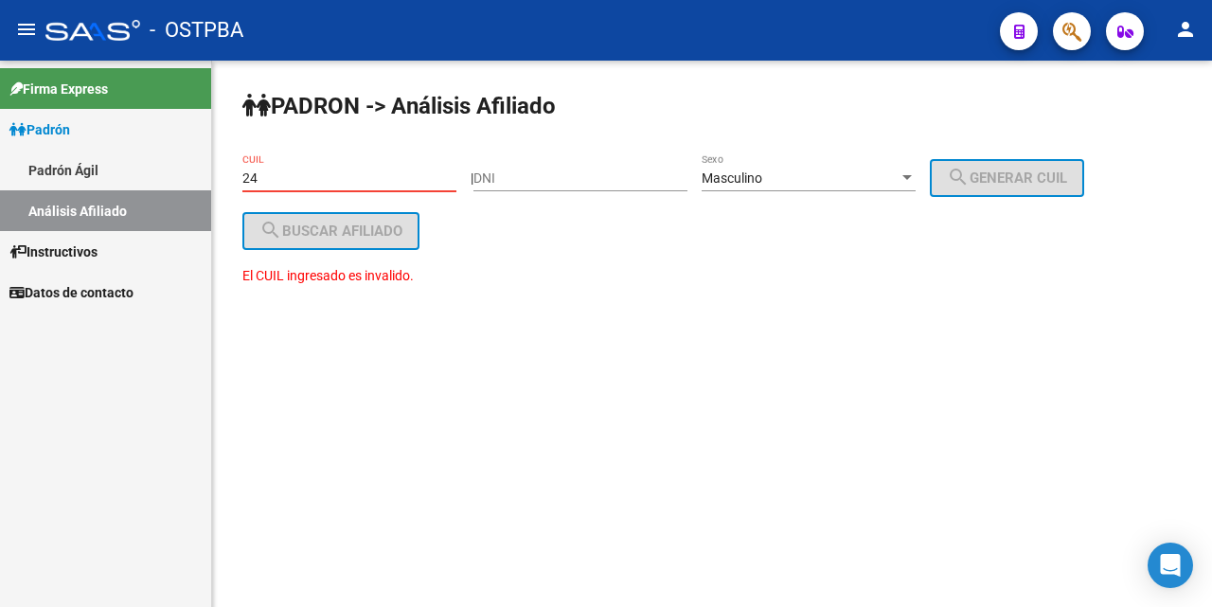
type input "2"
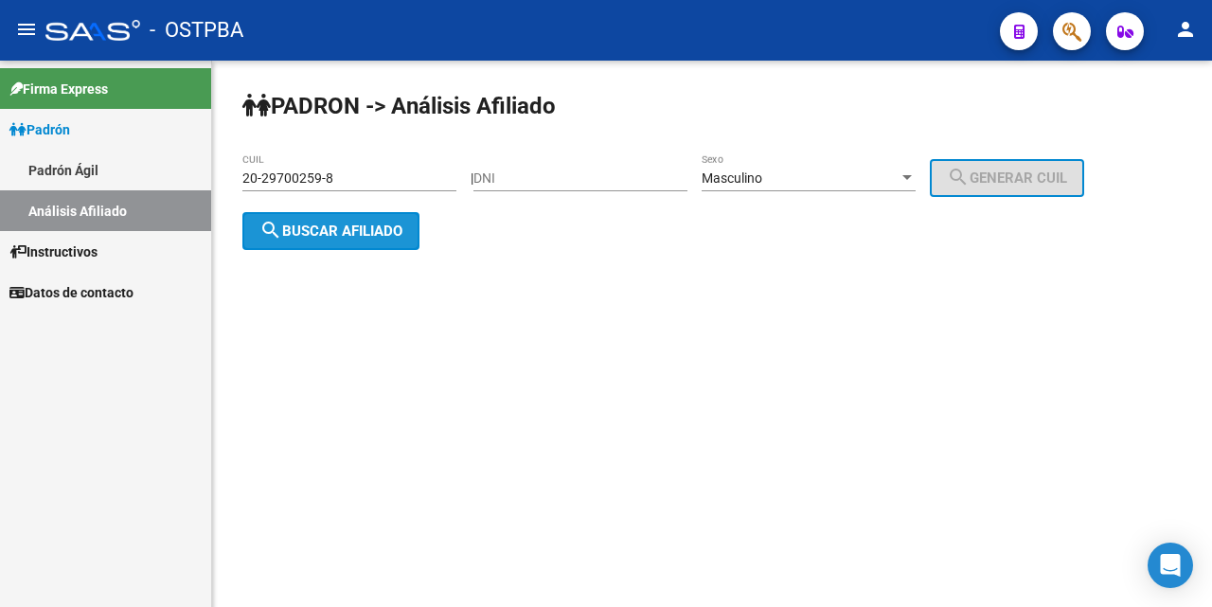
click at [397, 232] on span "search Buscar afiliado" at bounding box center [330, 231] width 143 height 17
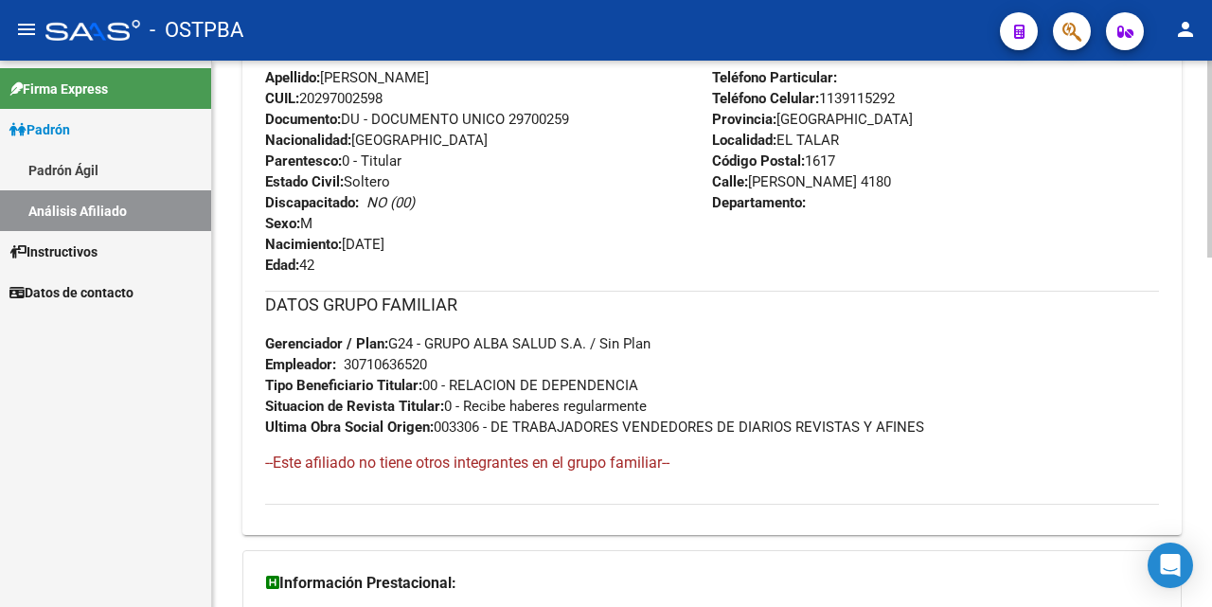
scroll to position [947, 0]
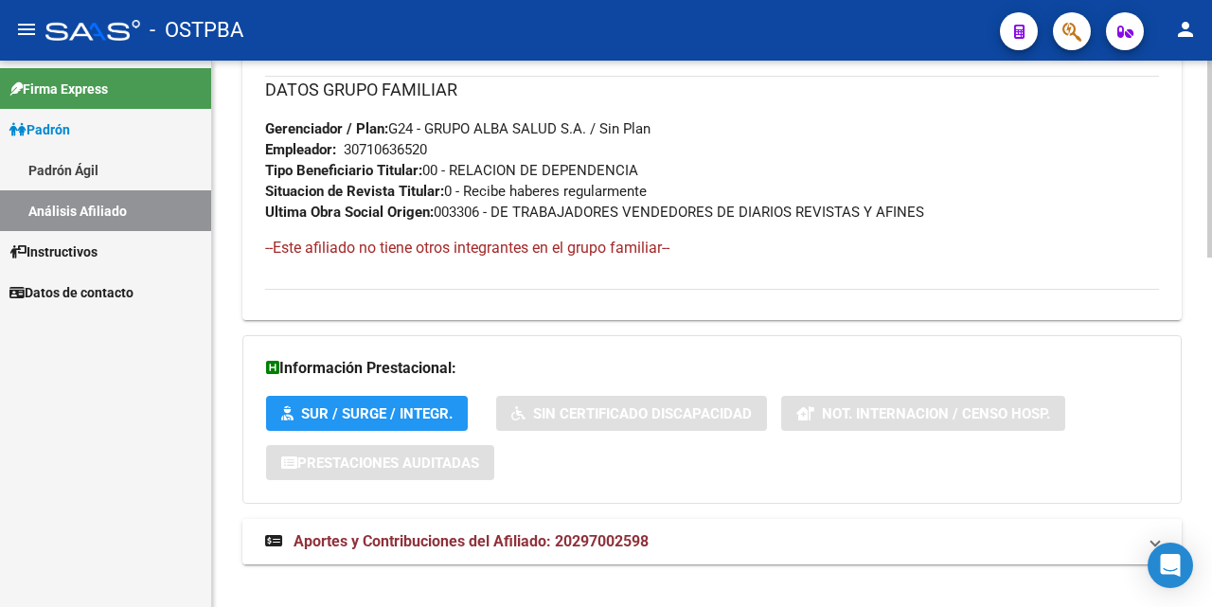
click at [511, 541] on span "Aportes y Contribuciones del Afiliado: 20297002598" at bounding box center [471, 541] width 355 height 18
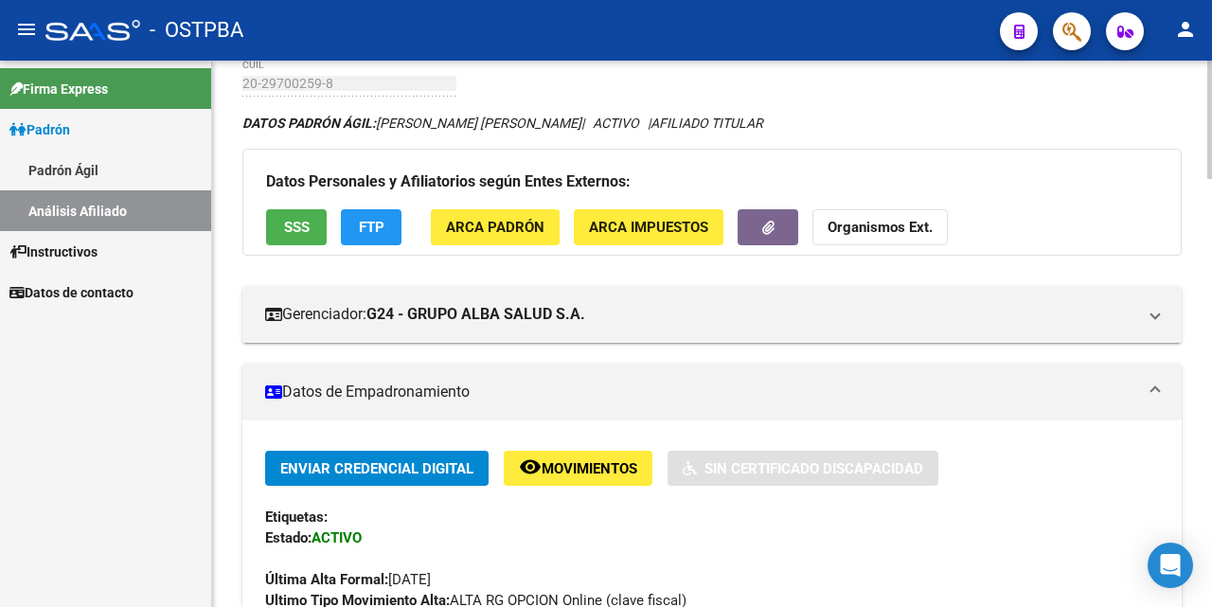
scroll to position [0, 0]
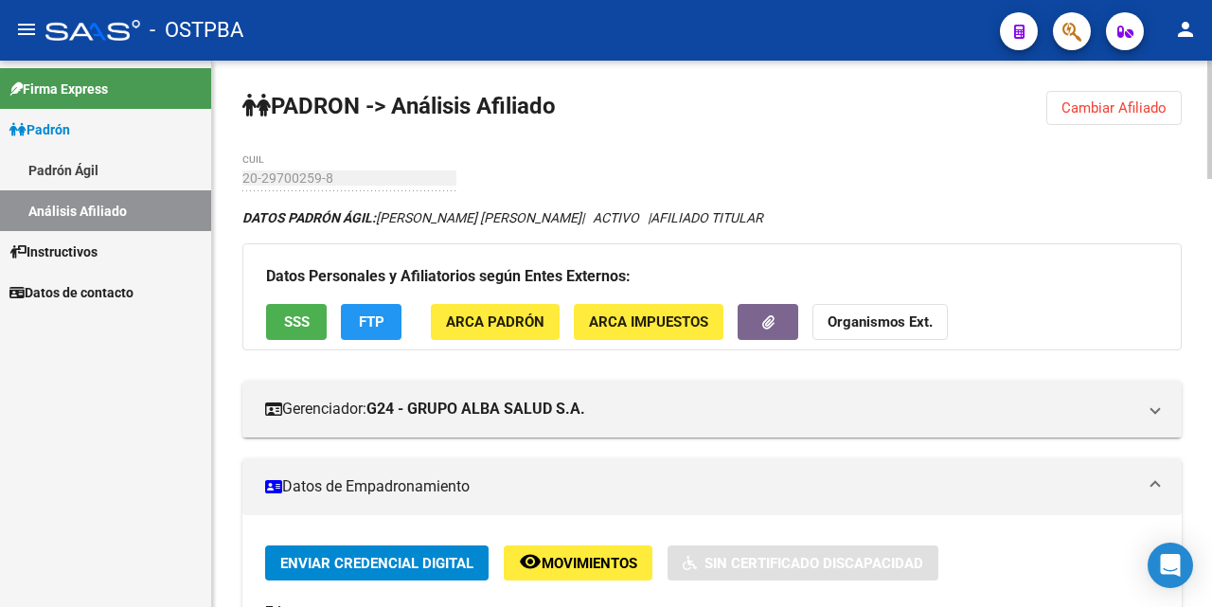
click at [1076, 111] on span "Cambiar Afiliado" at bounding box center [1114, 107] width 105 height 17
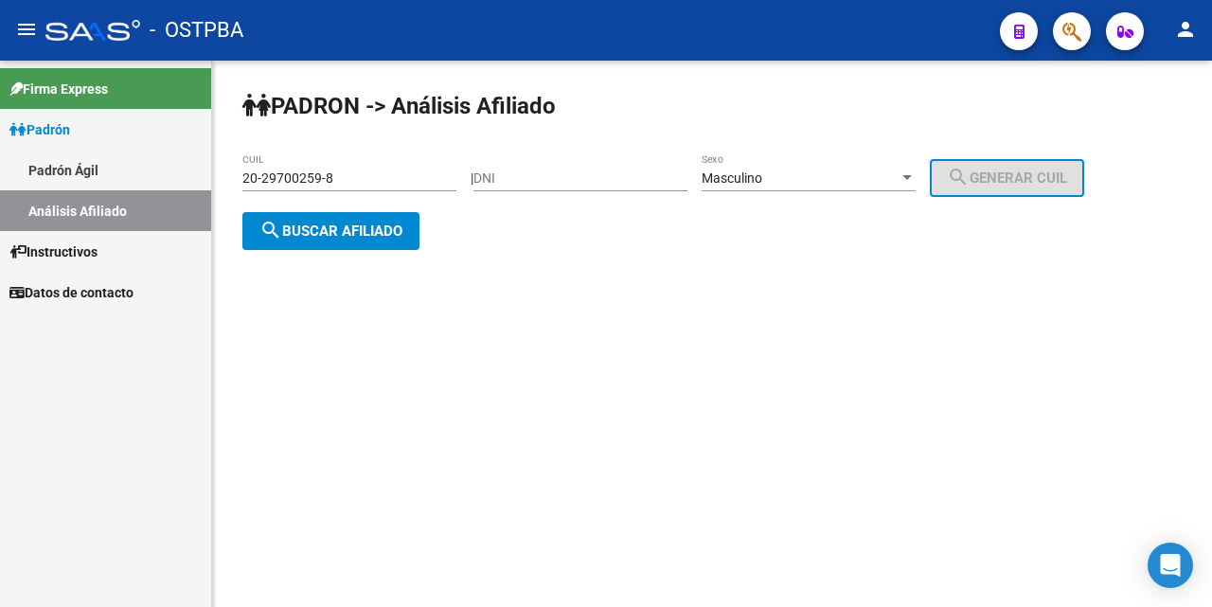
click at [357, 184] on input "20-29700259-8" at bounding box center [349, 178] width 214 height 16
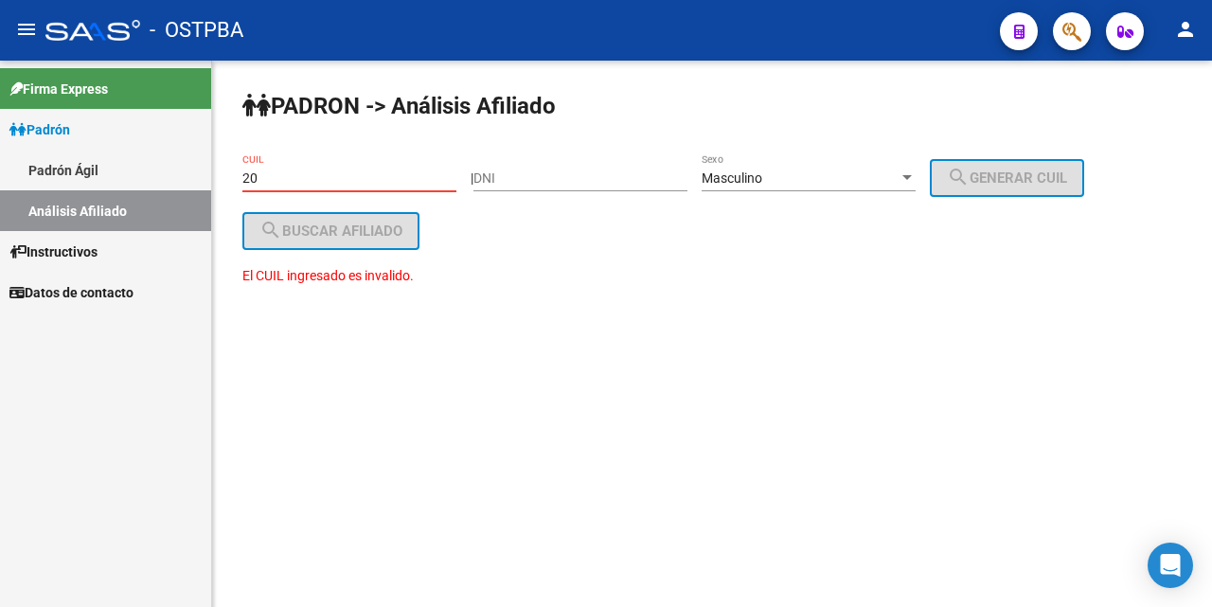
type input "2"
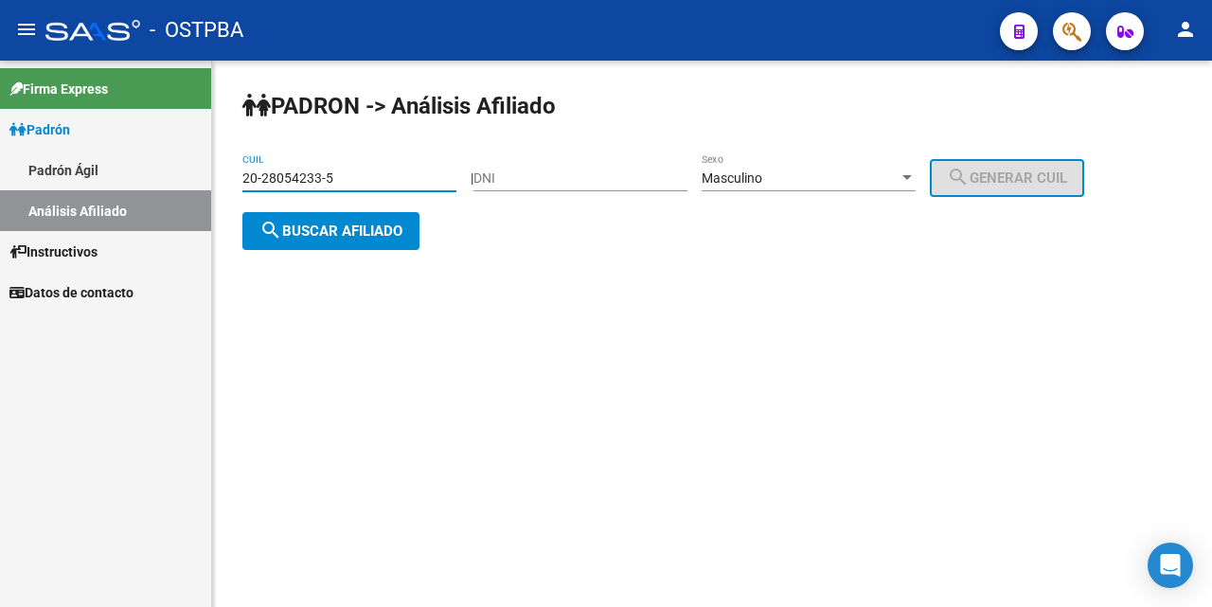
click at [351, 232] on span "search Buscar afiliado" at bounding box center [330, 231] width 143 height 17
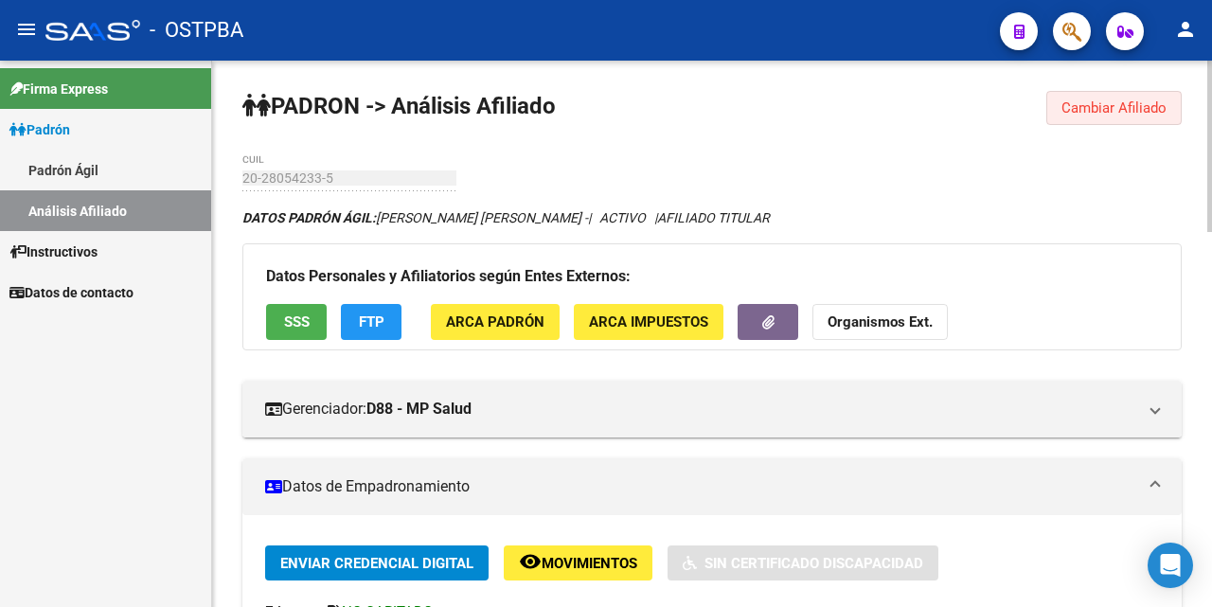
drag, startPoint x: 1090, startPoint y: 104, endPoint x: 1031, endPoint y: 106, distance: 58.7
click at [1092, 103] on span "Cambiar Afiliado" at bounding box center [1114, 107] width 105 height 17
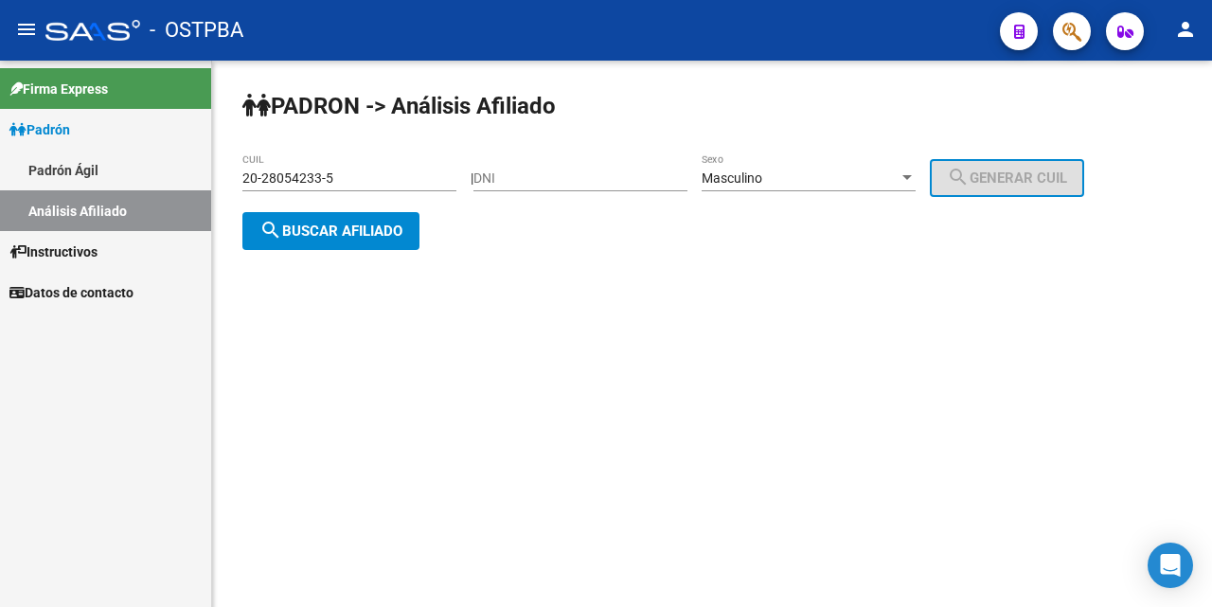
click at [306, 183] on input "20-28054233-5" at bounding box center [349, 178] width 214 height 16
click at [341, 174] on input "20-28054233-5" at bounding box center [349, 178] width 214 height 16
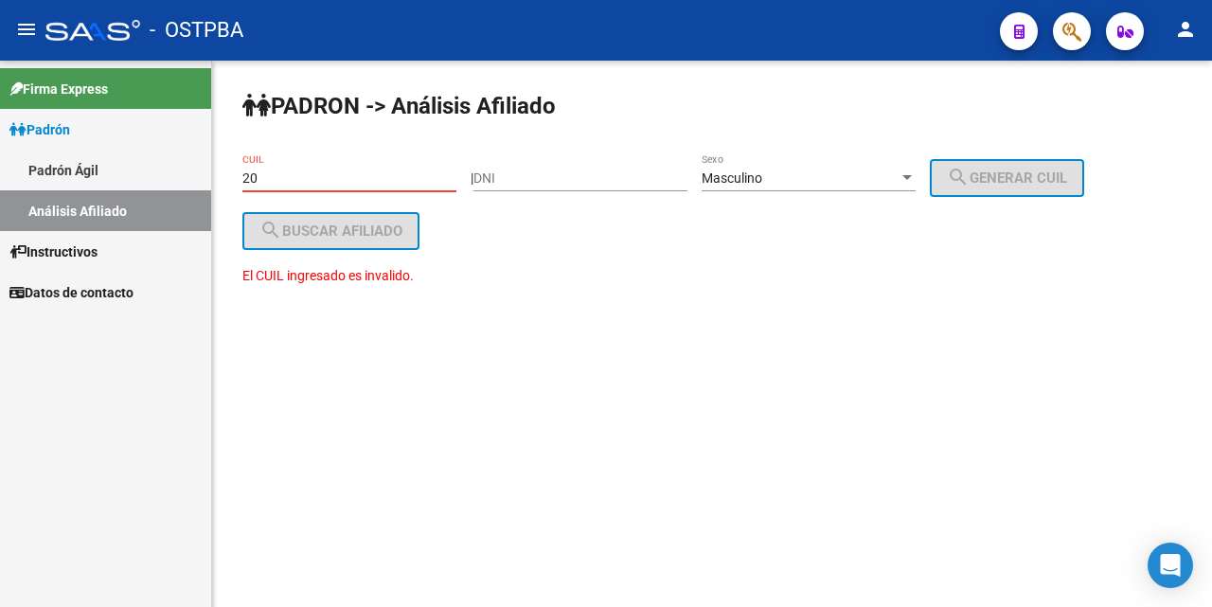
type input "2"
click at [502, 180] on input "DNI" at bounding box center [581, 178] width 214 height 16
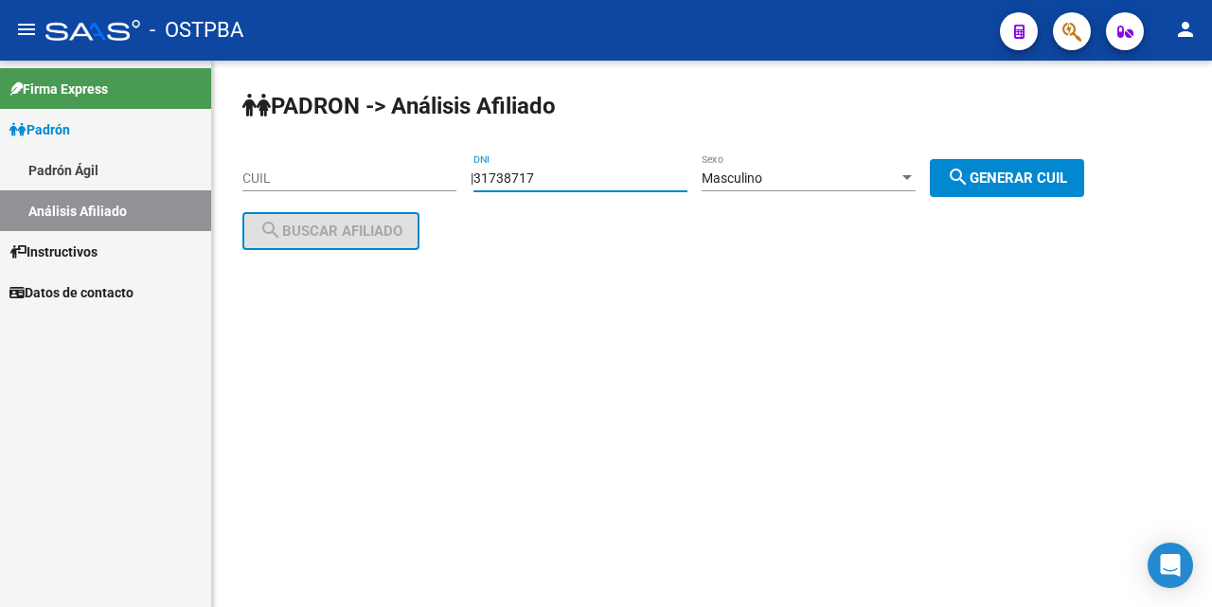
type input "31738717"
click at [912, 176] on div at bounding box center [907, 177] width 9 height 5
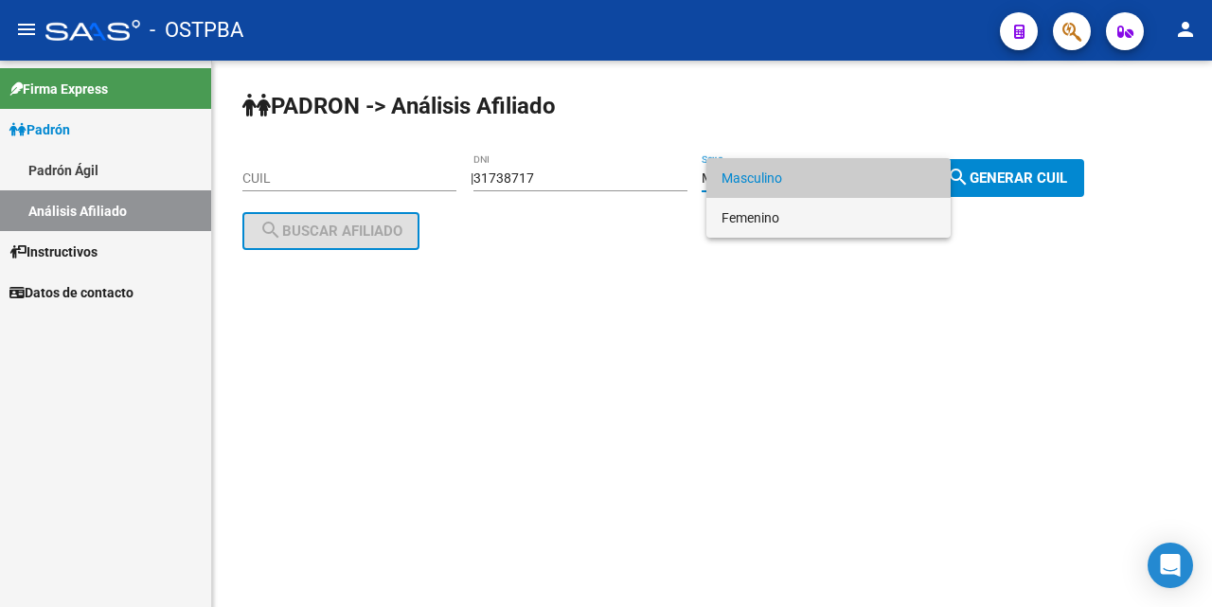
click at [802, 219] on span "Femenino" at bounding box center [829, 218] width 214 height 40
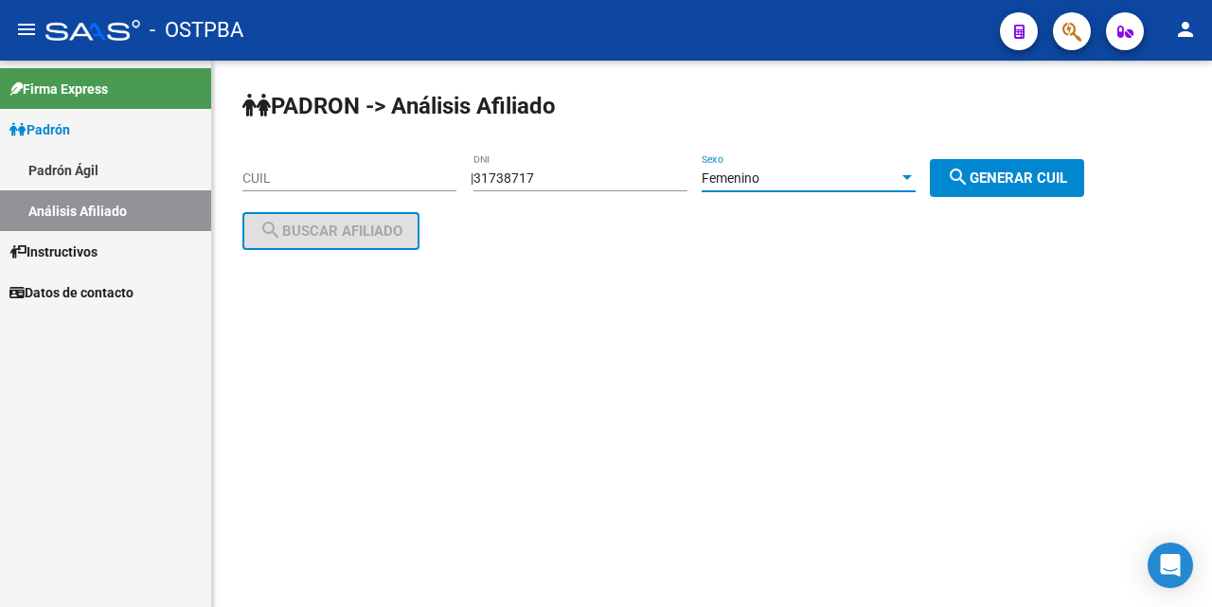
click at [1033, 173] on span "search Generar CUIL" at bounding box center [1007, 178] width 120 height 17
type input "27-31738717-8"
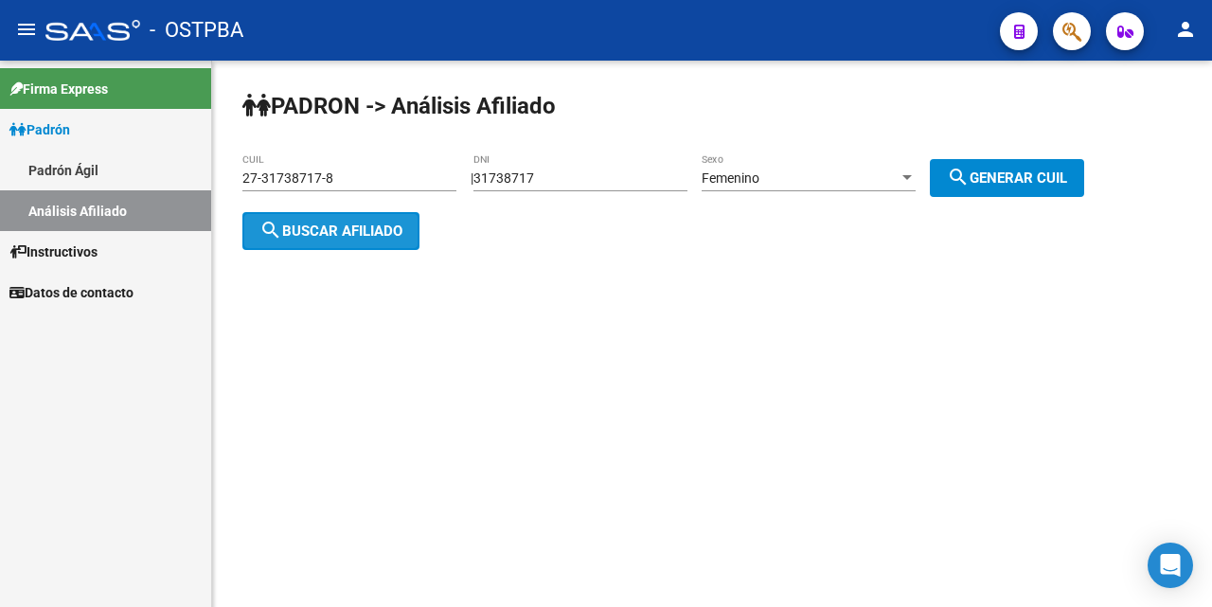
click at [366, 230] on span "search Buscar afiliado" at bounding box center [330, 231] width 143 height 17
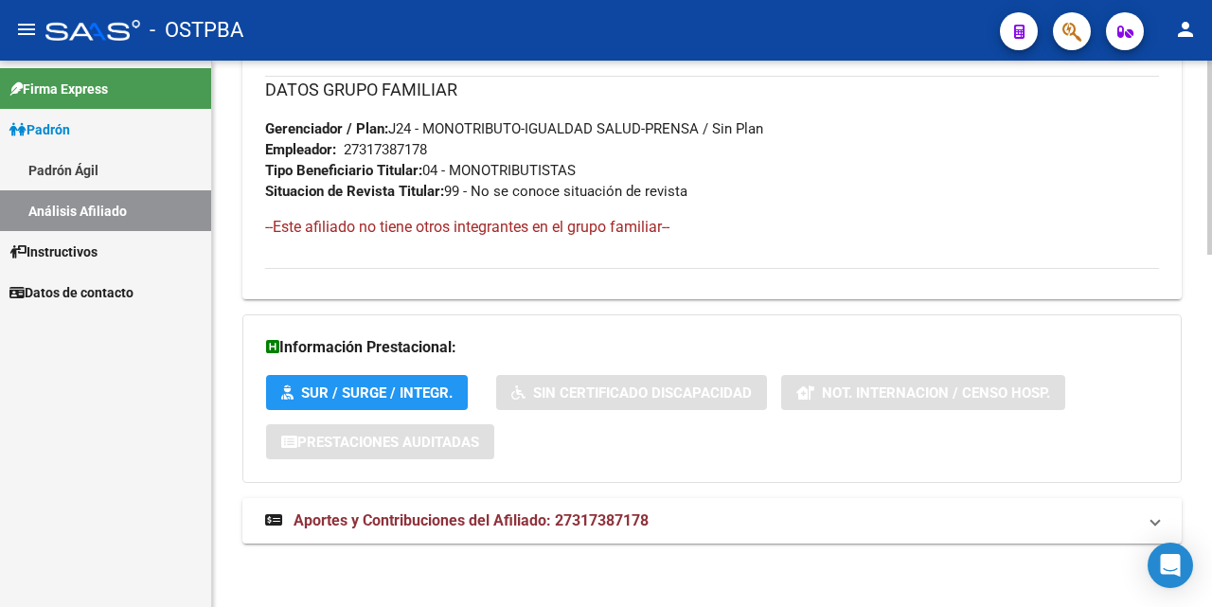
scroll to position [992, 0]
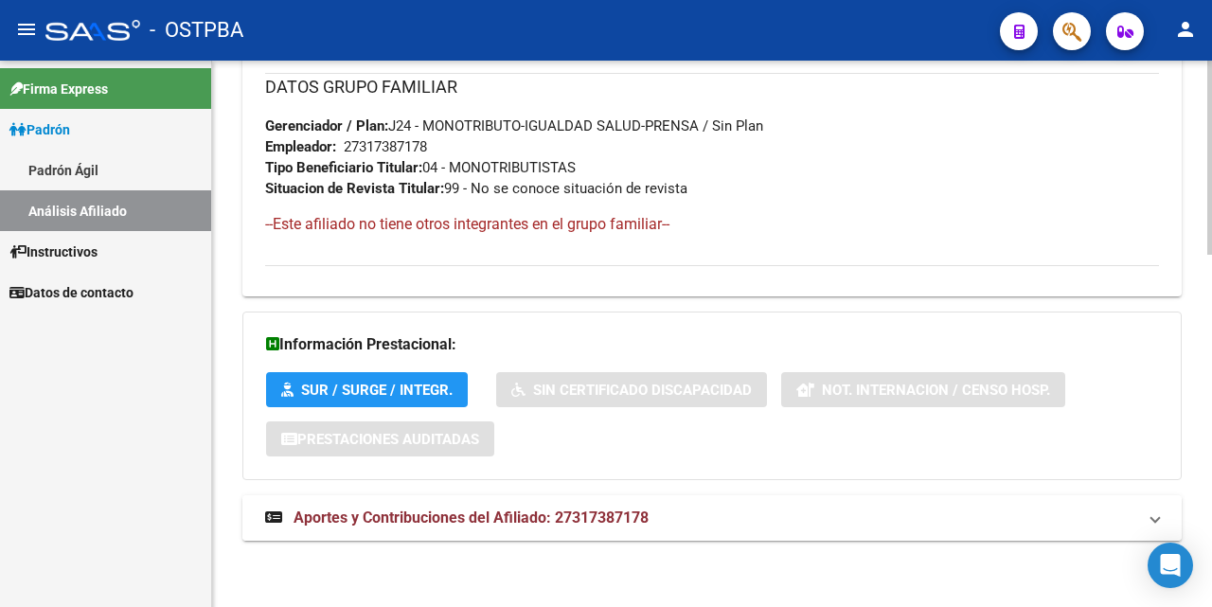
click at [403, 516] on span "Aportes y Contribuciones del Afiliado: 27317387178" at bounding box center [471, 518] width 355 height 18
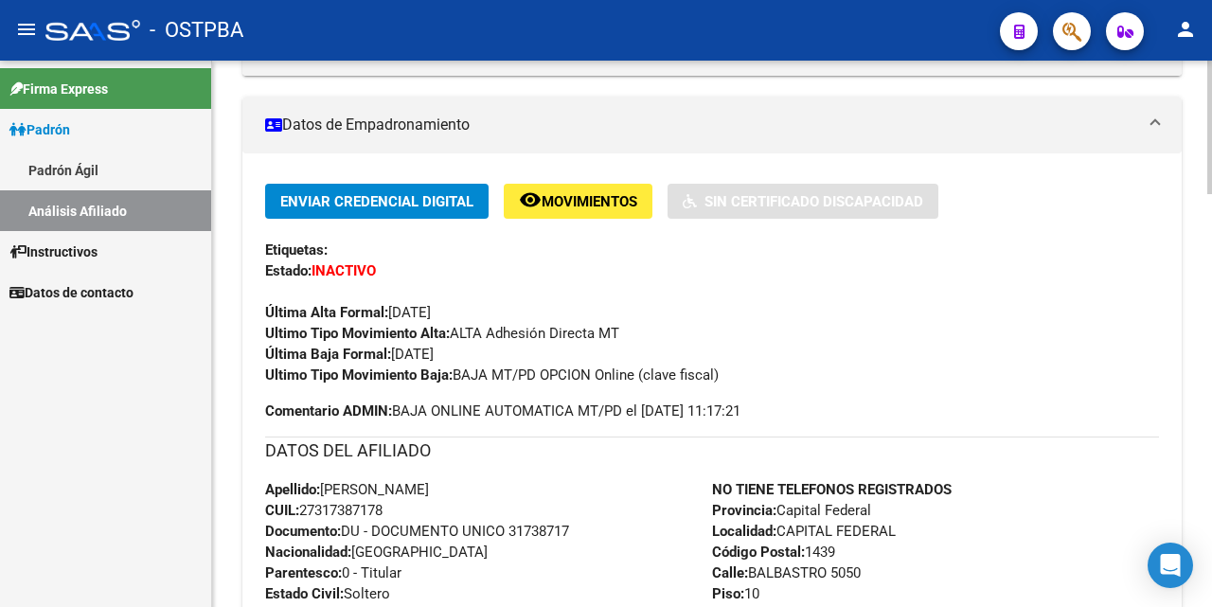
scroll to position [139, 0]
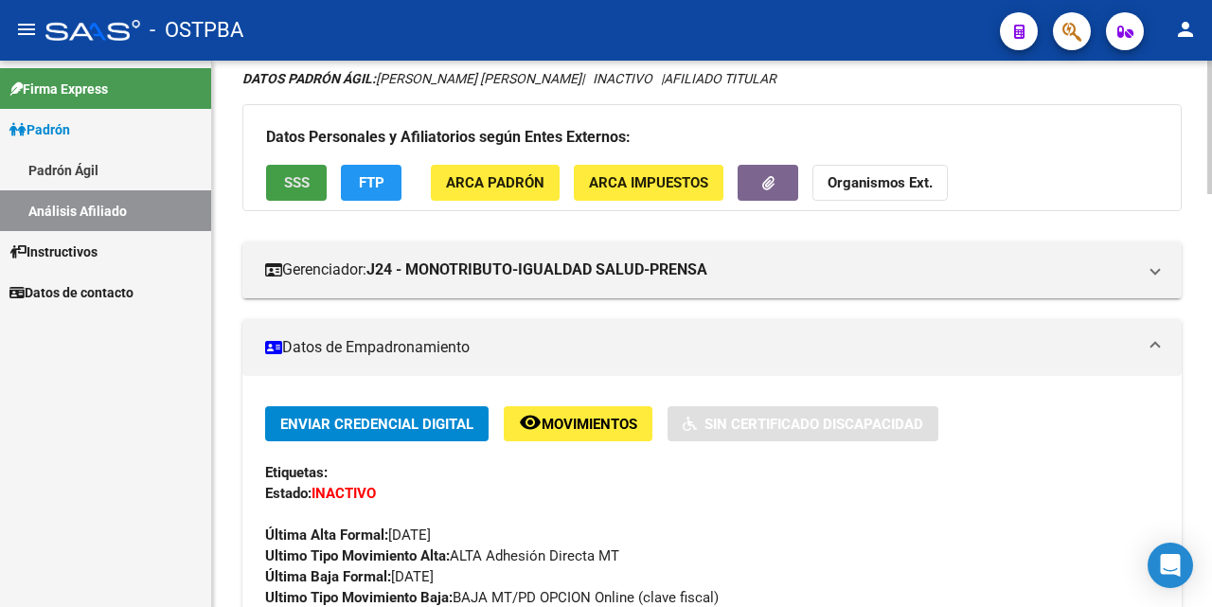
click at [287, 184] on span "SSS" at bounding box center [297, 183] width 26 height 17
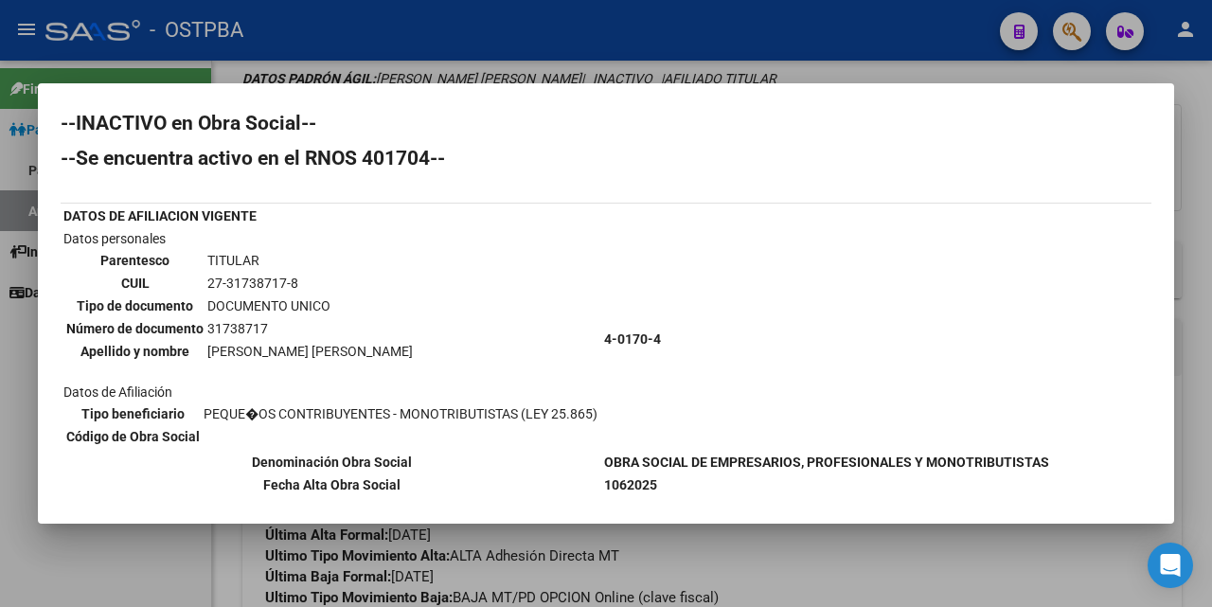
scroll to position [0, 0]
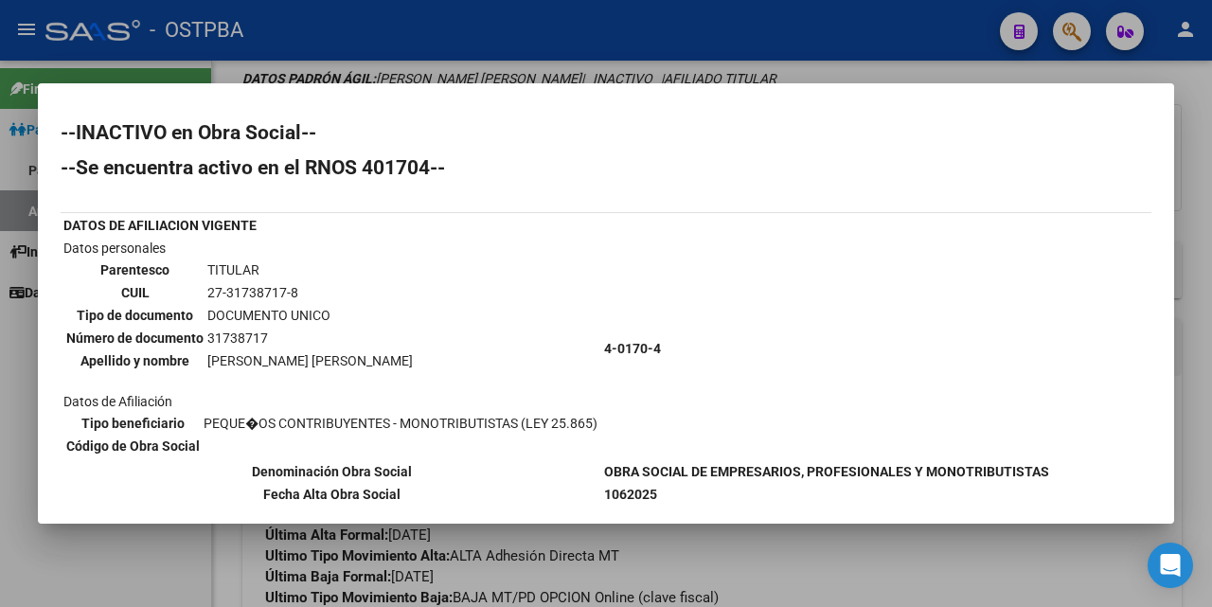
click at [780, 73] on div at bounding box center [606, 303] width 1212 height 607
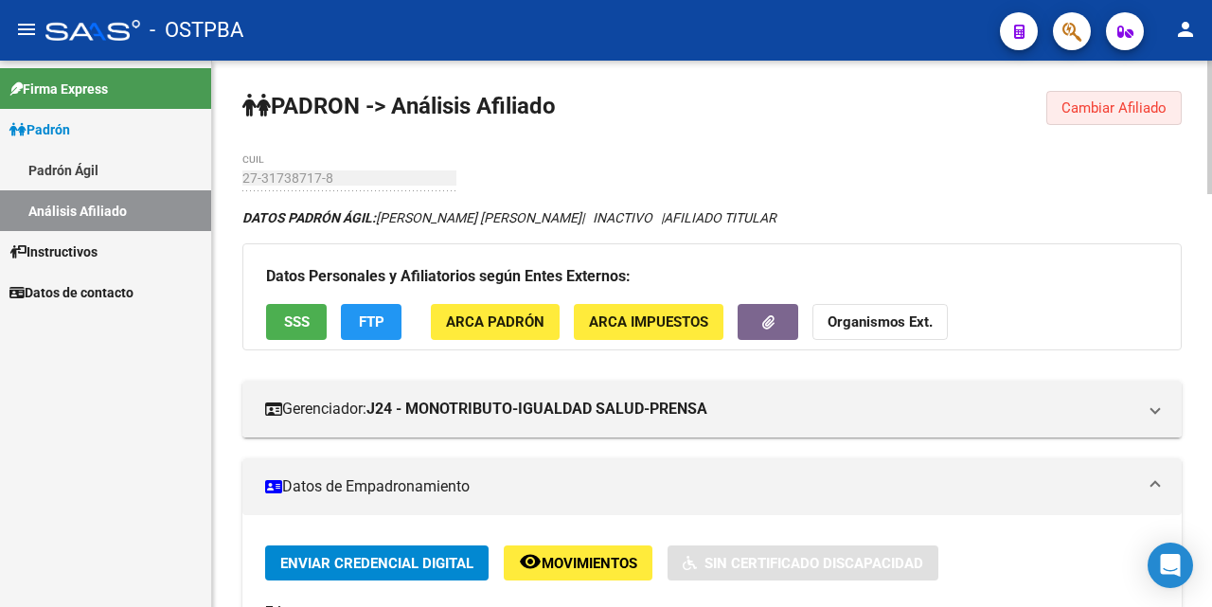
click at [1071, 112] on span "Cambiar Afiliado" at bounding box center [1114, 107] width 105 height 17
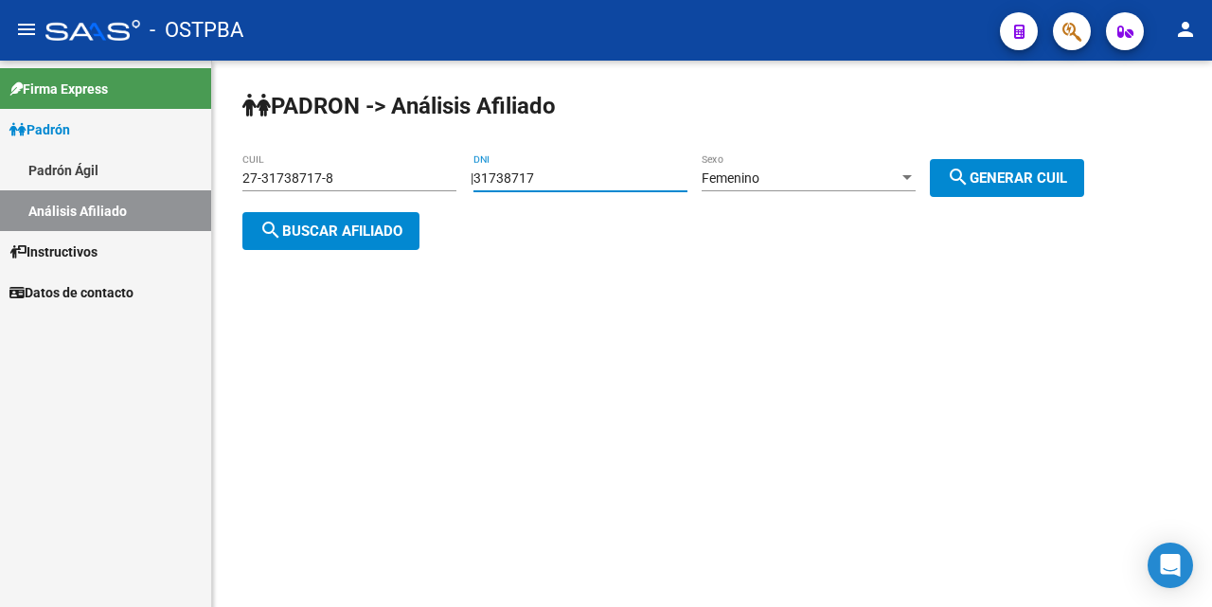
click at [625, 173] on input "31738717" at bounding box center [581, 178] width 214 height 16
type input "3"
click at [357, 165] on div "27-31738717-8 CUIL" at bounding box center [349, 172] width 214 height 38
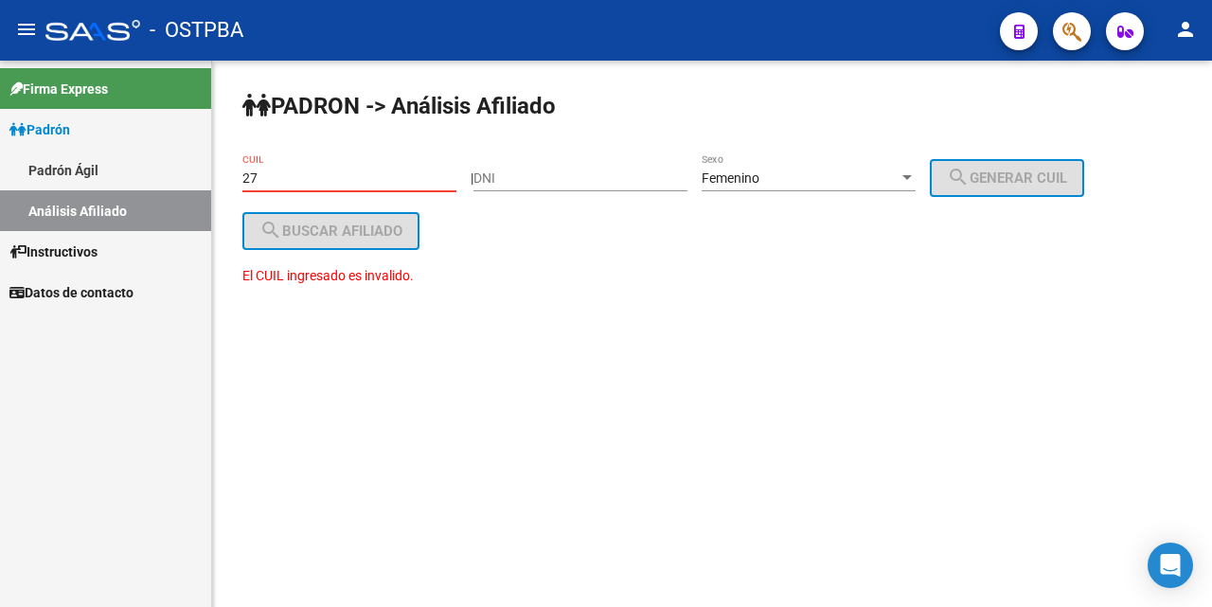
type input "2"
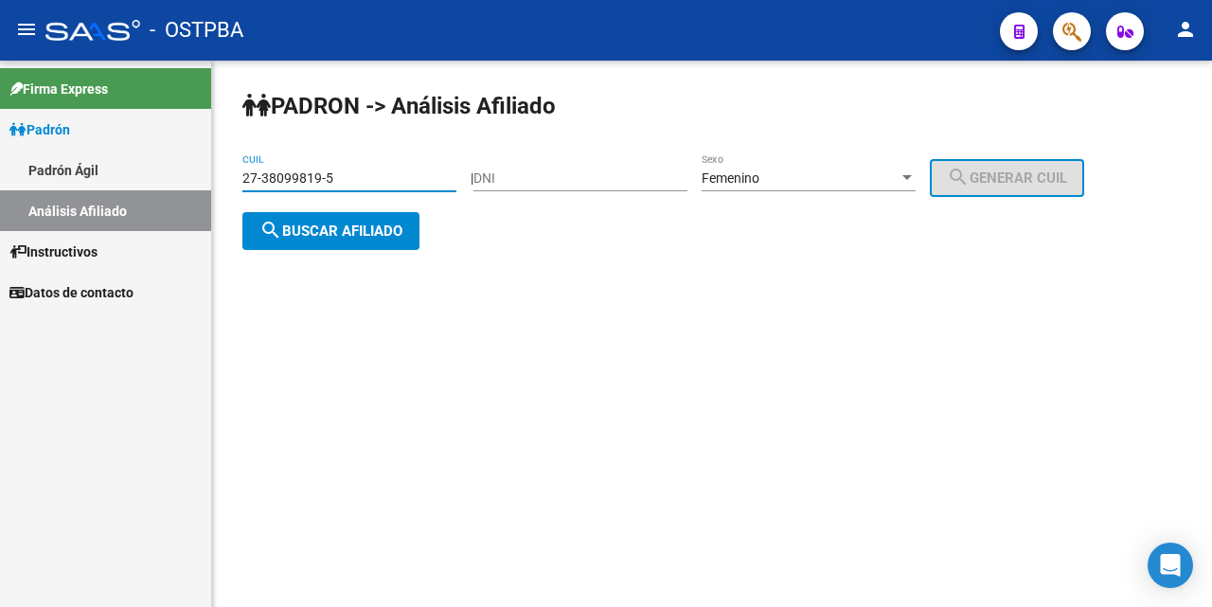
click at [359, 225] on span "search Buscar afiliado" at bounding box center [330, 231] width 143 height 17
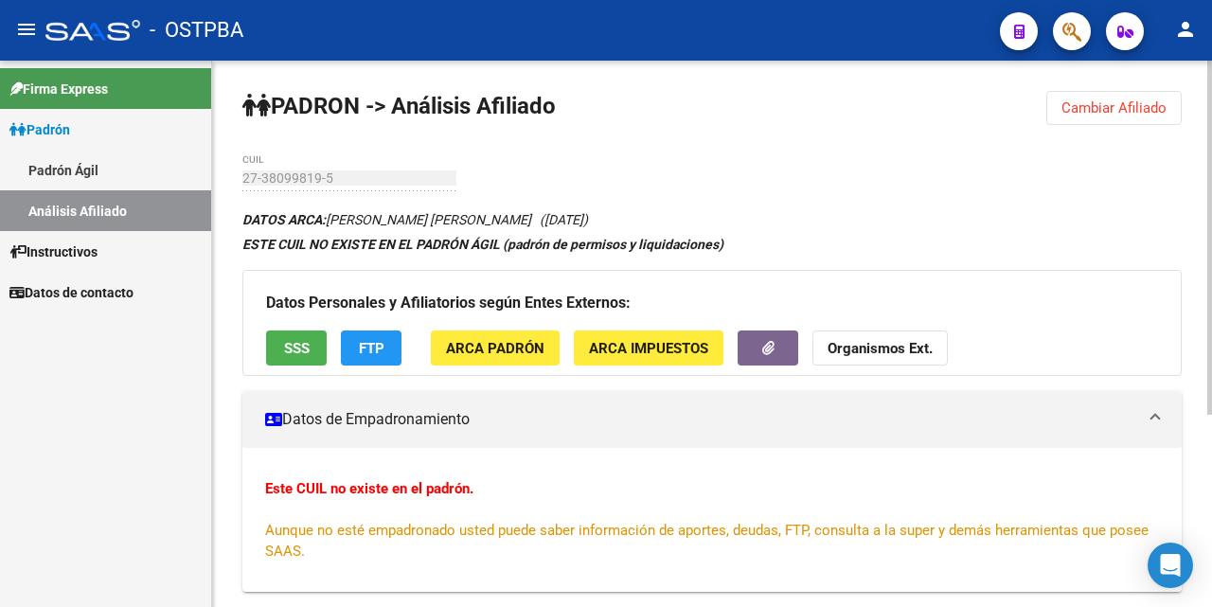
click at [1117, 95] on button "Cambiar Afiliado" at bounding box center [1113, 108] width 135 height 34
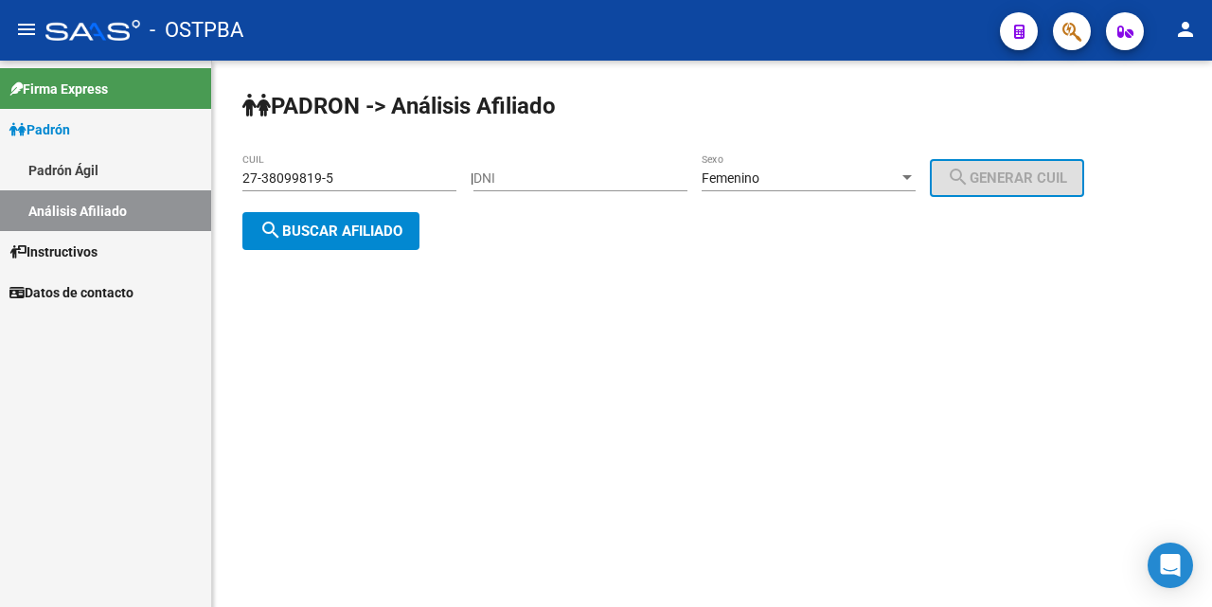
click at [450, 166] on div "27-38099819-5 CUIL" at bounding box center [349, 172] width 214 height 38
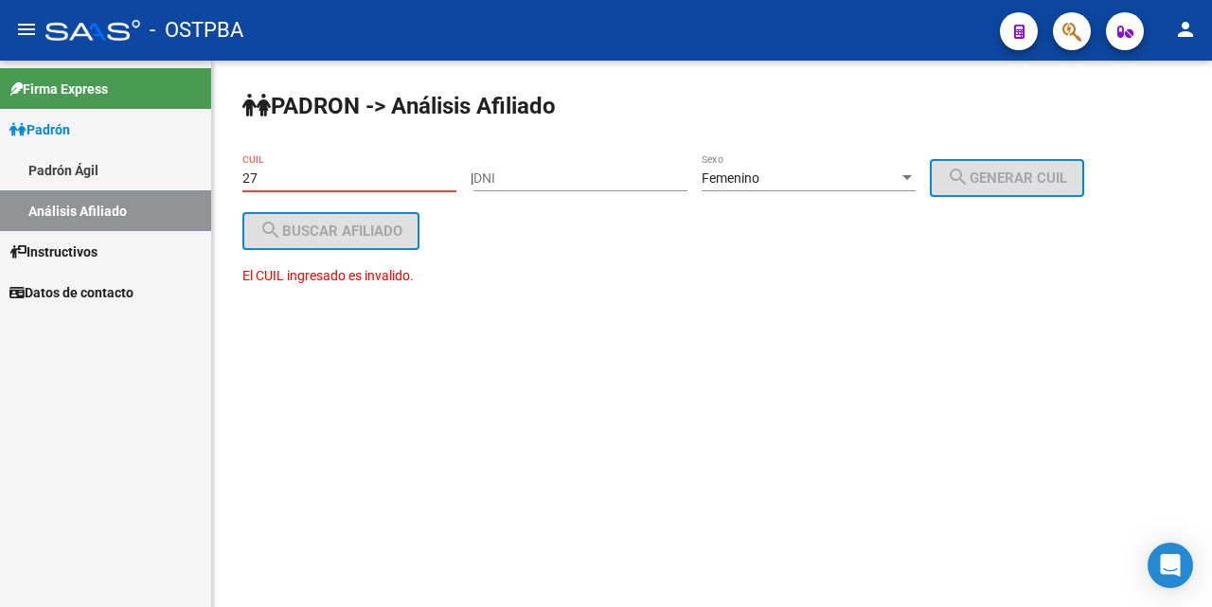
type input "2"
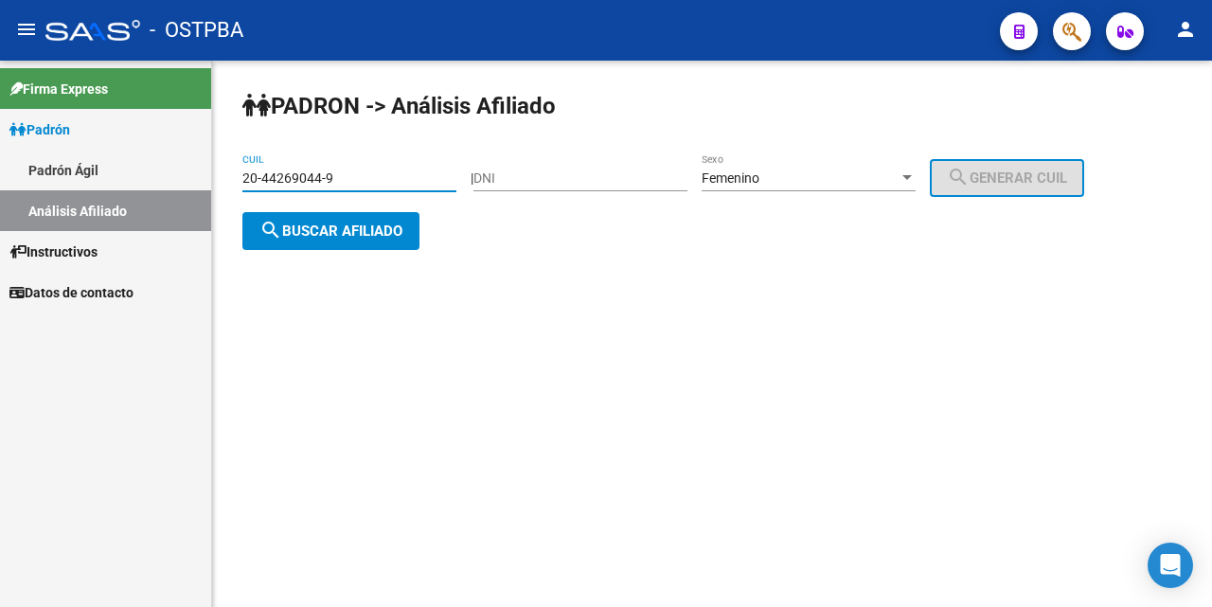
type input "20-44269044-9"
click at [939, 173] on div "| DNI Femenino Sexo search Generar CUIL" at bounding box center [785, 177] width 628 height 15
click at [916, 171] on div at bounding box center [907, 177] width 17 height 15
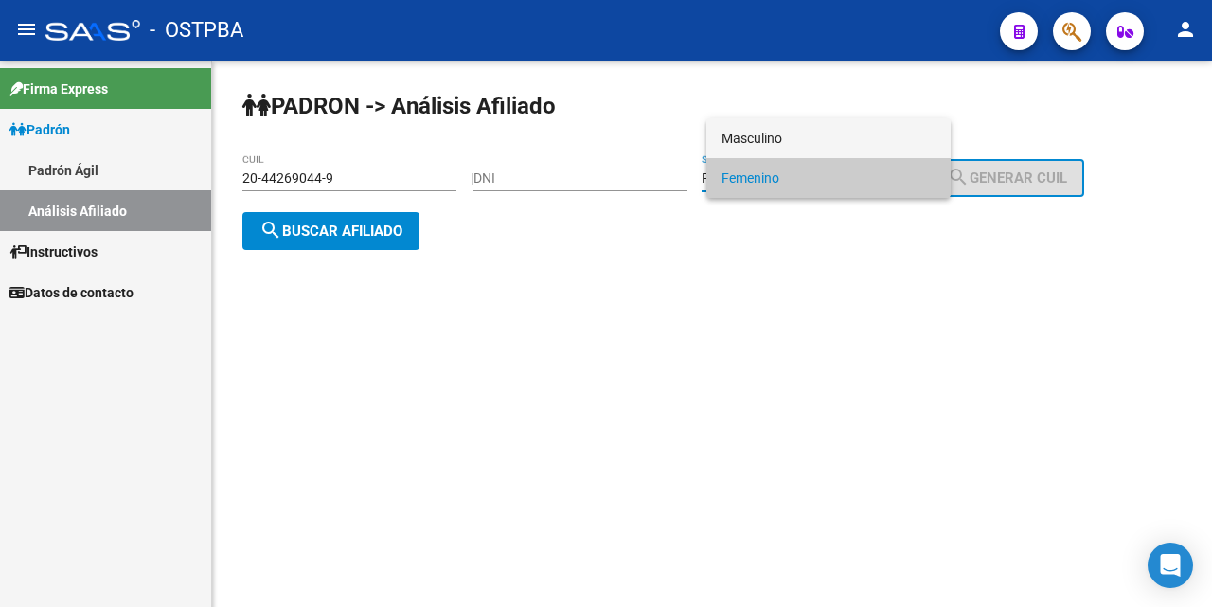
click at [837, 132] on span "Masculino" at bounding box center [829, 138] width 214 height 40
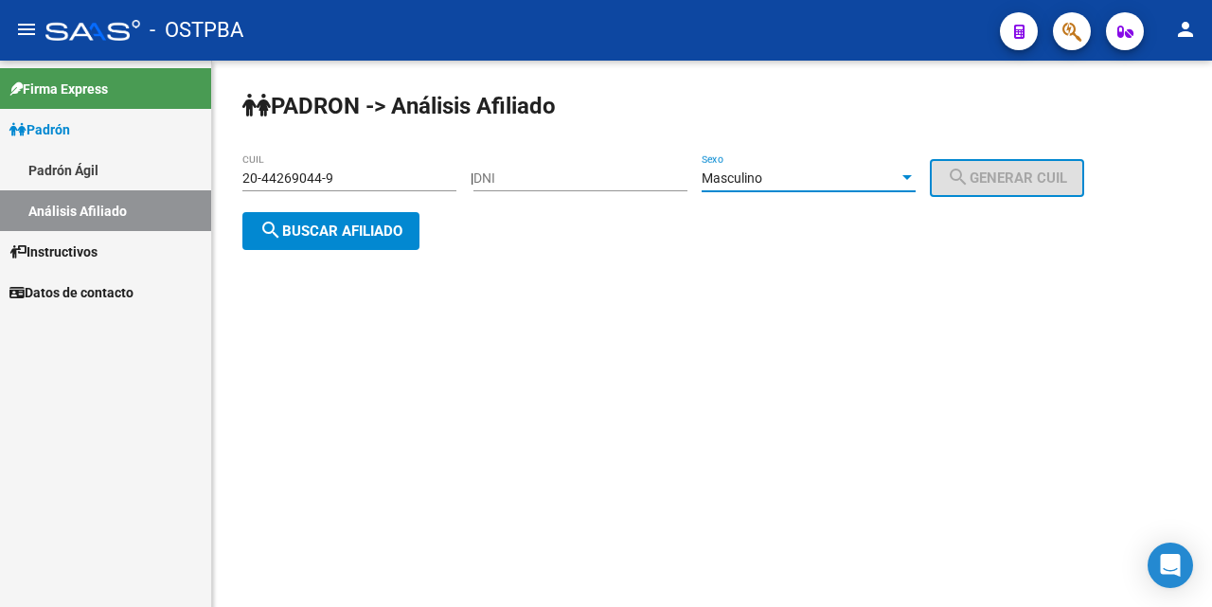
click at [365, 232] on span "search Buscar afiliado" at bounding box center [330, 231] width 143 height 17
